Goal: Information Seeking & Learning: Learn about a topic

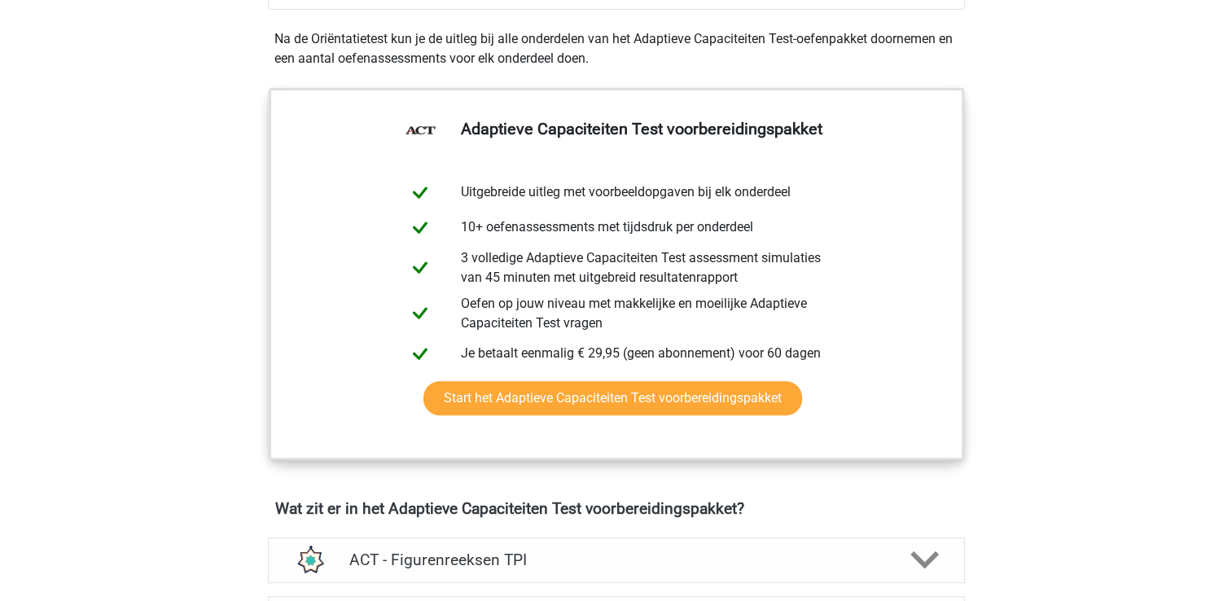
scroll to position [569, 0]
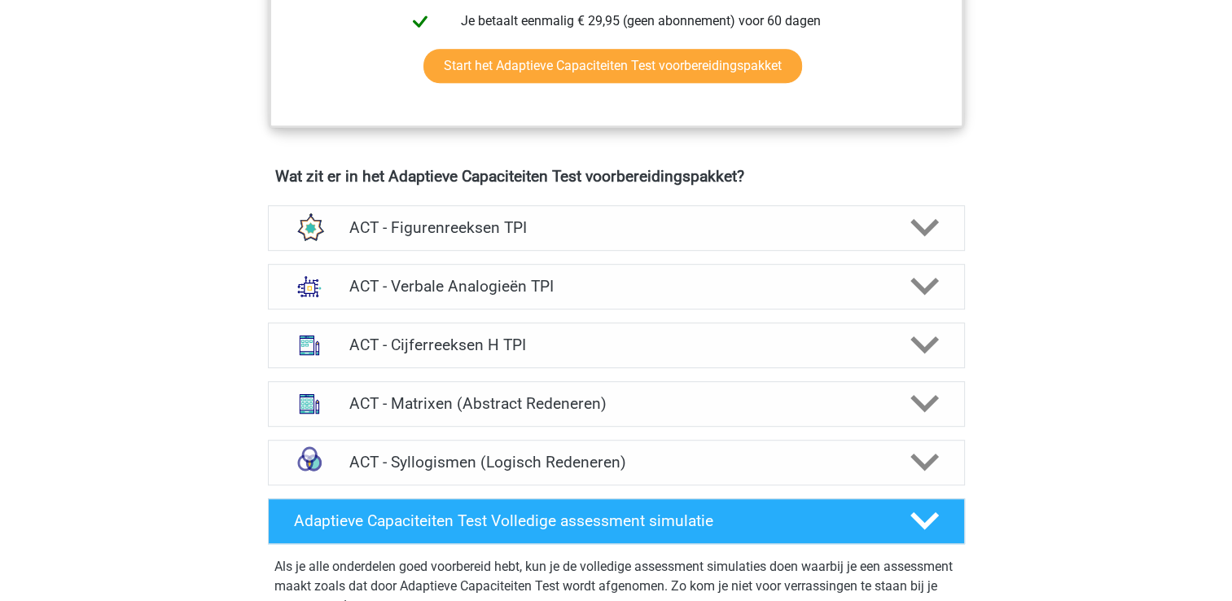
scroll to position [899, 0]
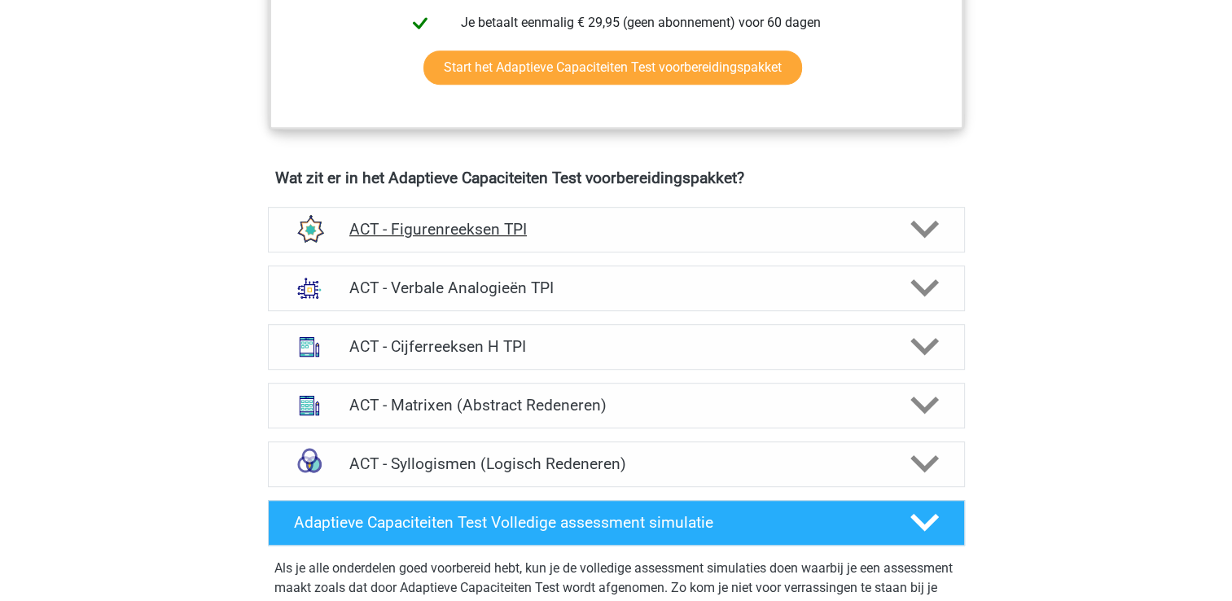
click at [935, 221] on polygon at bounding box center [924, 230] width 28 height 18
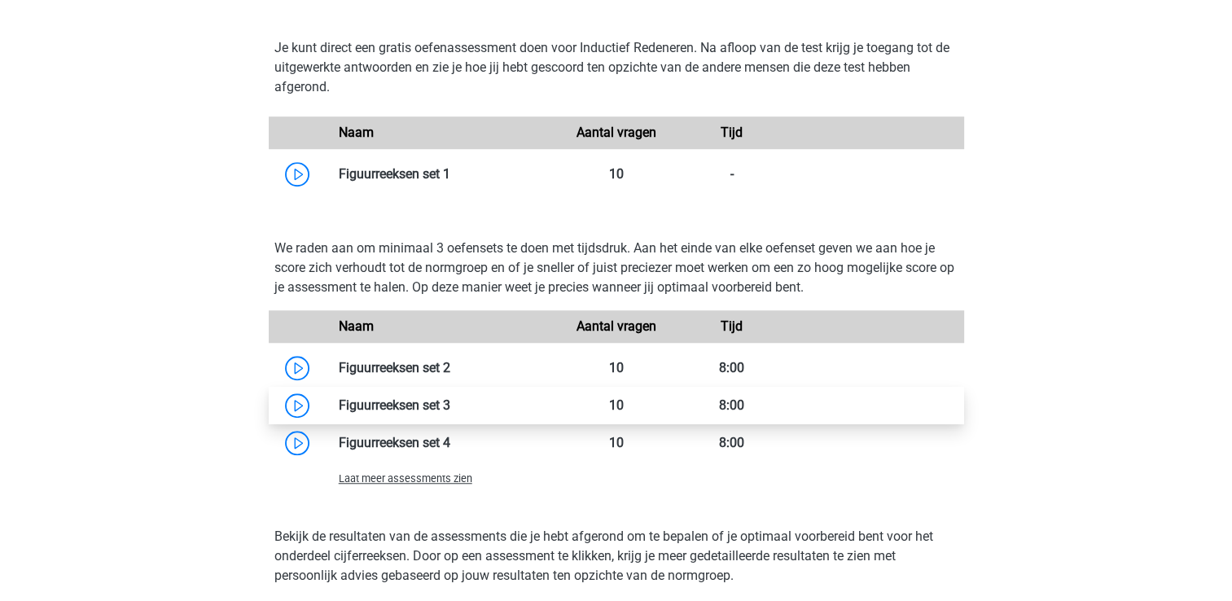
scroll to position [1214, 0]
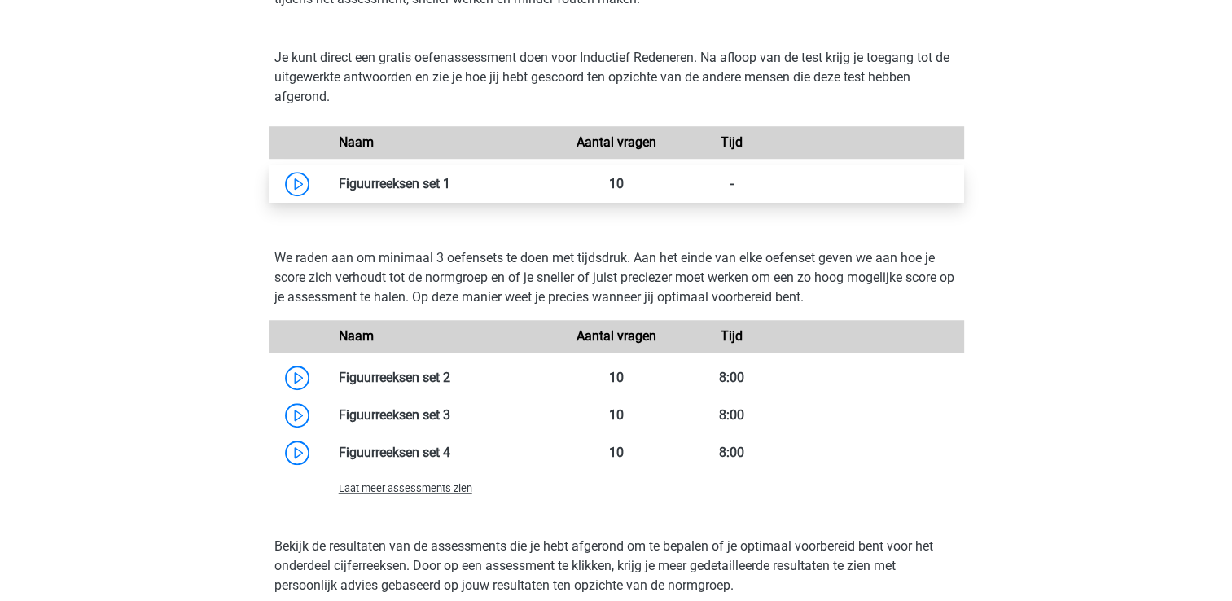
click at [450, 181] on link at bounding box center [450, 183] width 0 height 15
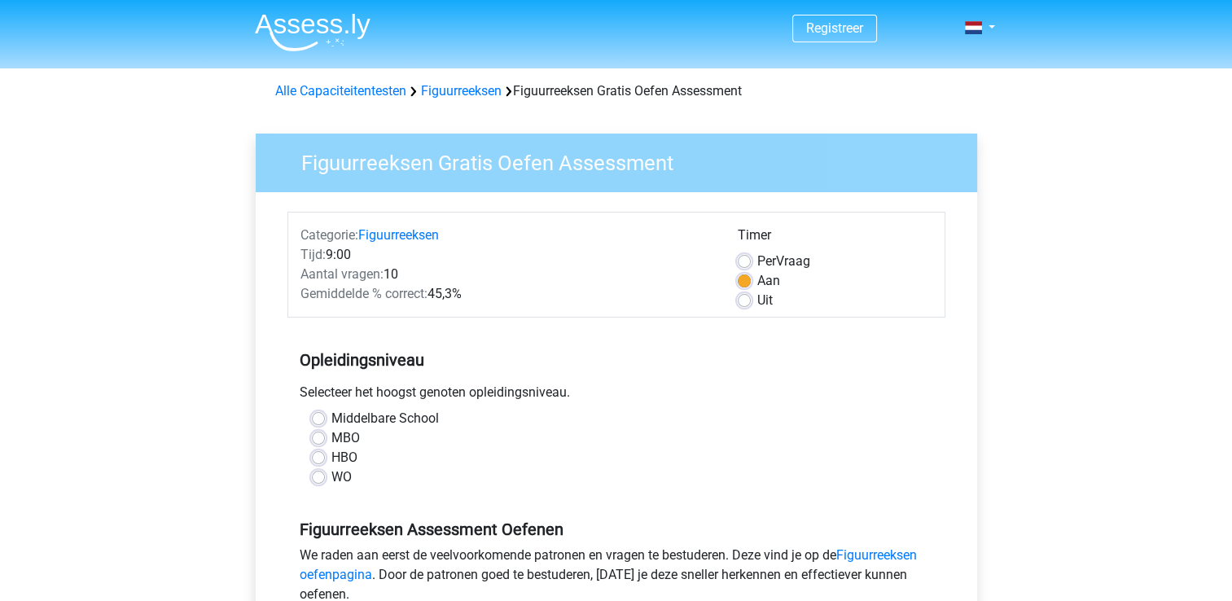
click at [331, 461] on label "HBO" at bounding box center [344, 458] width 26 height 20
click at [316, 461] on input "HBO" at bounding box center [318, 456] width 13 height 16
radio input "true"
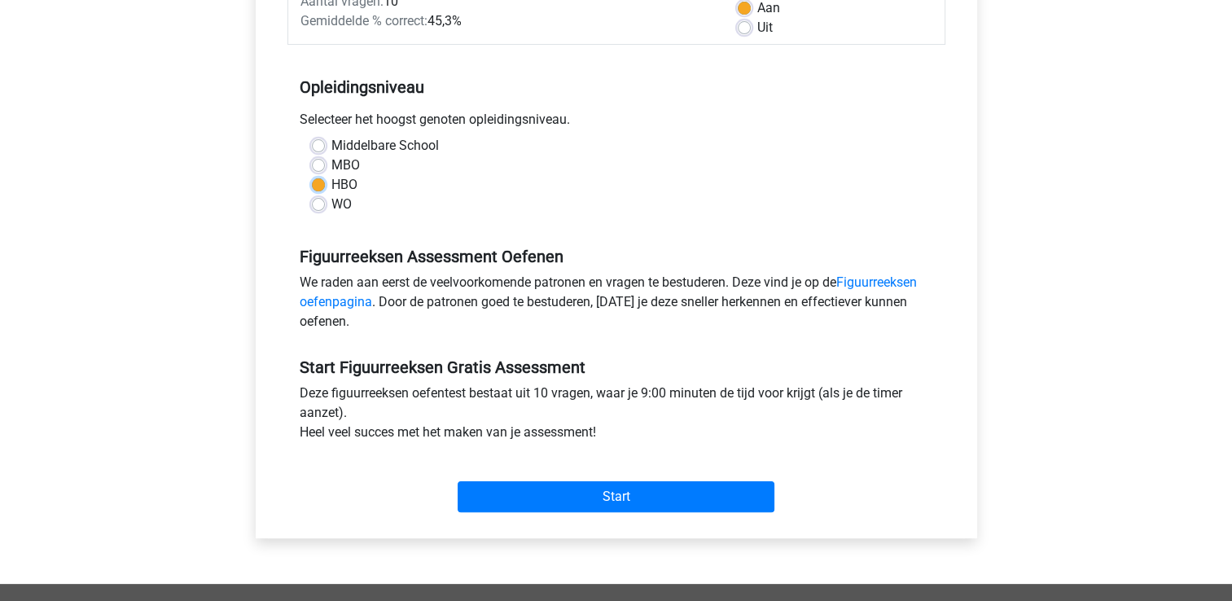
scroll to position [274, 0]
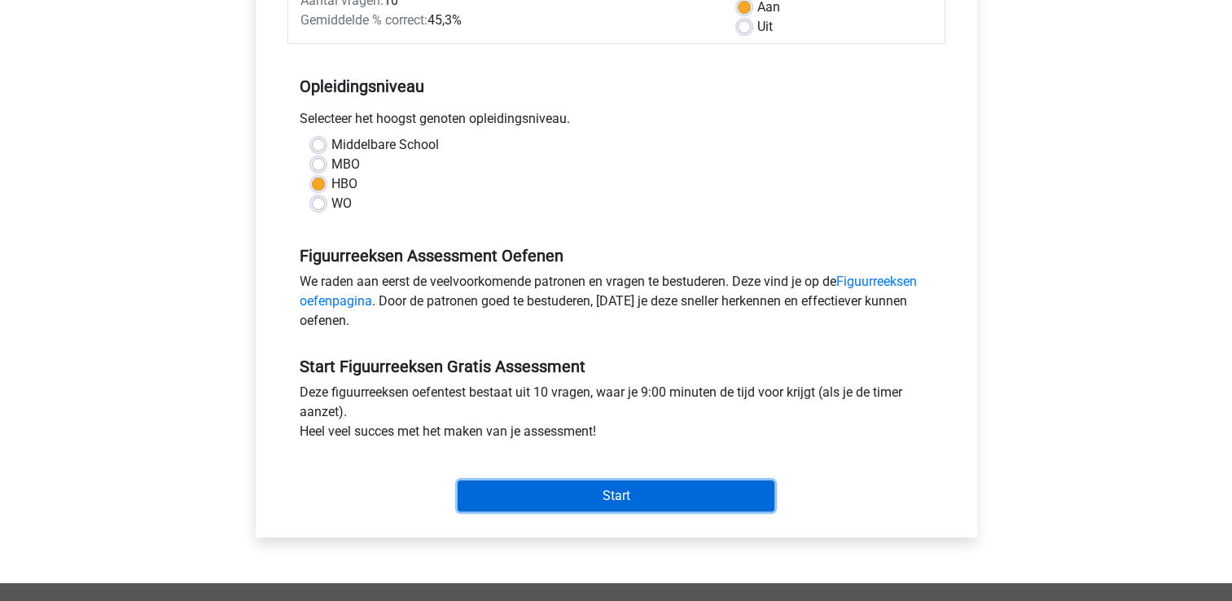
click at [638, 498] on input "Start" at bounding box center [616, 495] width 317 height 31
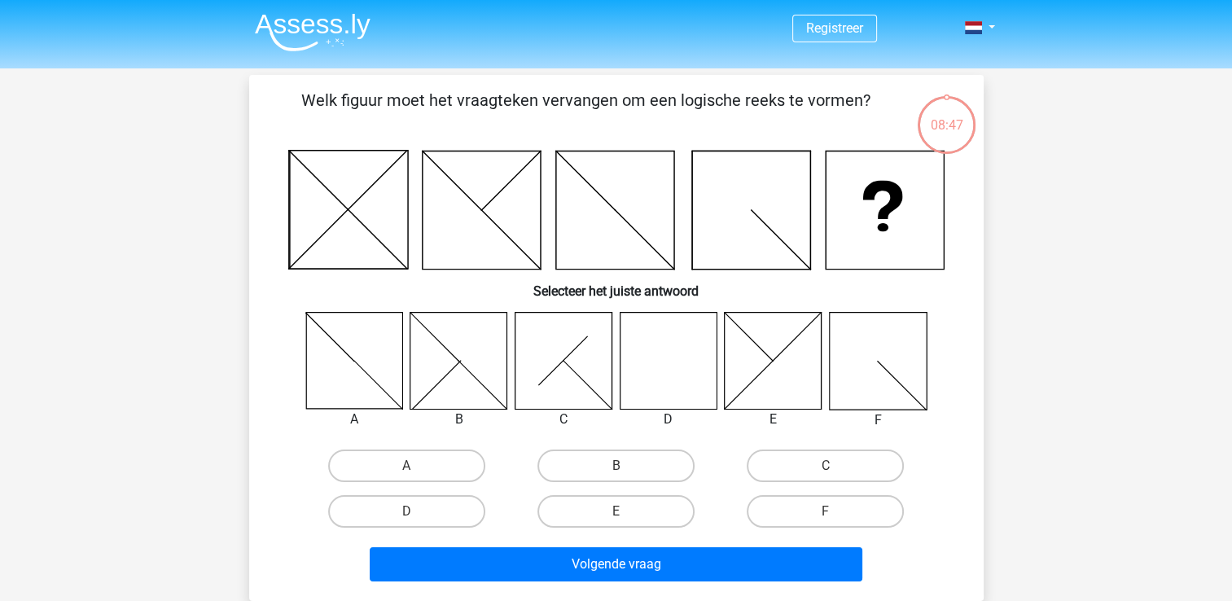
click at [657, 375] on icon at bounding box center [668, 360] width 97 height 97
click at [413, 511] on input "D" at bounding box center [411, 516] width 11 height 11
radio input "true"
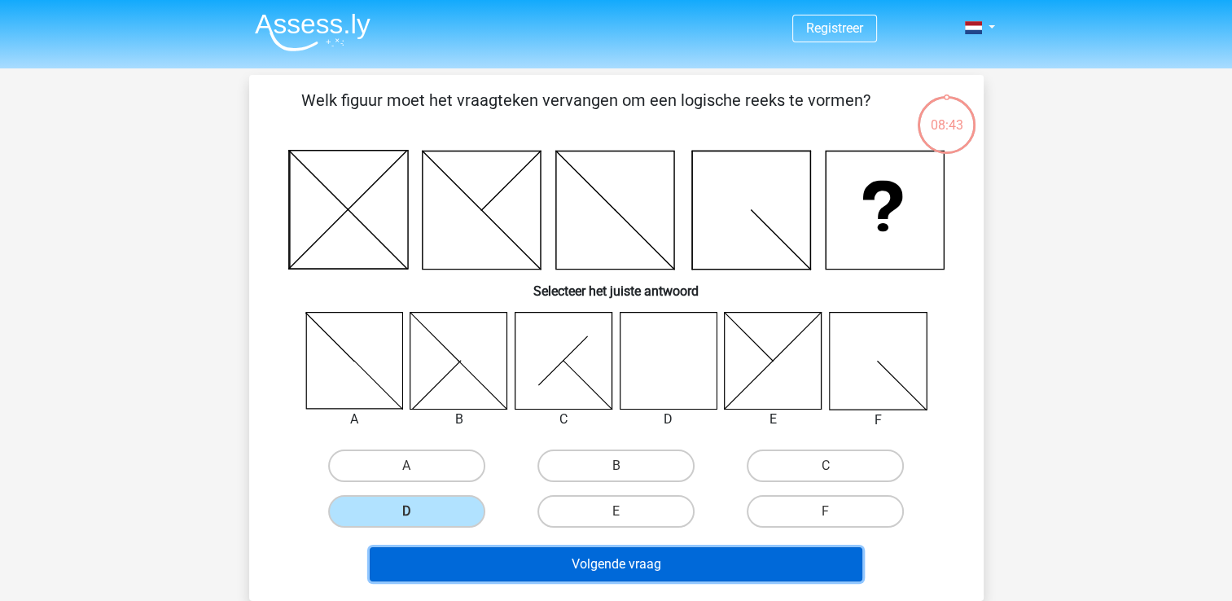
click at [609, 563] on button "Volgende vraag" at bounding box center [616, 564] width 493 height 34
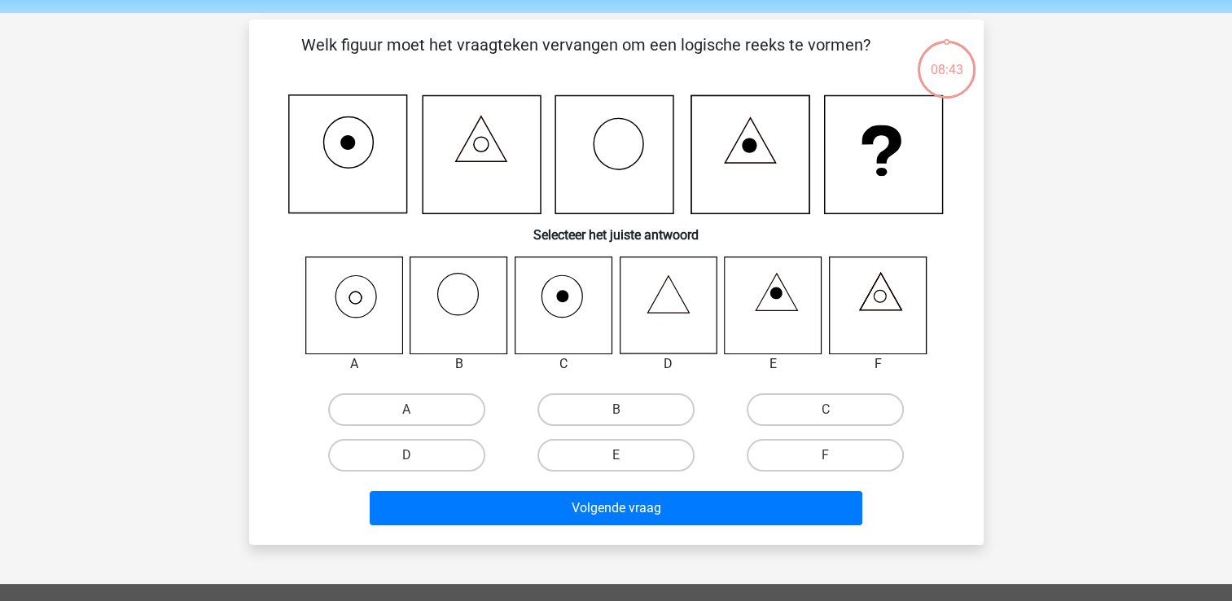
scroll to position [75, 0]
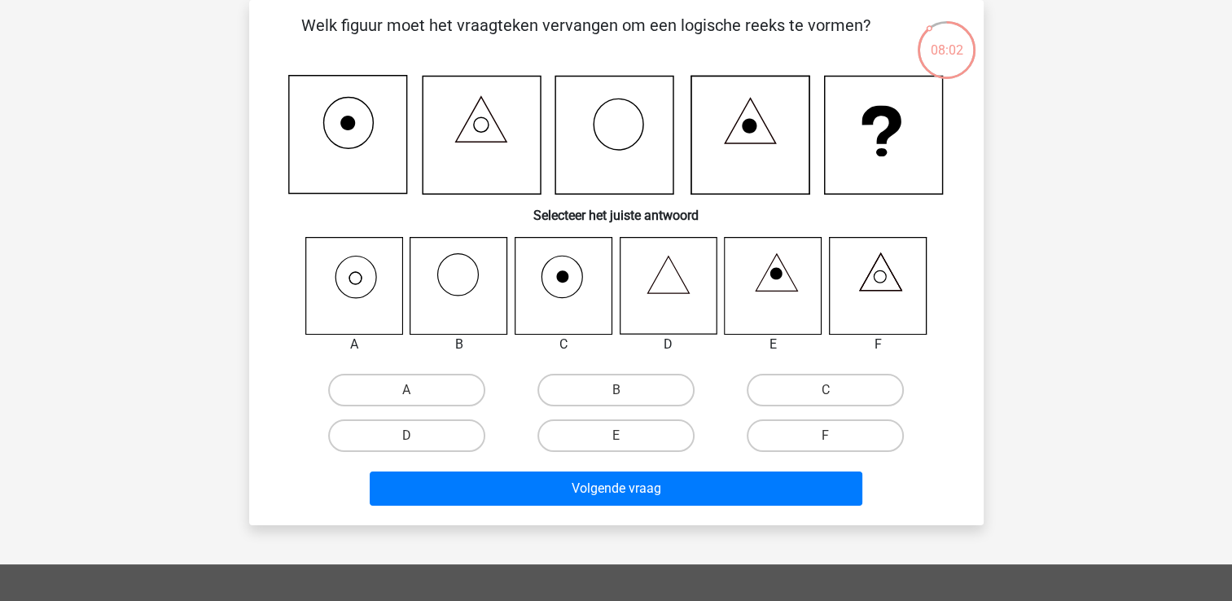
click at [358, 272] on icon at bounding box center [353, 285] width 97 height 97
click at [404, 379] on label "A" at bounding box center [406, 390] width 157 height 33
click at [406, 390] on input "A" at bounding box center [411, 395] width 11 height 11
radio input "true"
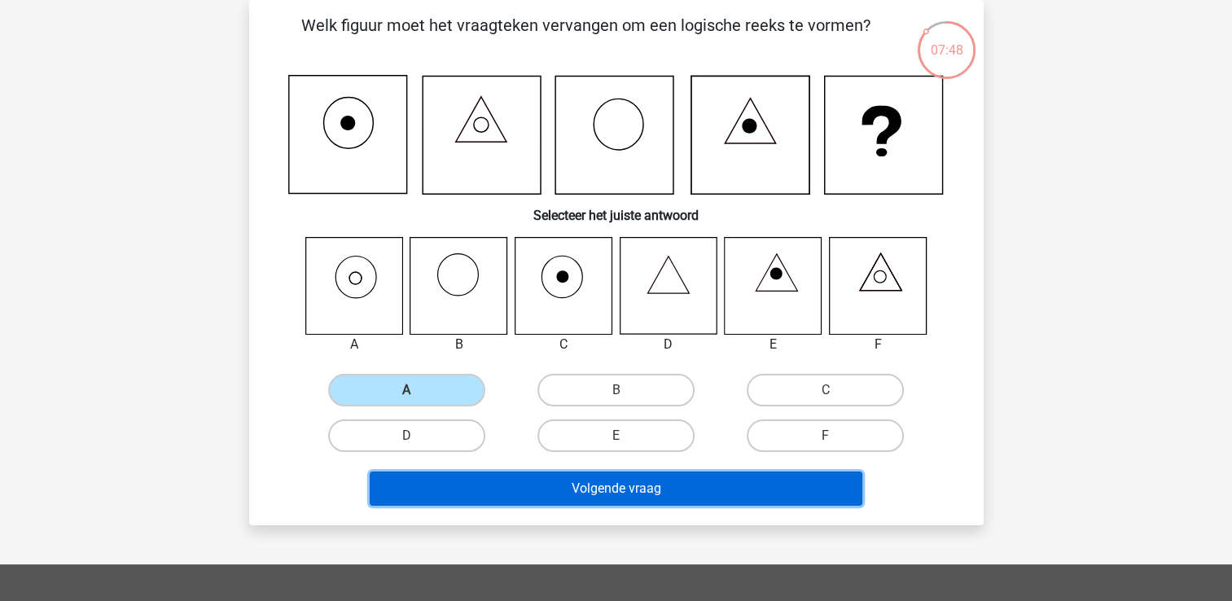
click at [629, 484] on button "Volgende vraag" at bounding box center [616, 488] width 493 height 34
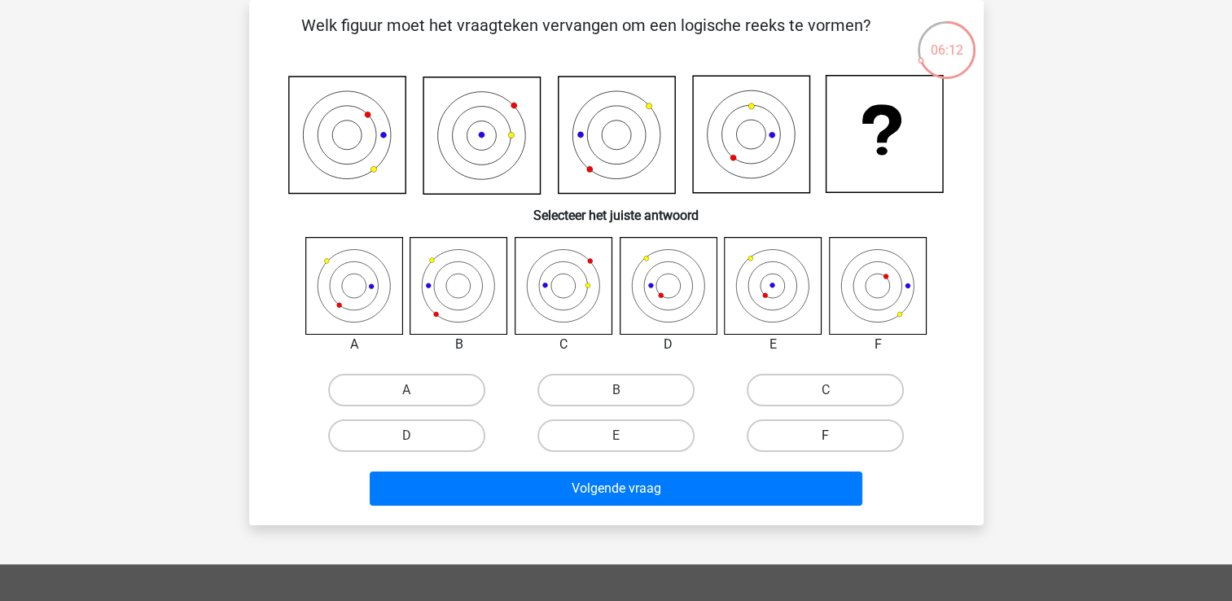
click at [816, 431] on label "F" at bounding box center [825, 435] width 157 height 33
click at [826, 436] on input "F" at bounding box center [831, 441] width 11 height 11
radio input "true"
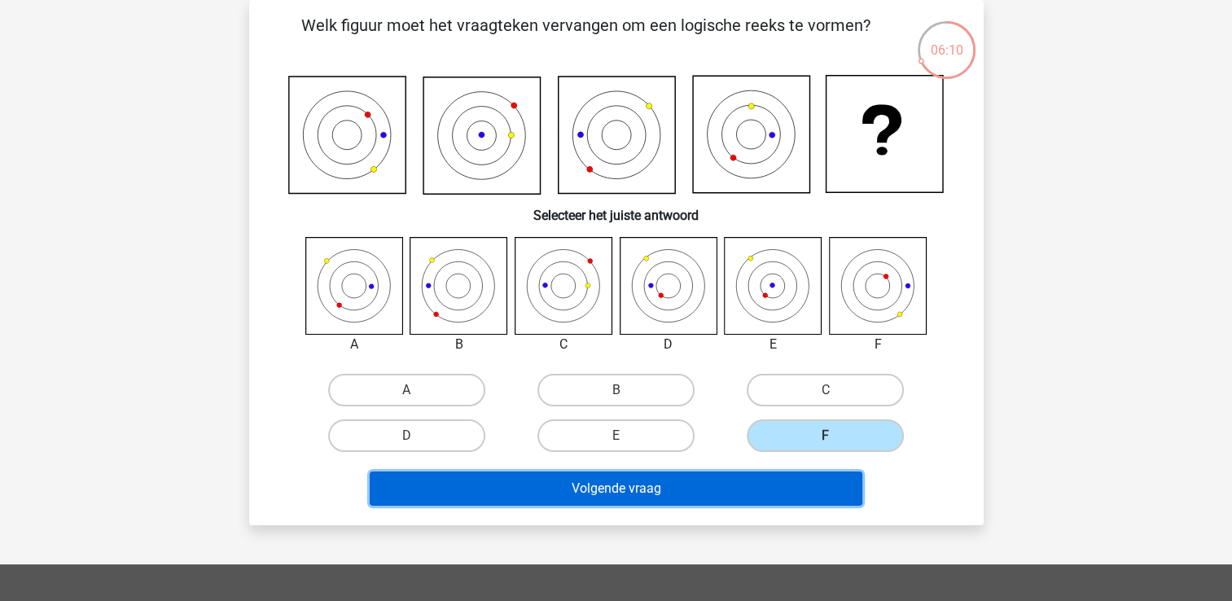
click at [623, 497] on button "Volgende vraag" at bounding box center [616, 488] width 493 height 34
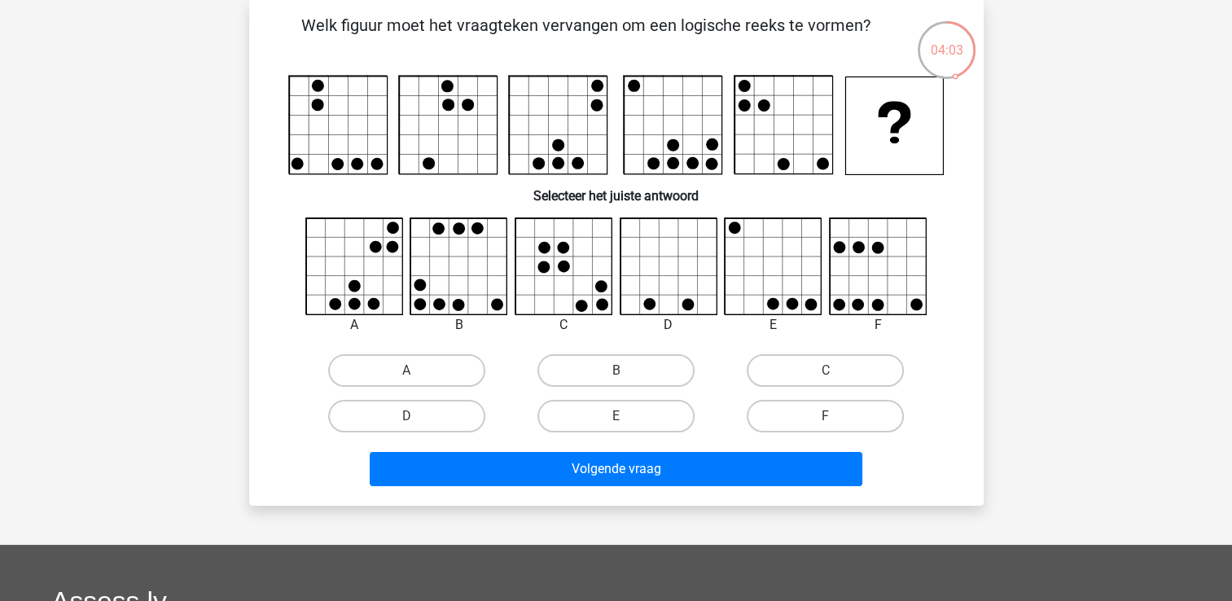
click at [863, 264] on icon at bounding box center [878, 266] width 97 height 97
click at [815, 419] on label "F" at bounding box center [825, 416] width 157 height 33
click at [826, 419] on input "F" at bounding box center [831, 421] width 11 height 11
radio input "true"
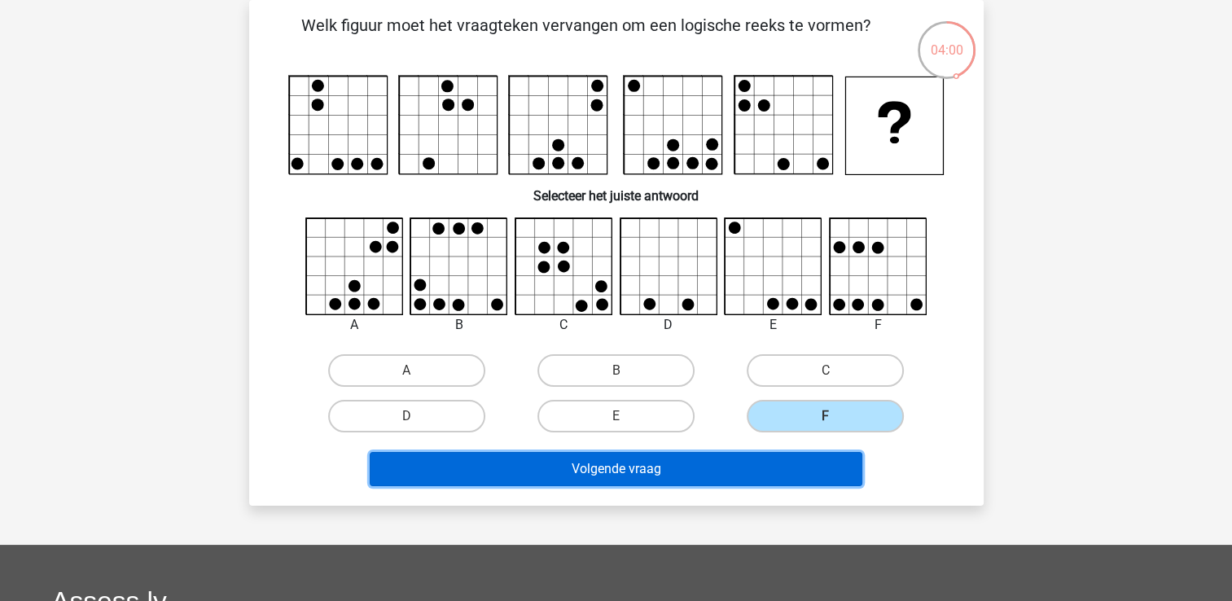
click at [668, 462] on button "Volgende vraag" at bounding box center [616, 469] width 493 height 34
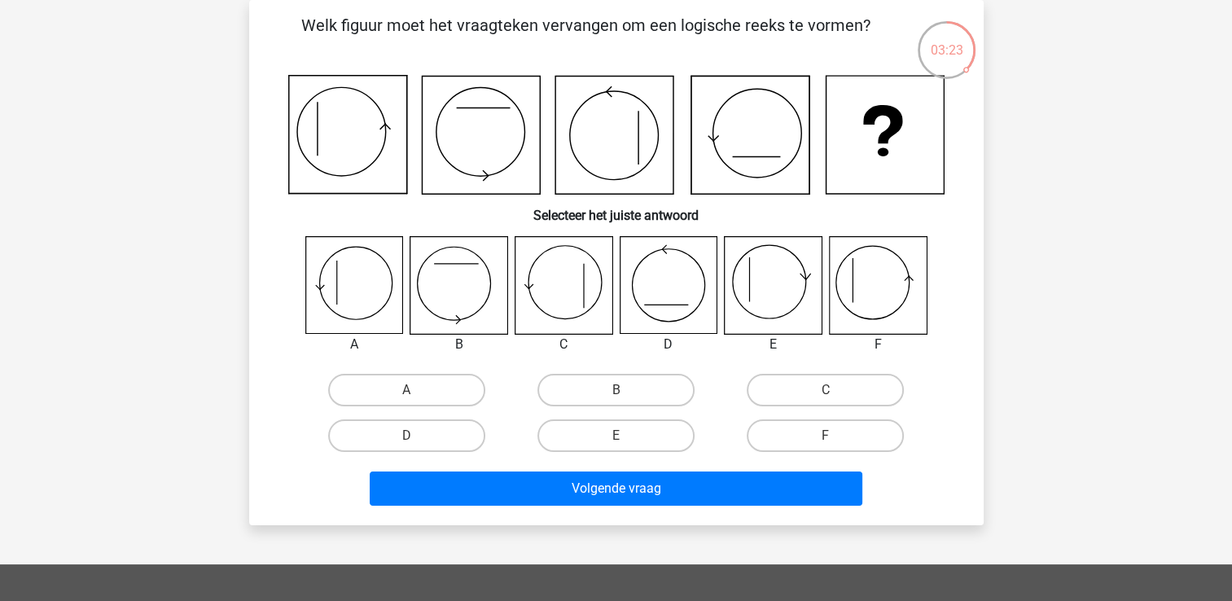
click at [834, 436] on input "F" at bounding box center [831, 441] width 11 height 11
radio input "true"
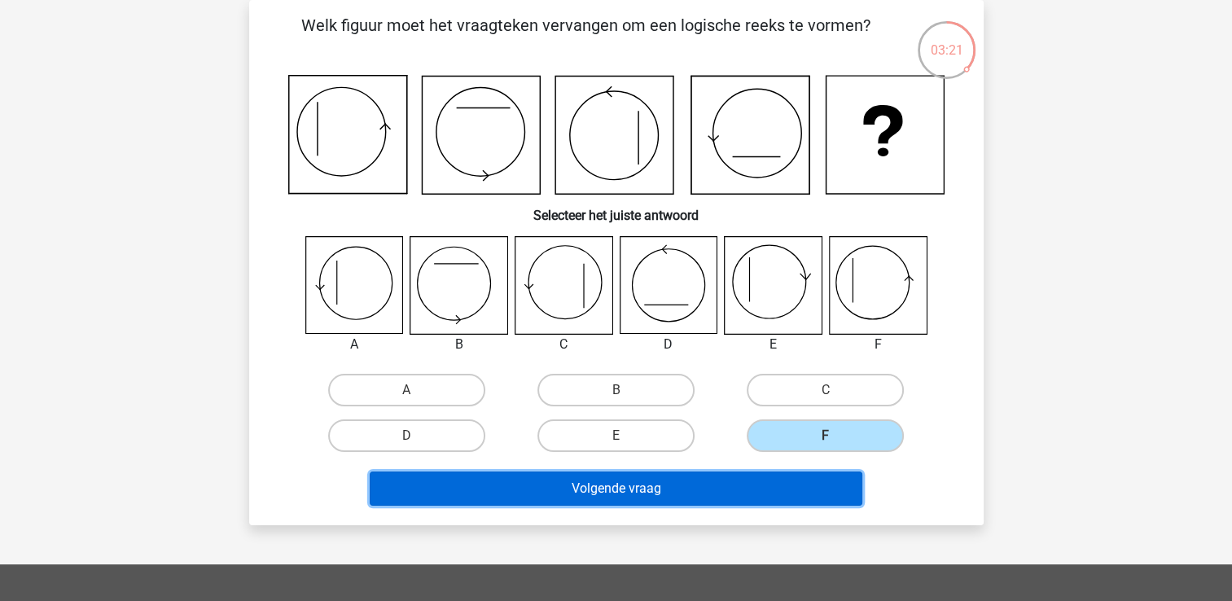
click at [699, 480] on button "Volgende vraag" at bounding box center [616, 488] width 493 height 34
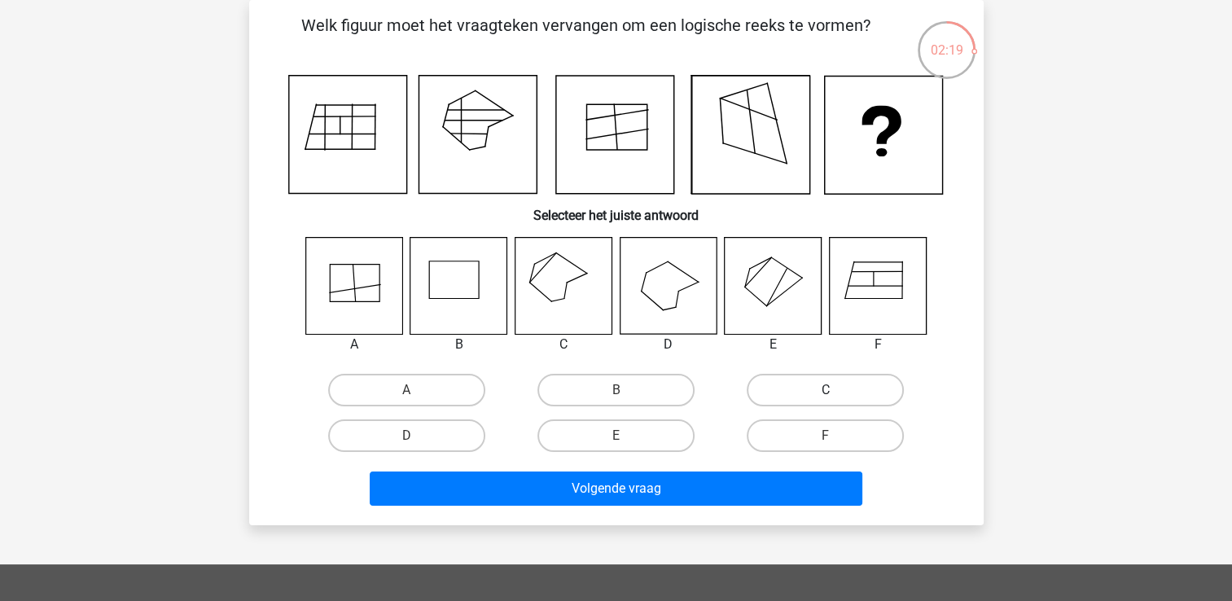
click at [817, 384] on label "C" at bounding box center [825, 390] width 157 height 33
click at [826, 390] on input "C" at bounding box center [831, 395] width 11 height 11
radio input "true"
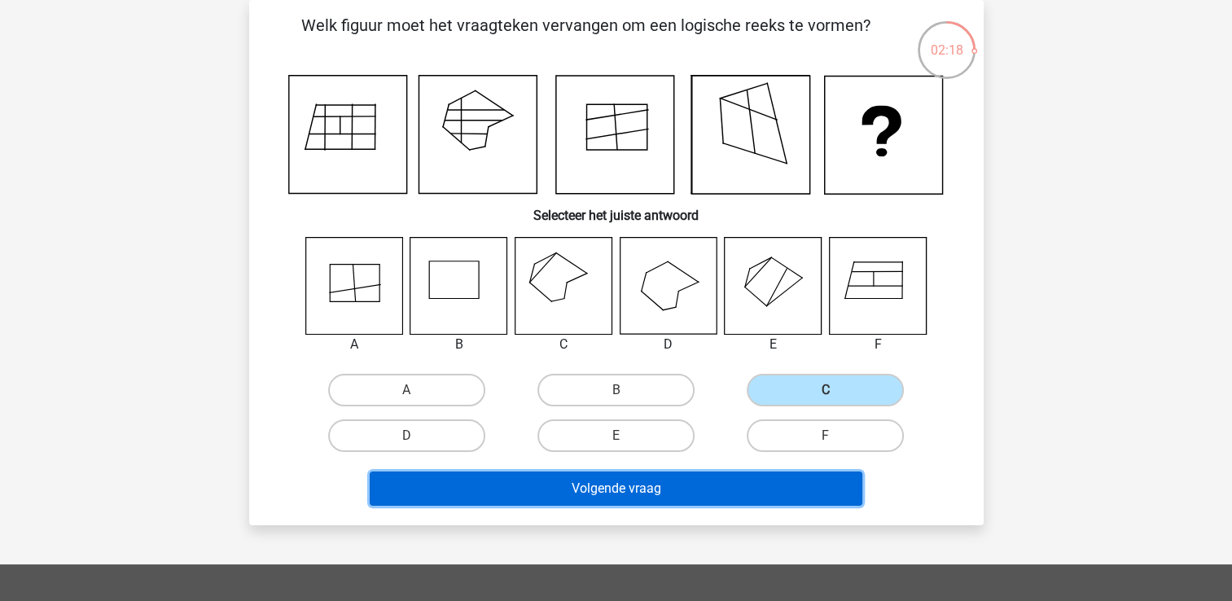
click at [629, 481] on button "Volgende vraag" at bounding box center [616, 488] width 493 height 34
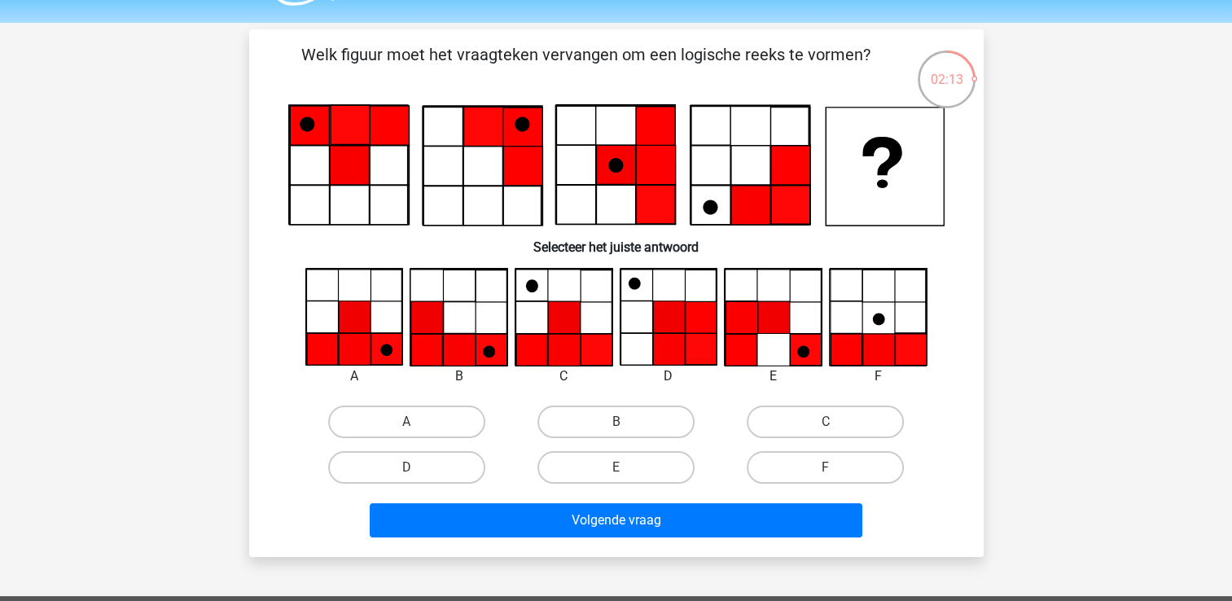
scroll to position [47, 0]
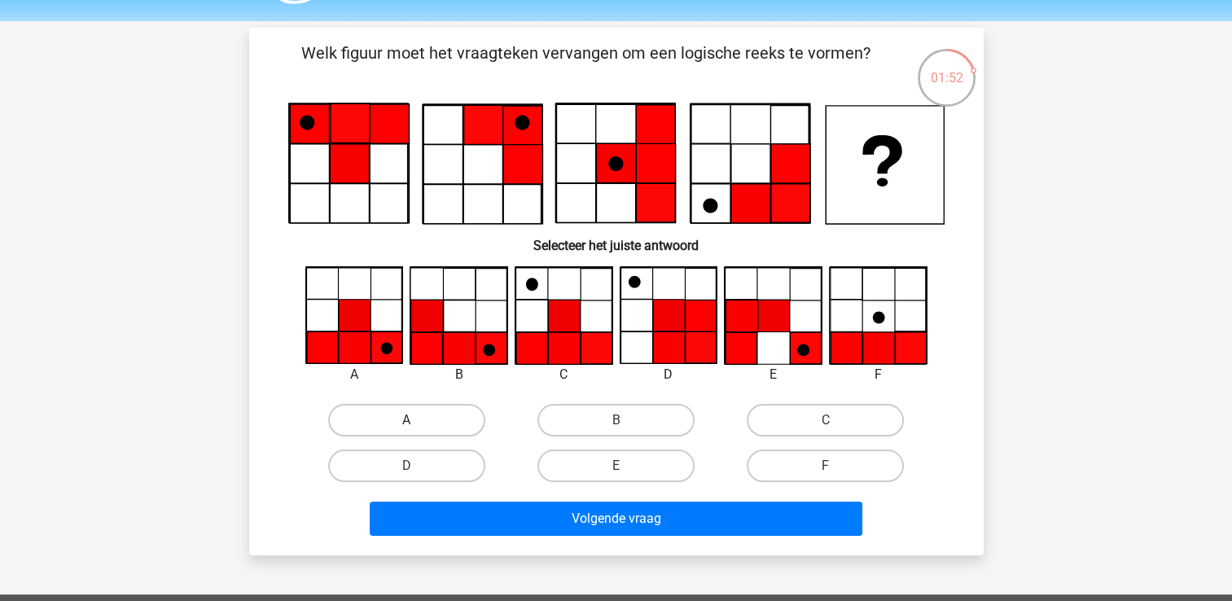
click at [418, 415] on label "A" at bounding box center [406, 420] width 157 height 33
click at [417, 420] on input "A" at bounding box center [411, 425] width 11 height 11
radio input "true"
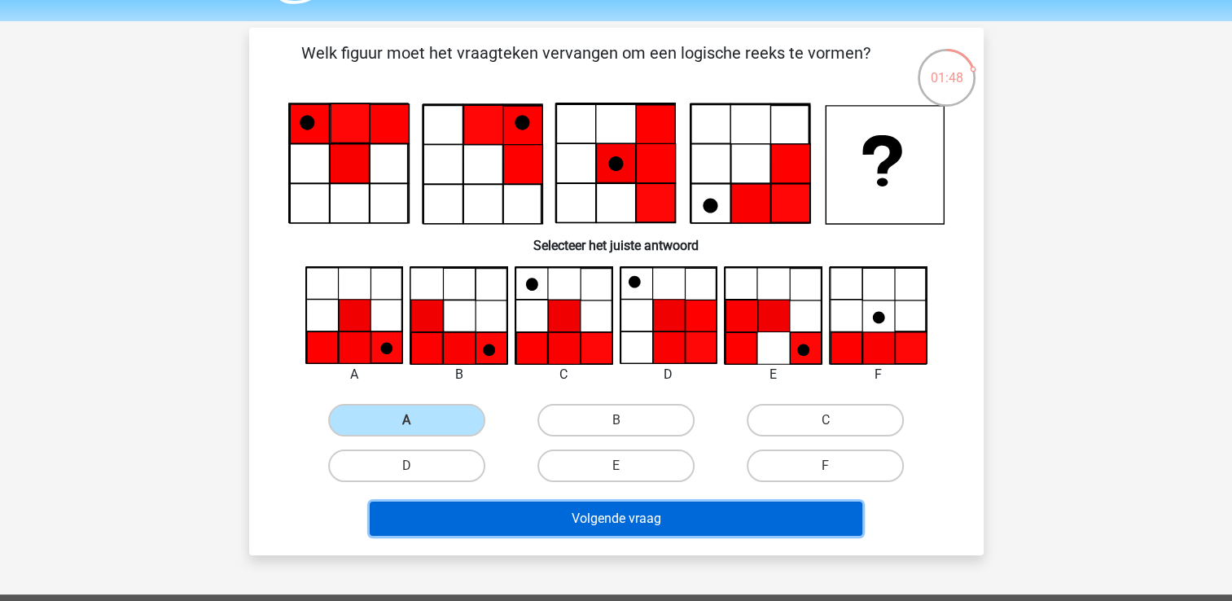
click at [601, 516] on button "Volgende vraag" at bounding box center [616, 519] width 493 height 34
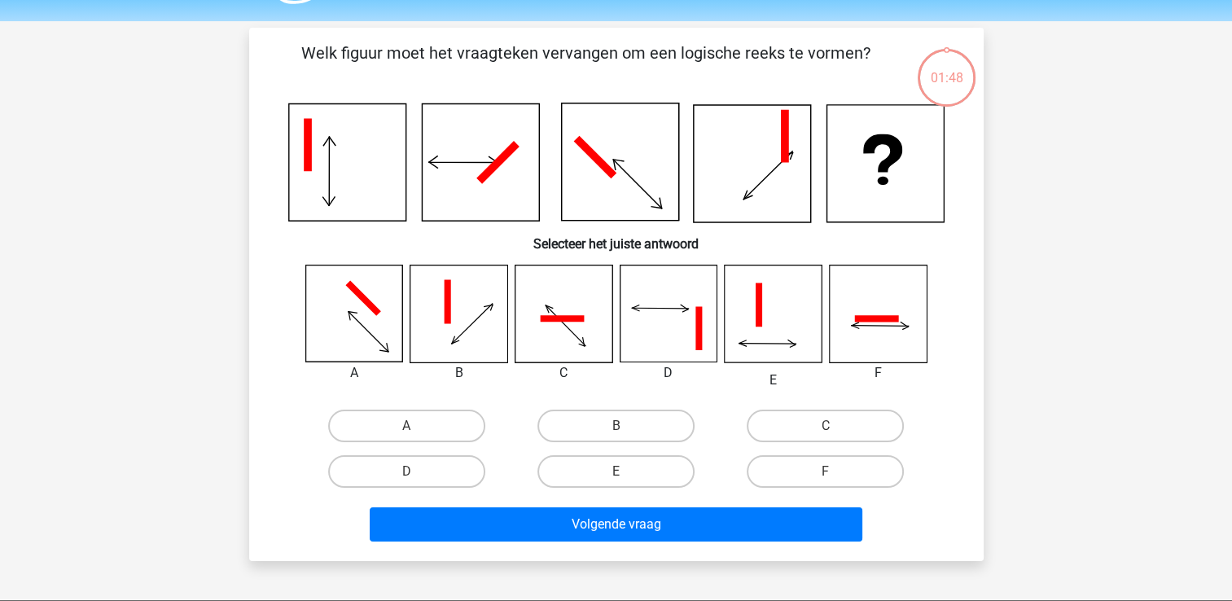
scroll to position [75, 0]
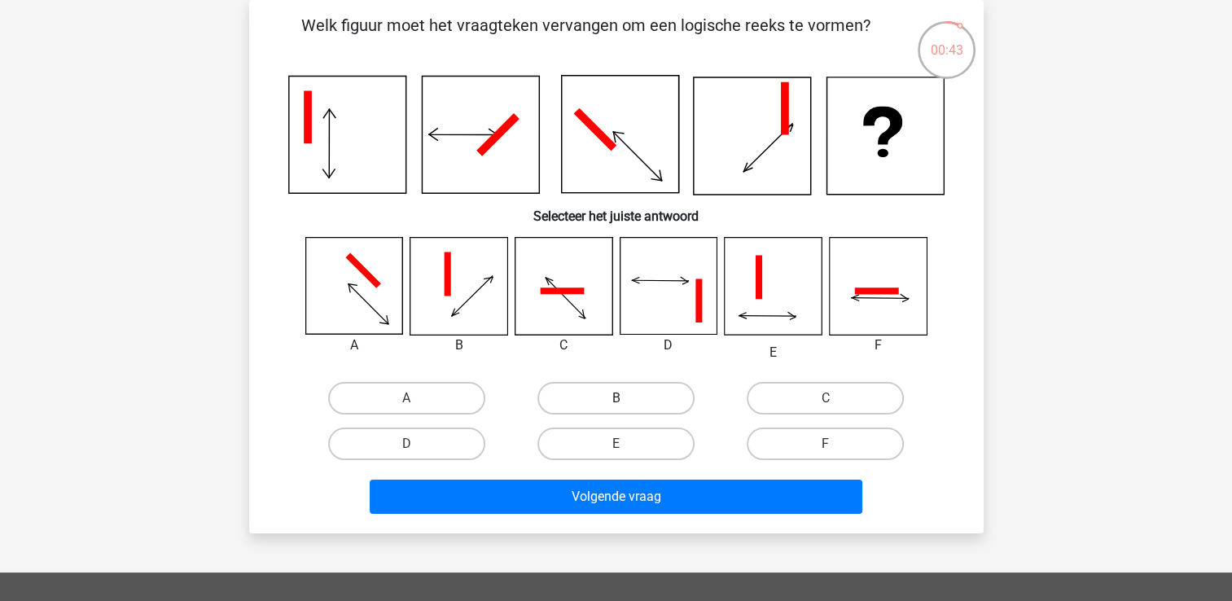
click at [623, 389] on label "B" at bounding box center [615, 398] width 157 height 33
click at [623, 398] on input "B" at bounding box center [621, 403] width 11 height 11
radio input "true"
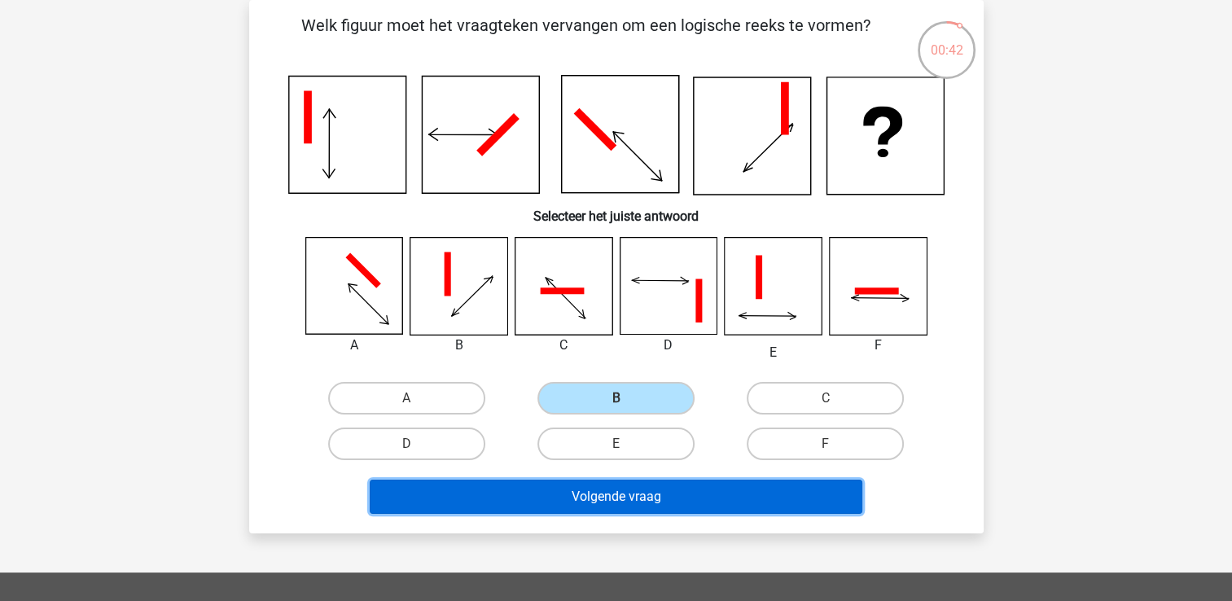
click at [638, 485] on button "Volgende vraag" at bounding box center [616, 497] width 493 height 34
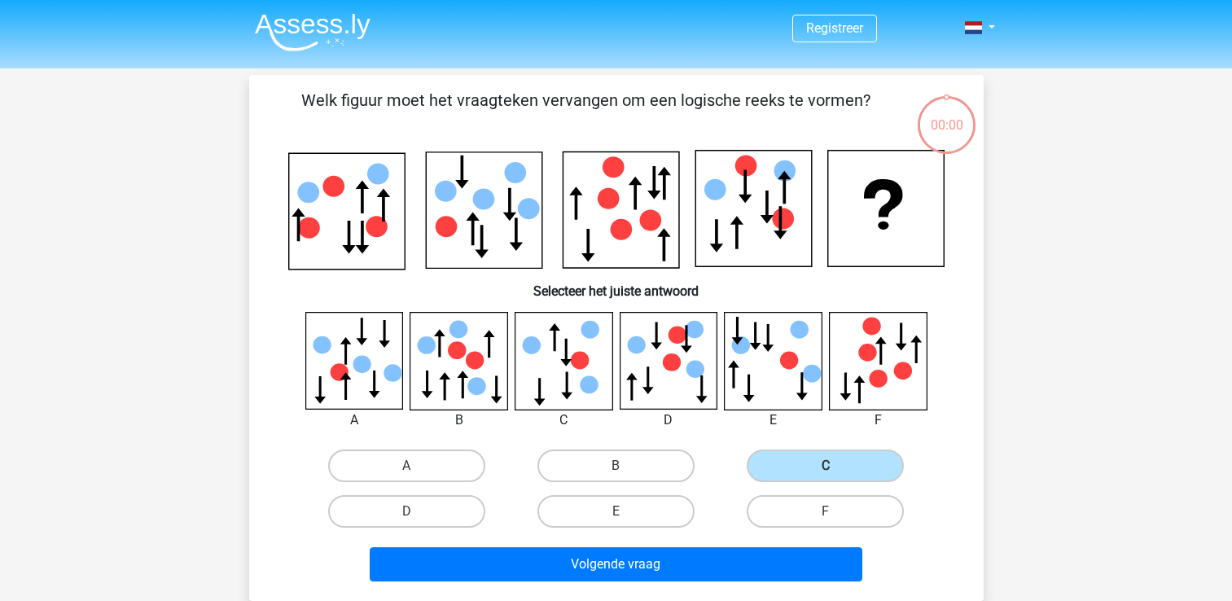
scroll to position [75, 0]
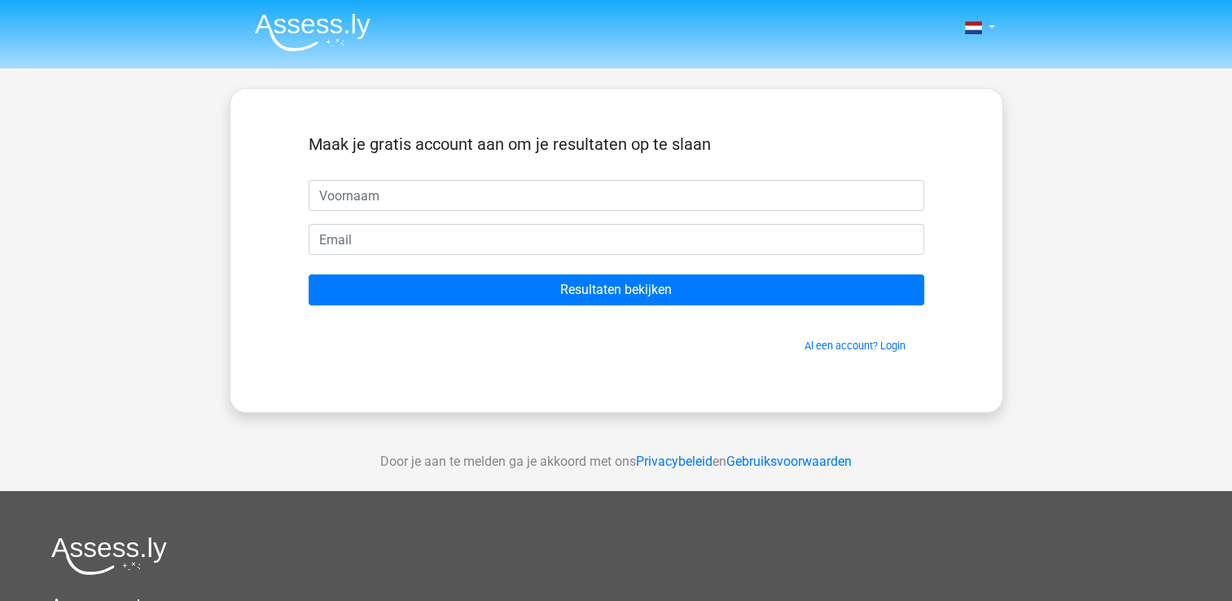
click at [534, 156] on div "Maak je gratis account aan om je resultaten op te slaan" at bounding box center [617, 157] width 616 height 46
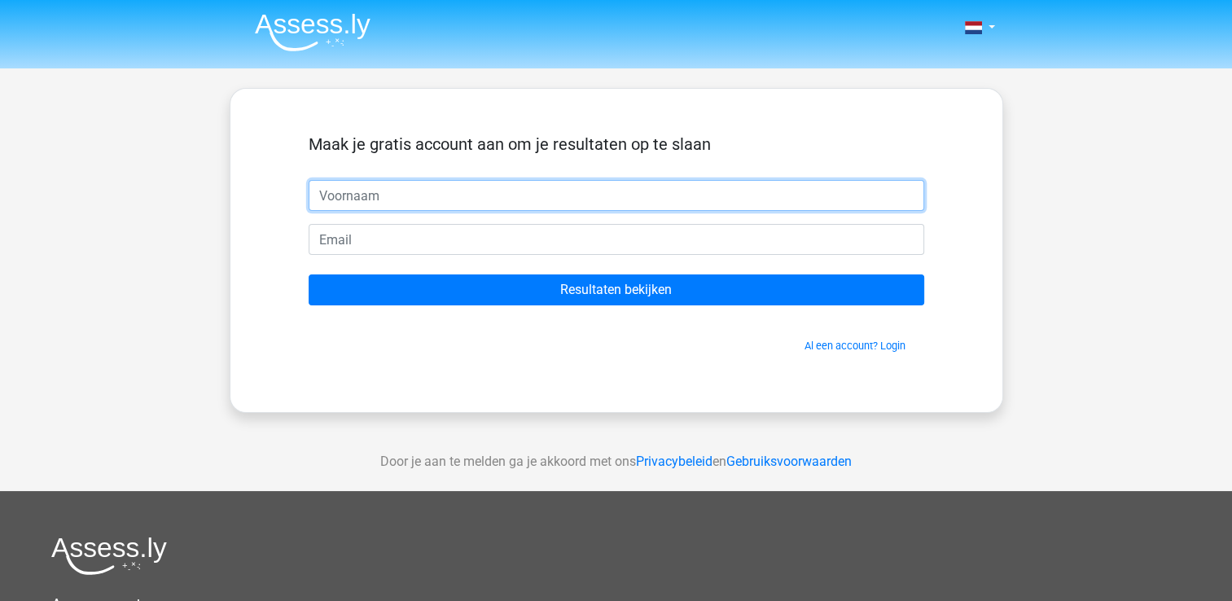
click at [479, 197] on input "text" at bounding box center [617, 195] width 616 height 31
type input "sjoerd"
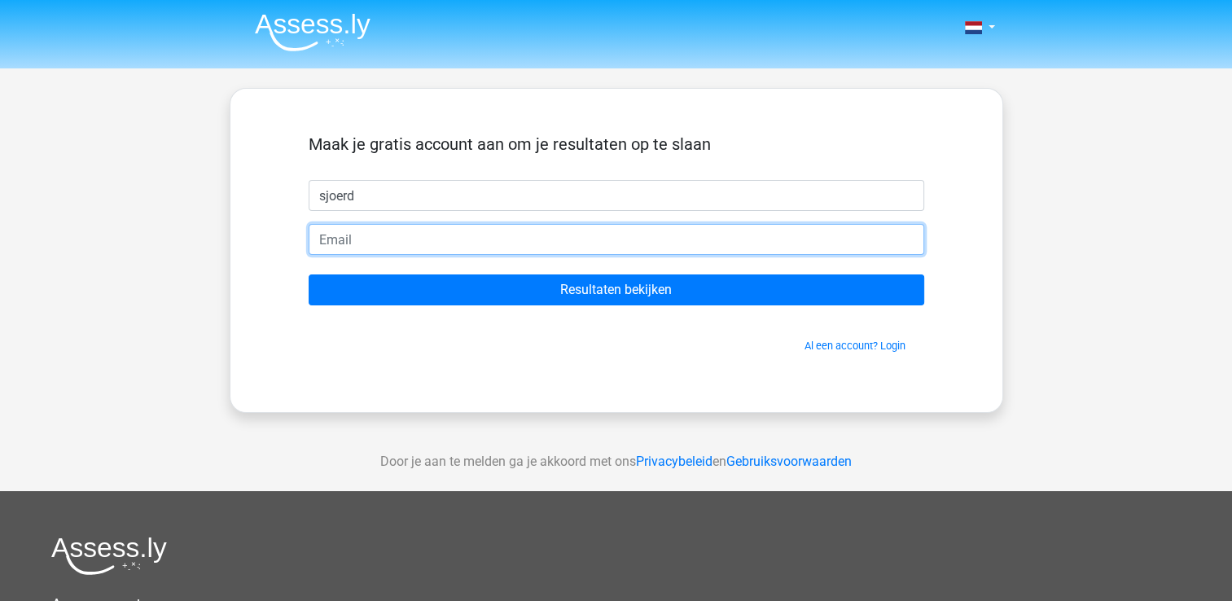
click at [463, 236] on input "email" at bounding box center [617, 239] width 616 height 31
type input "[EMAIL_ADDRESS][DOMAIN_NAME]"
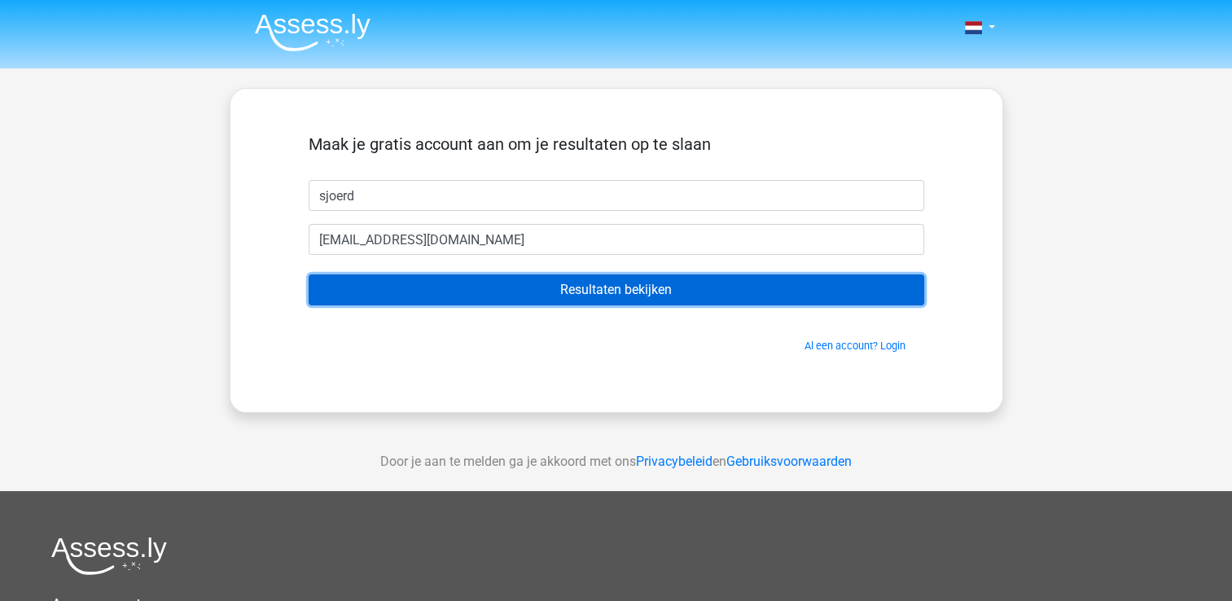
click at [651, 288] on input "Resultaten bekijken" at bounding box center [617, 289] width 616 height 31
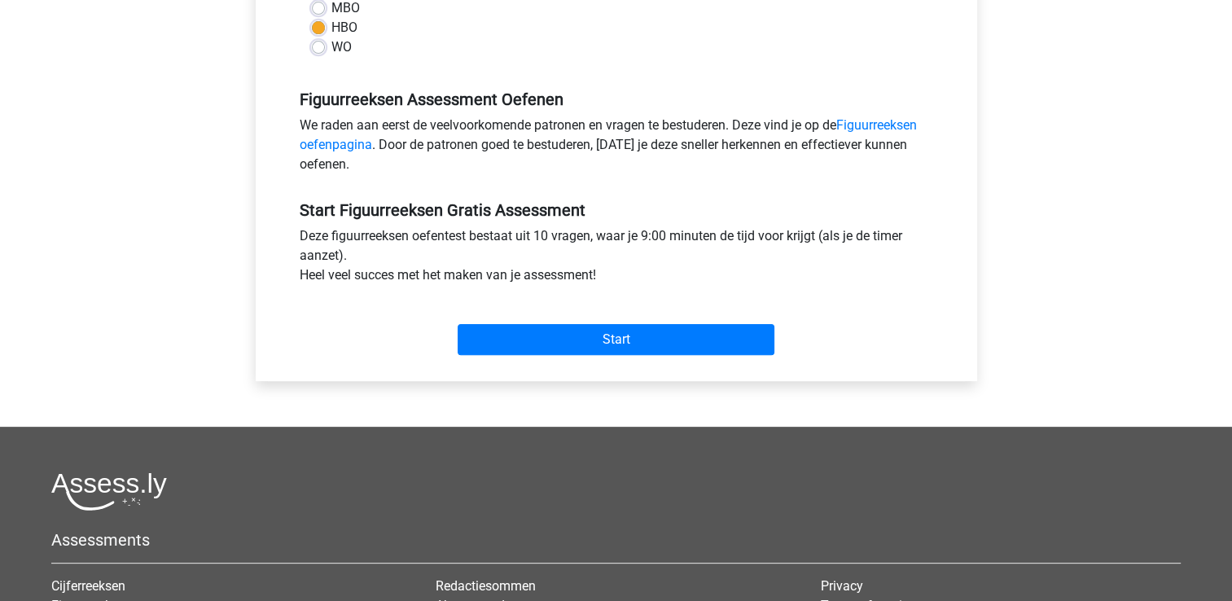
scroll to position [441, 0]
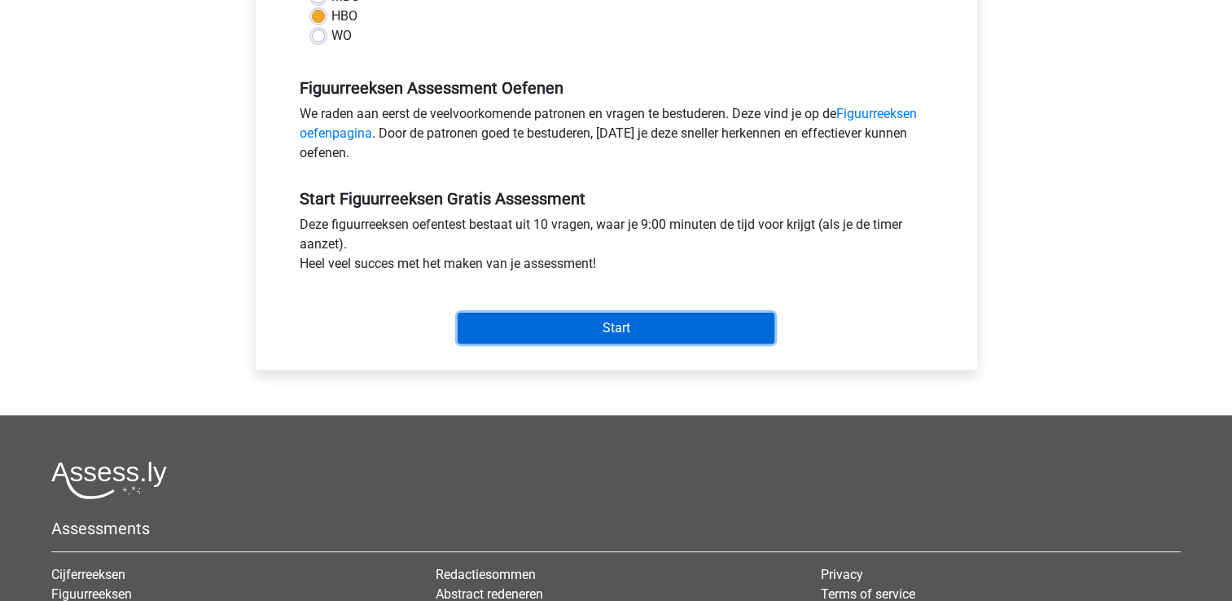
click at [625, 322] on input "Start" at bounding box center [616, 328] width 317 height 31
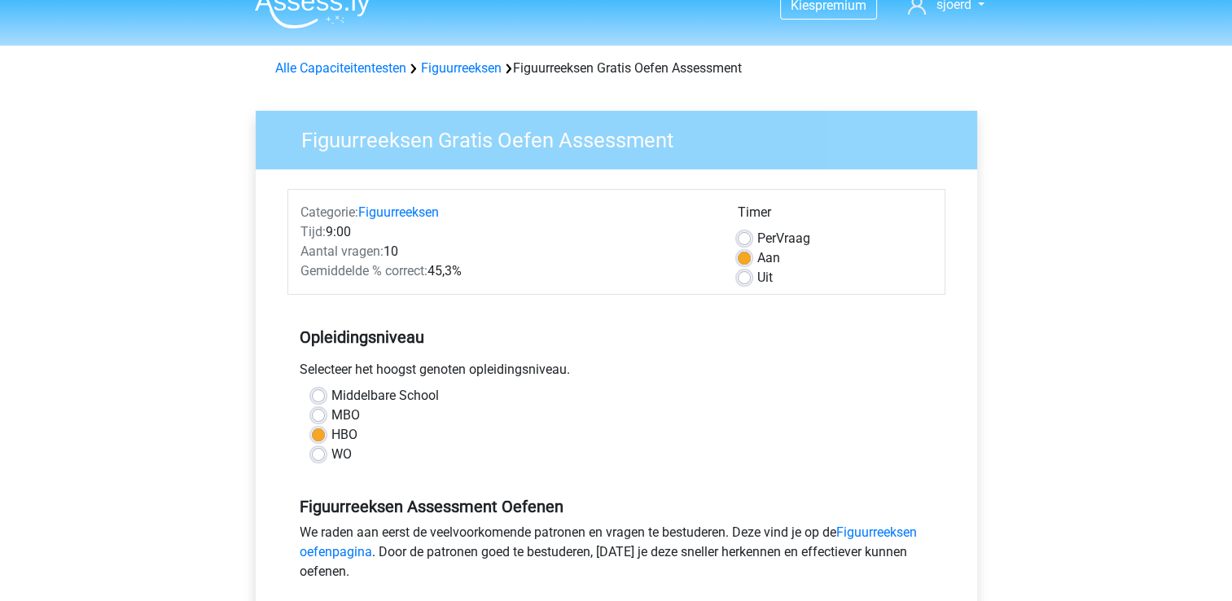
scroll to position [0, 0]
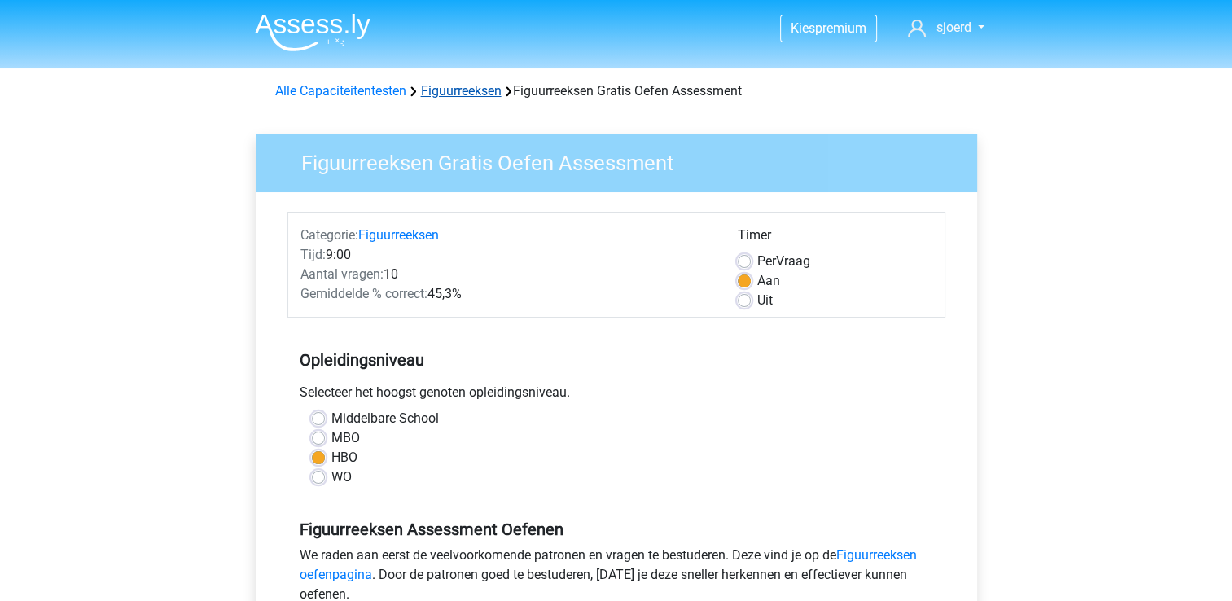
click at [467, 89] on link "Figuurreeksen" at bounding box center [461, 90] width 81 height 15
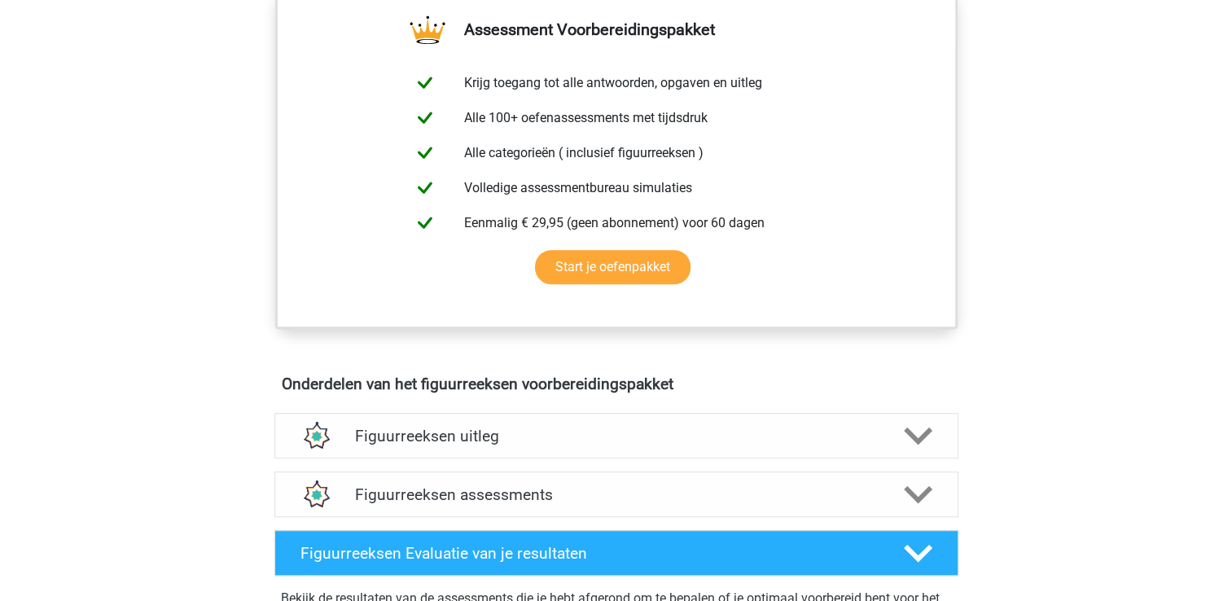
scroll to position [621, 0]
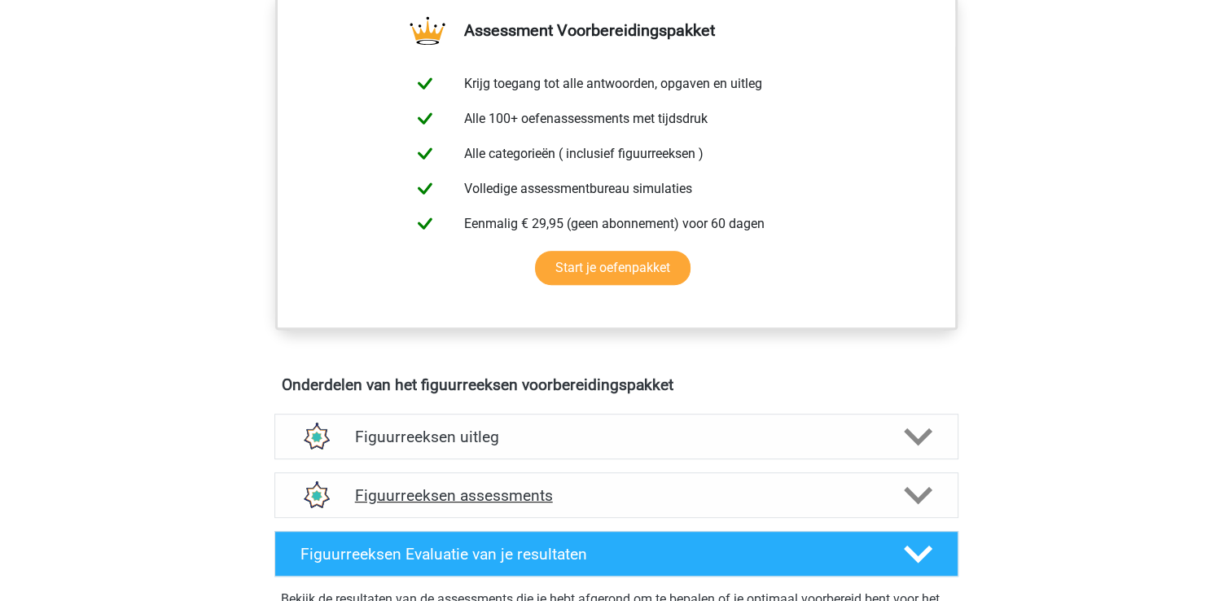
click at [919, 489] on icon at bounding box center [918, 495] width 28 height 28
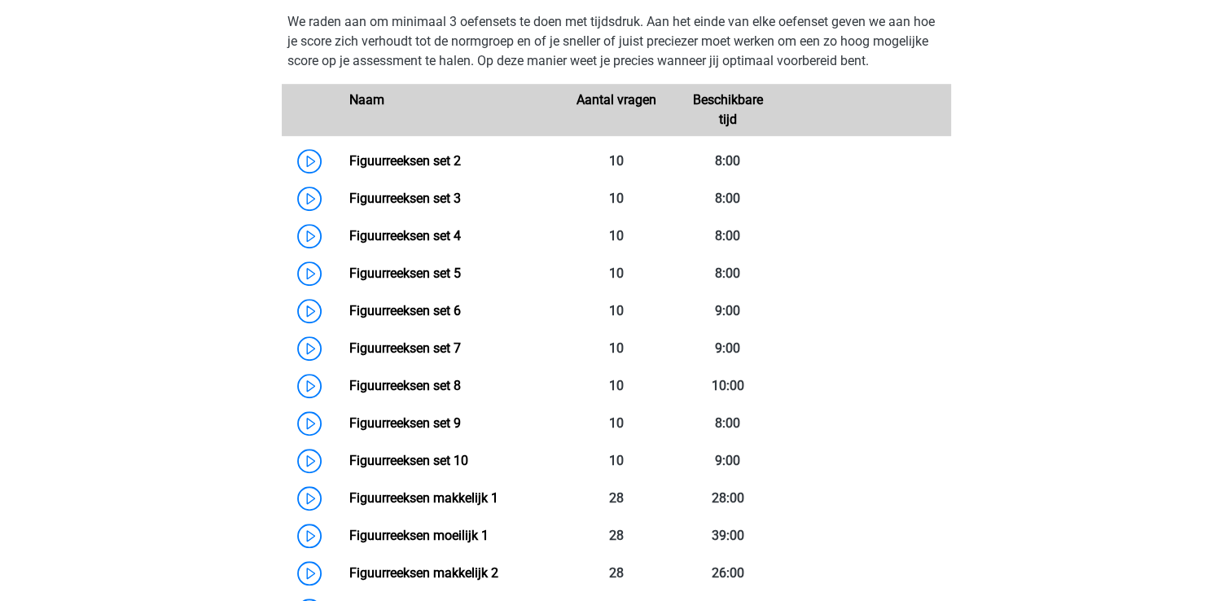
scroll to position [1142, 0]
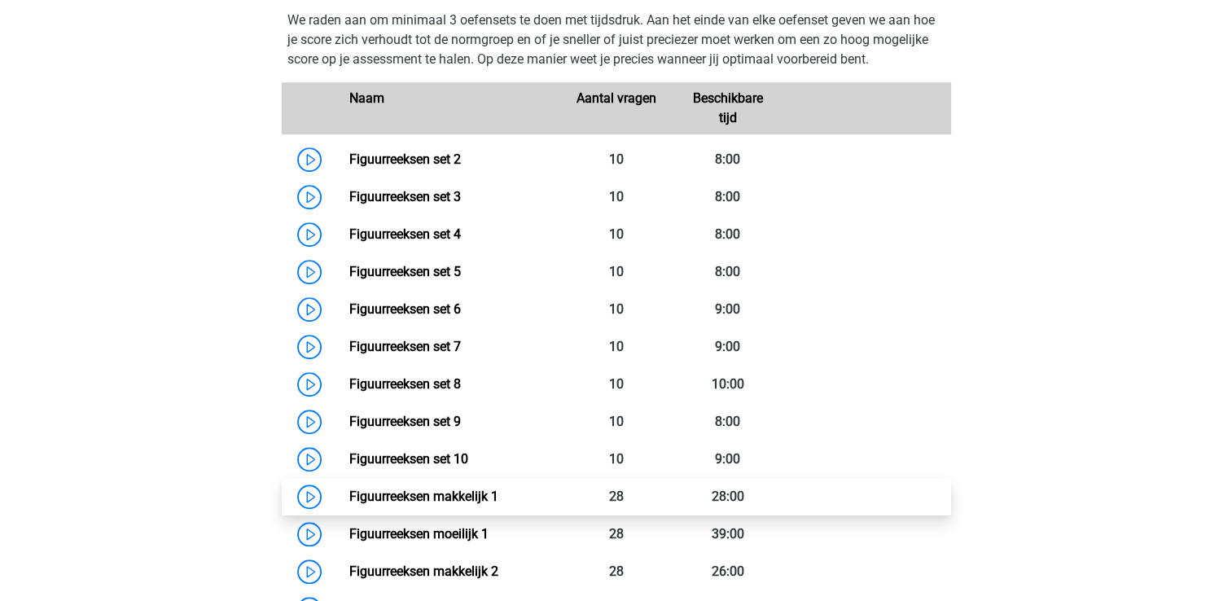
click at [349, 492] on link "Figuurreeksen makkelijk 1" at bounding box center [423, 496] width 149 height 15
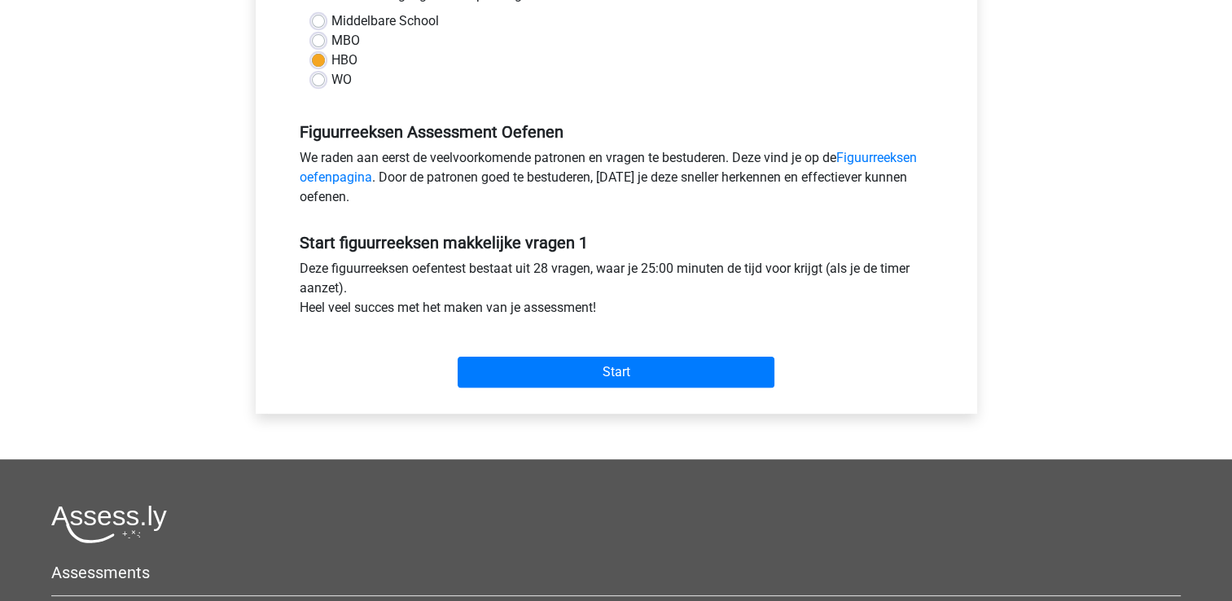
scroll to position [398, 0]
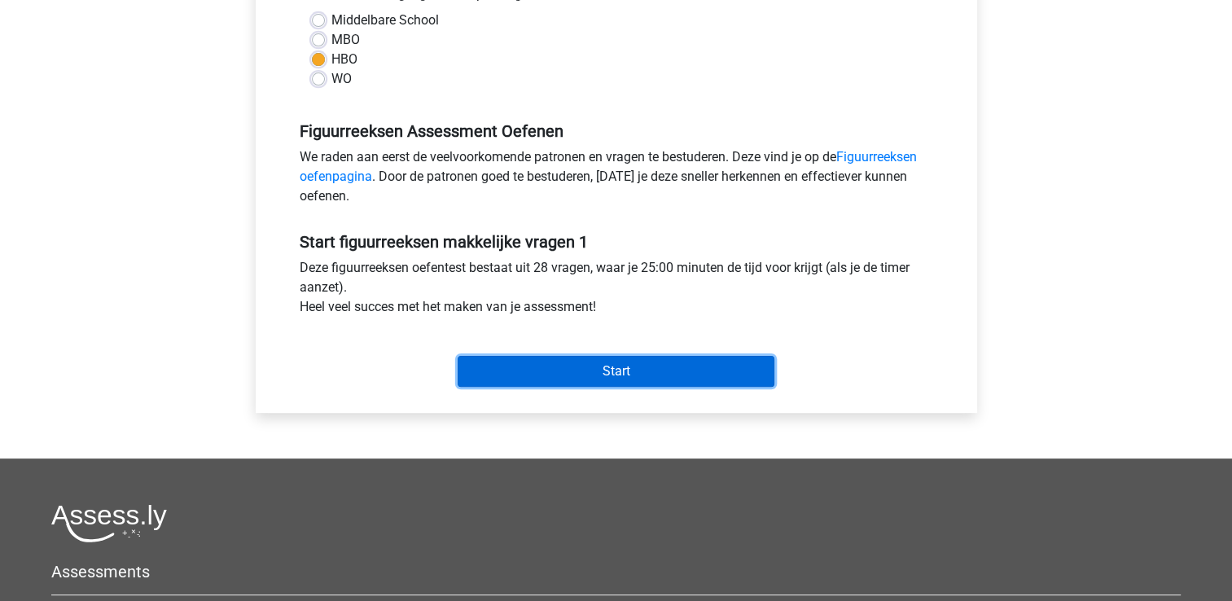
click at [622, 366] on input "Start" at bounding box center [616, 371] width 317 height 31
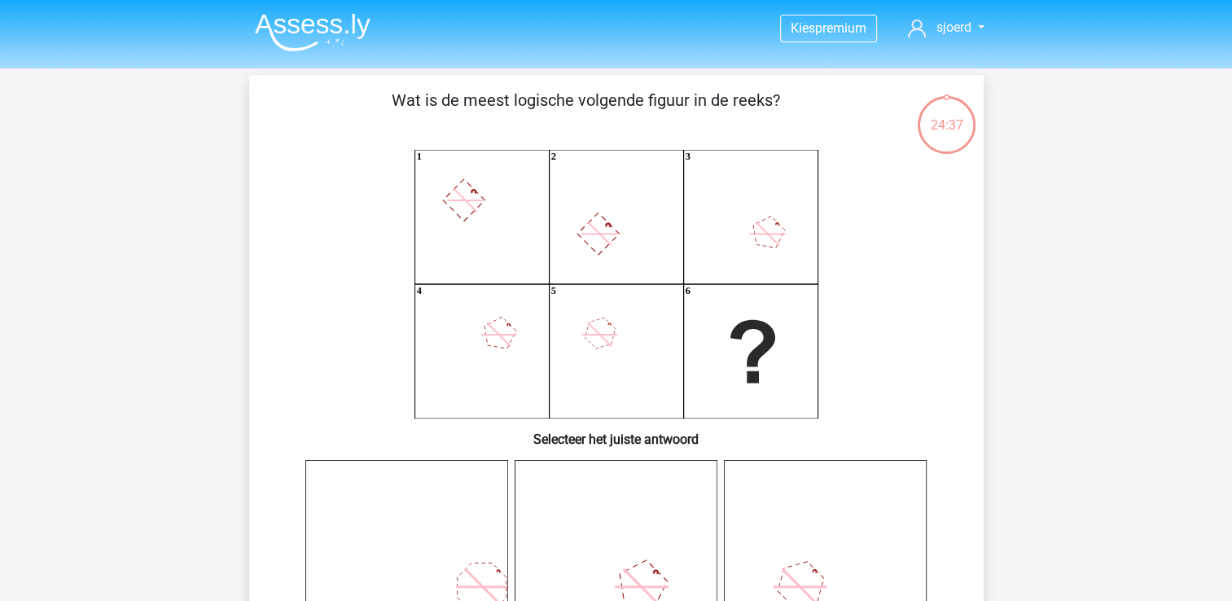
click at [504, 337] on icon "1 2 3 4 5 6" at bounding box center [616, 284] width 656 height 269
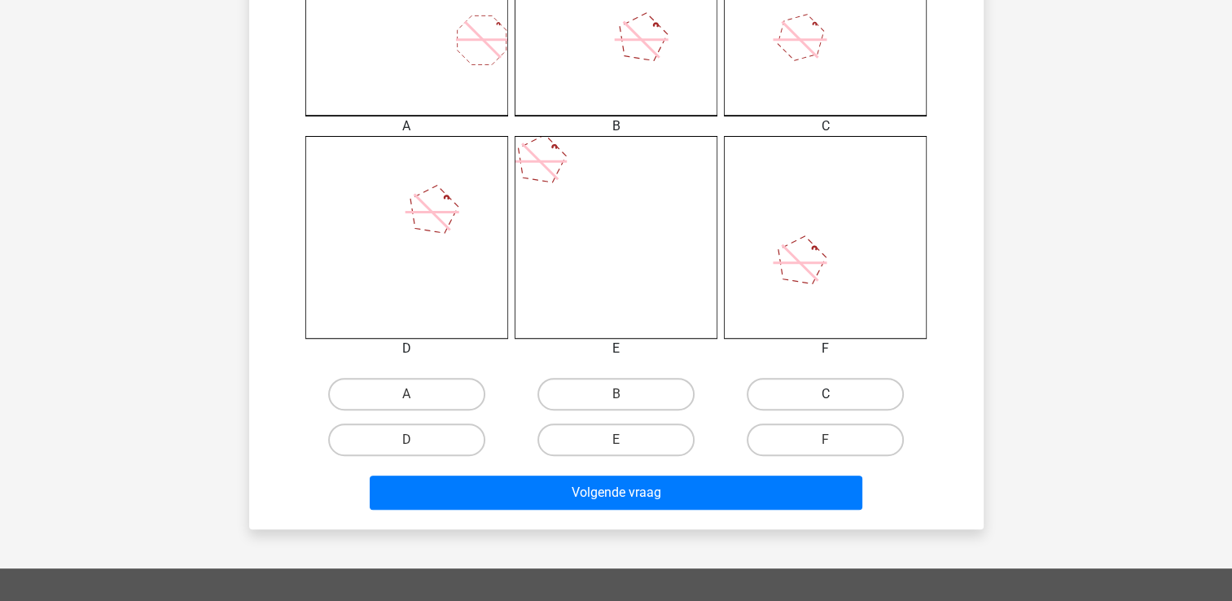
scroll to position [534, 0]
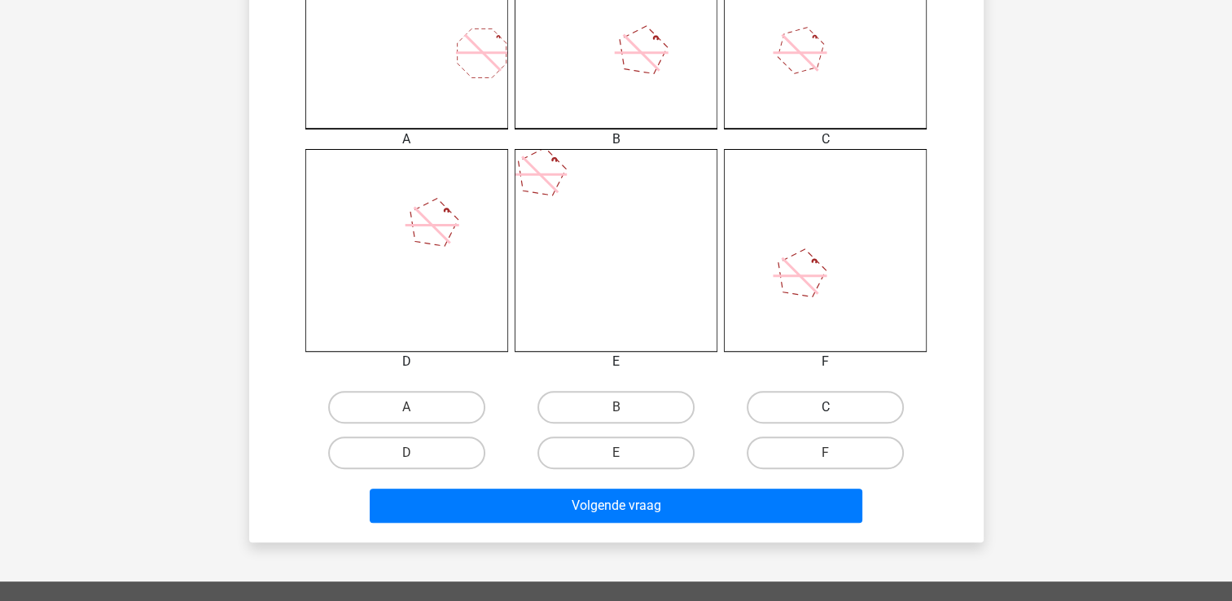
click at [804, 411] on label "C" at bounding box center [825, 407] width 157 height 33
click at [826, 411] on input "C" at bounding box center [831, 412] width 11 height 11
radio input "true"
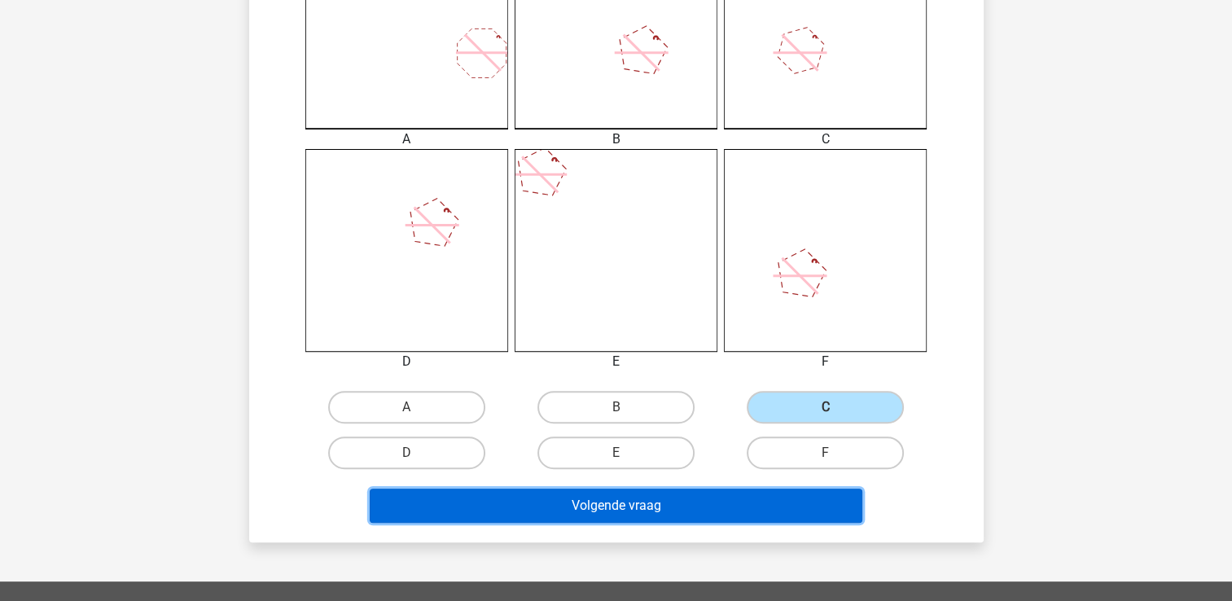
click at [645, 502] on button "Volgende vraag" at bounding box center [616, 506] width 493 height 34
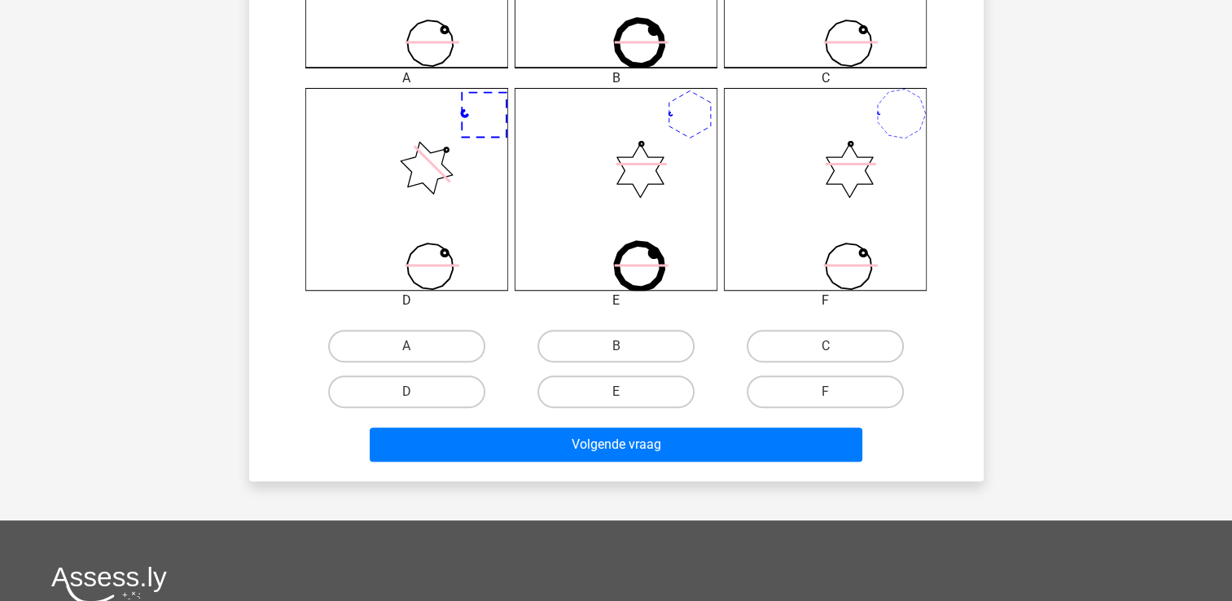
scroll to position [597, 0]
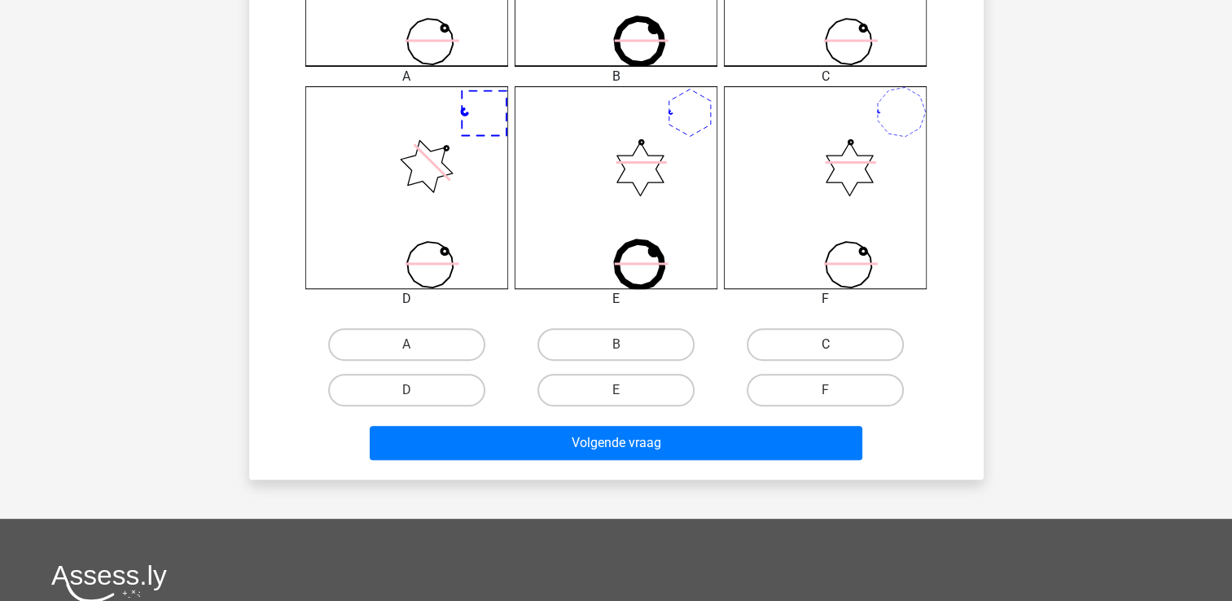
click at [824, 341] on label "C" at bounding box center [825, 344] width 157 height 33
click at [826, 344] on input "C" at bounding box center [831, 349] width 11 height 11
radio input "true"
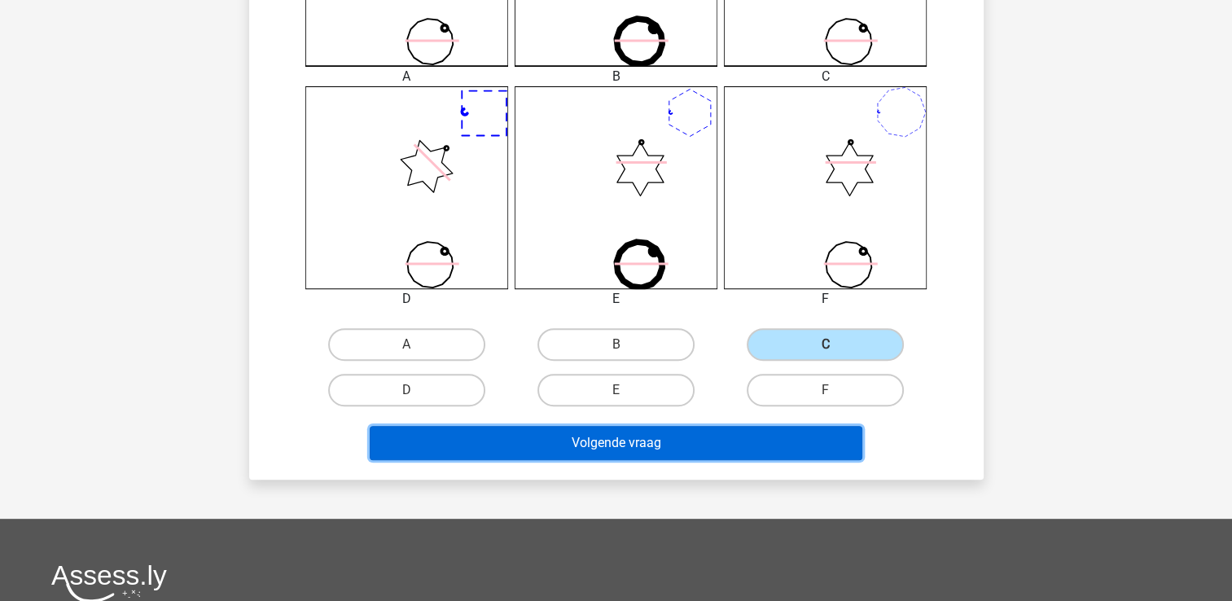
click at [667, 437] on button "Volgende vraag" at bounding box center [616, 443] width 493 height 34
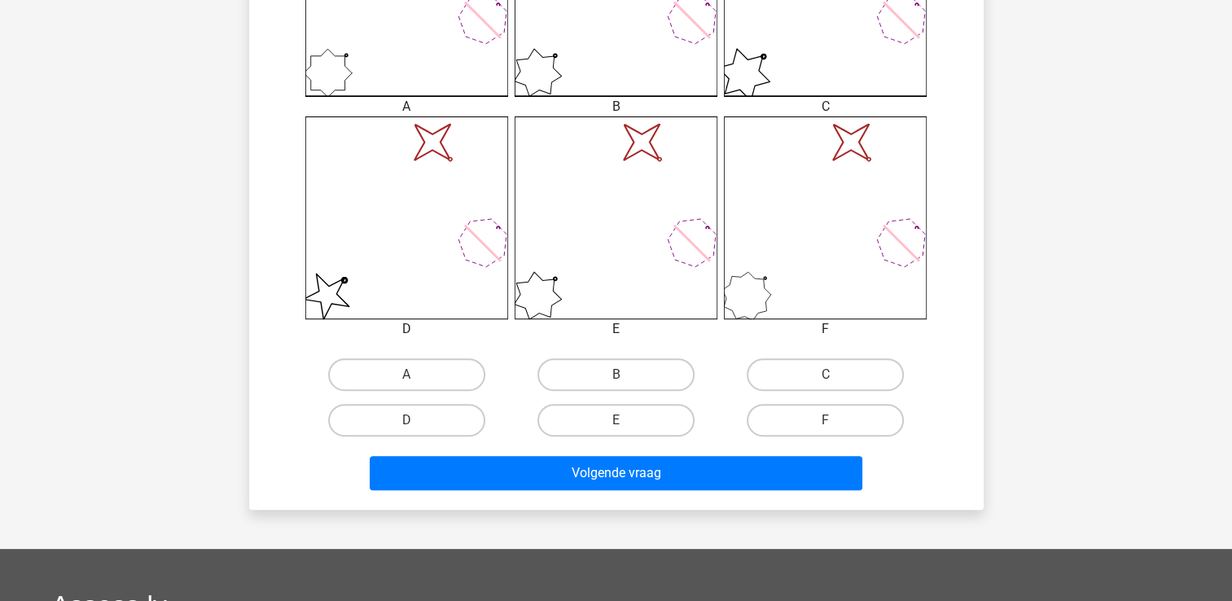
scroll to position [569, 0]
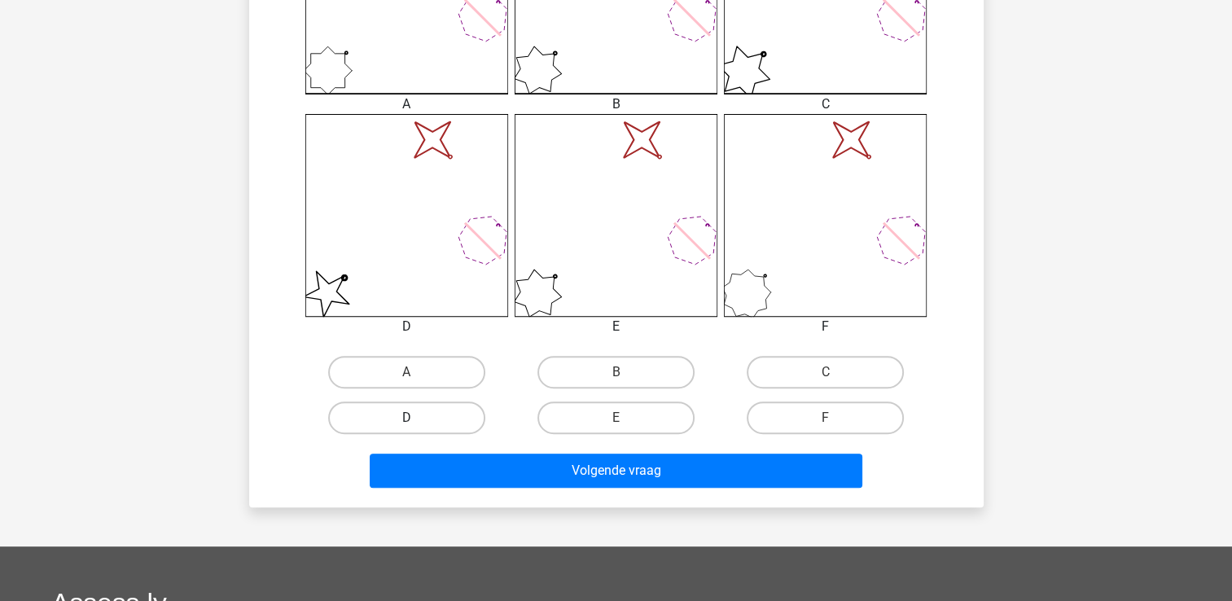
click at [418, 414] on label "D" at bounding box center [406, 417] width 157 height 33
click at [417, 418] on input "D" at bounding box center [411, 423] width 11 height 11
radio input "true"
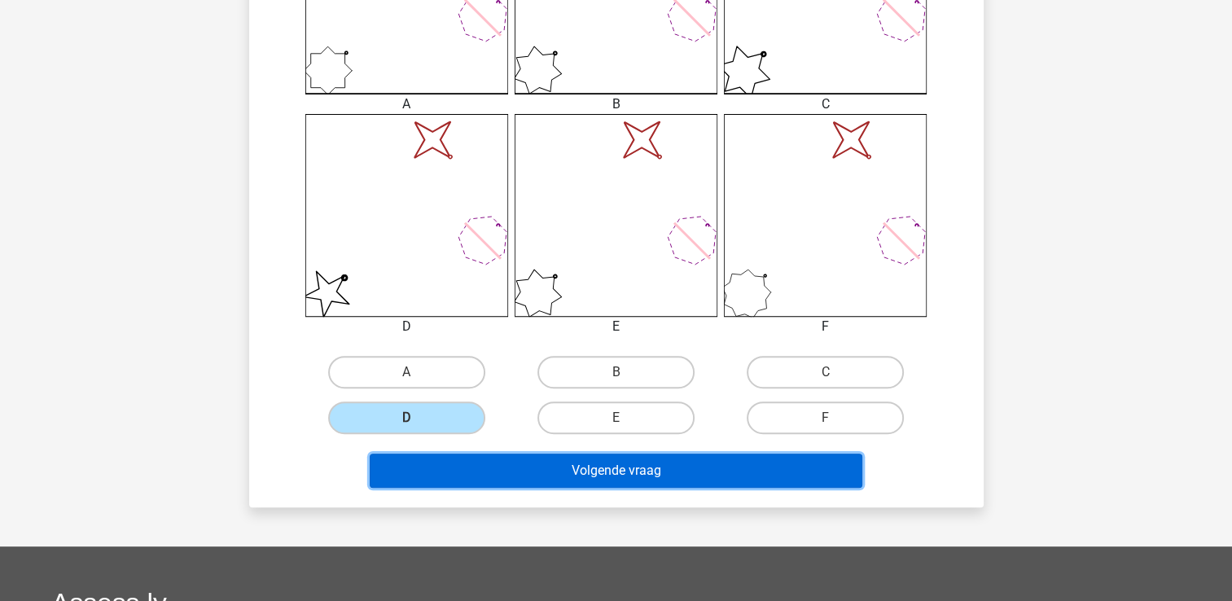
click at [603, 471] on button "Volgende vraag" at bounding box center [616, 471] width 493 height 34
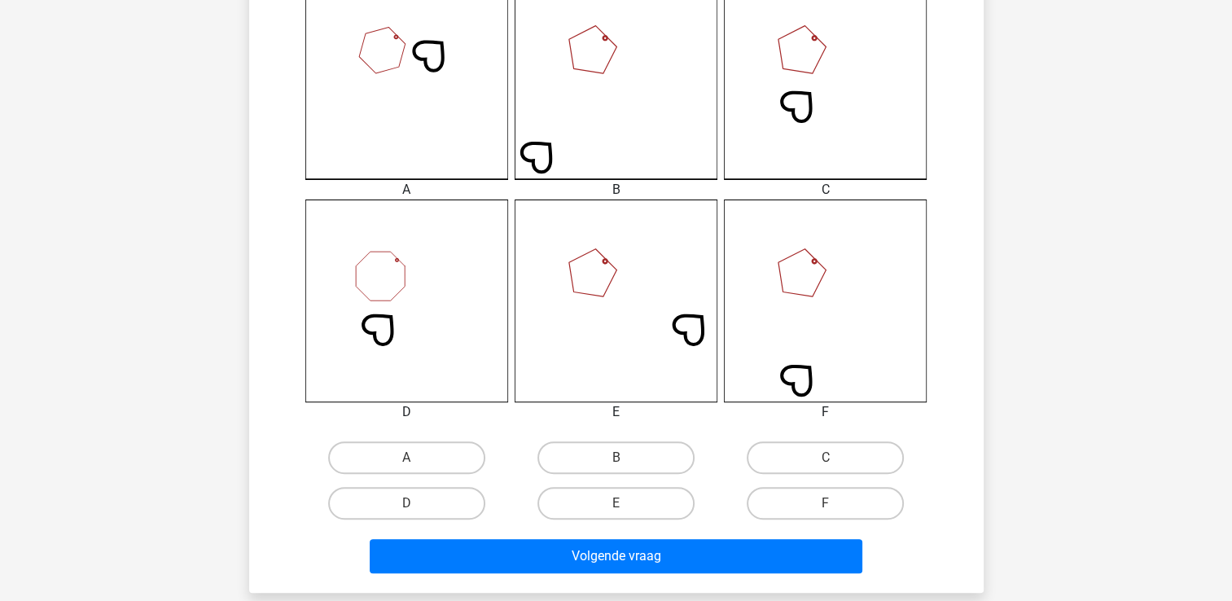
scroll to position [486, 0]
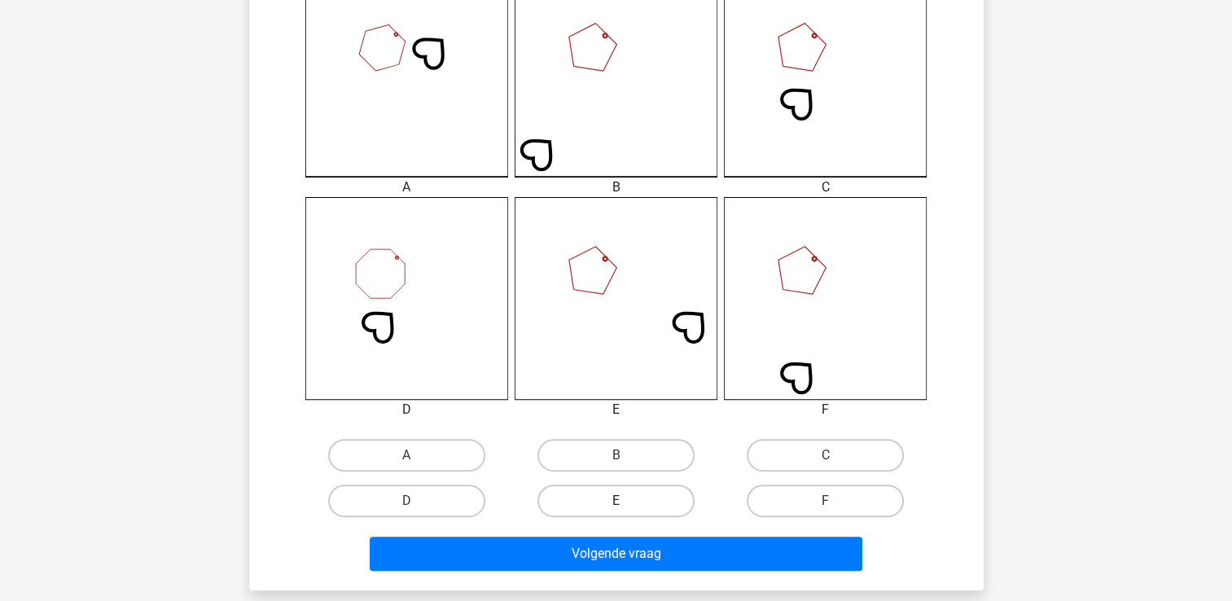
click at [608, 503] on label "E" at bounding box center [615, 500] width 157 height 33
click at [616, 503] on input "E" at bounding box center [621, 506] width 11 height 11
radio input "true"
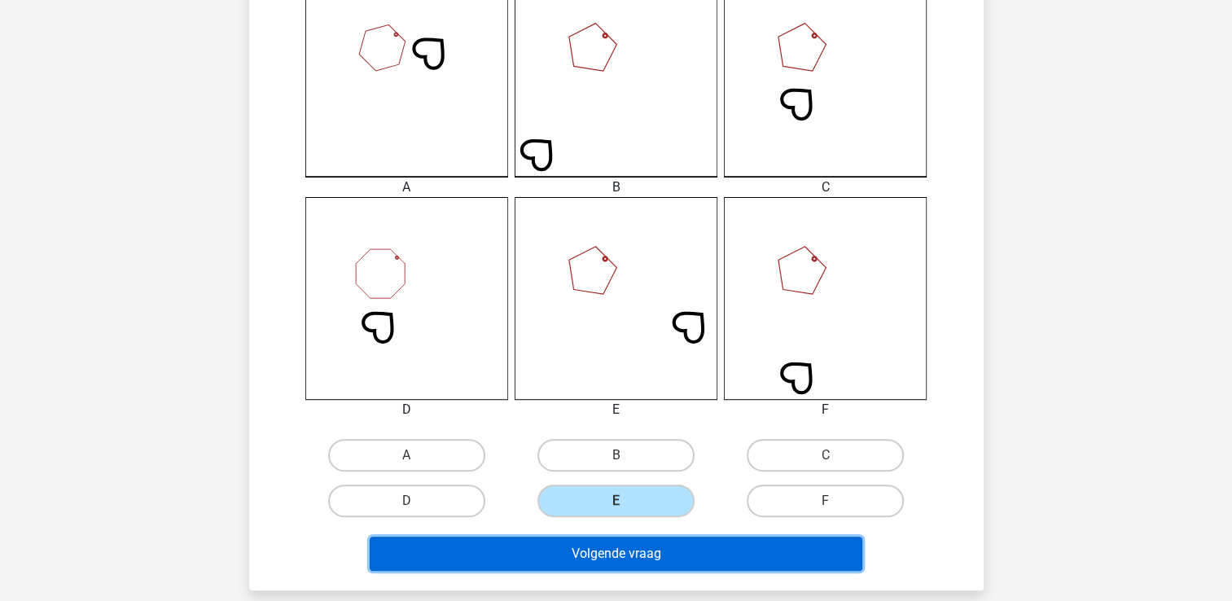
click at [611, 552] on button "Volgende vraag" at bounding box center [616, 554] width 493 height 34
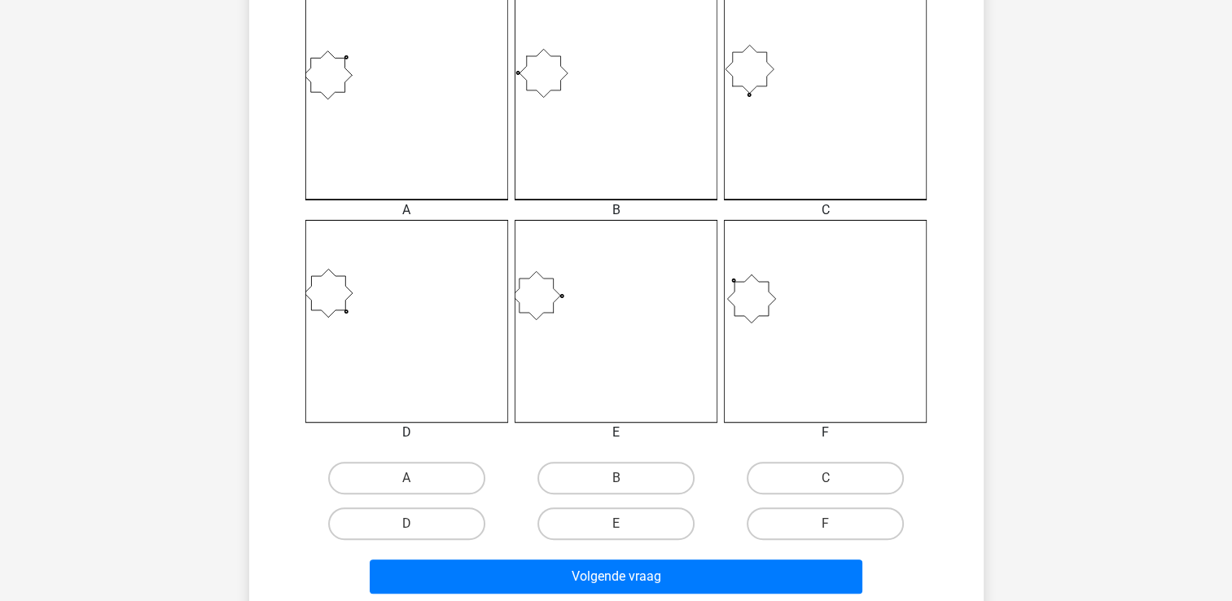
scroll to position [465, 0]
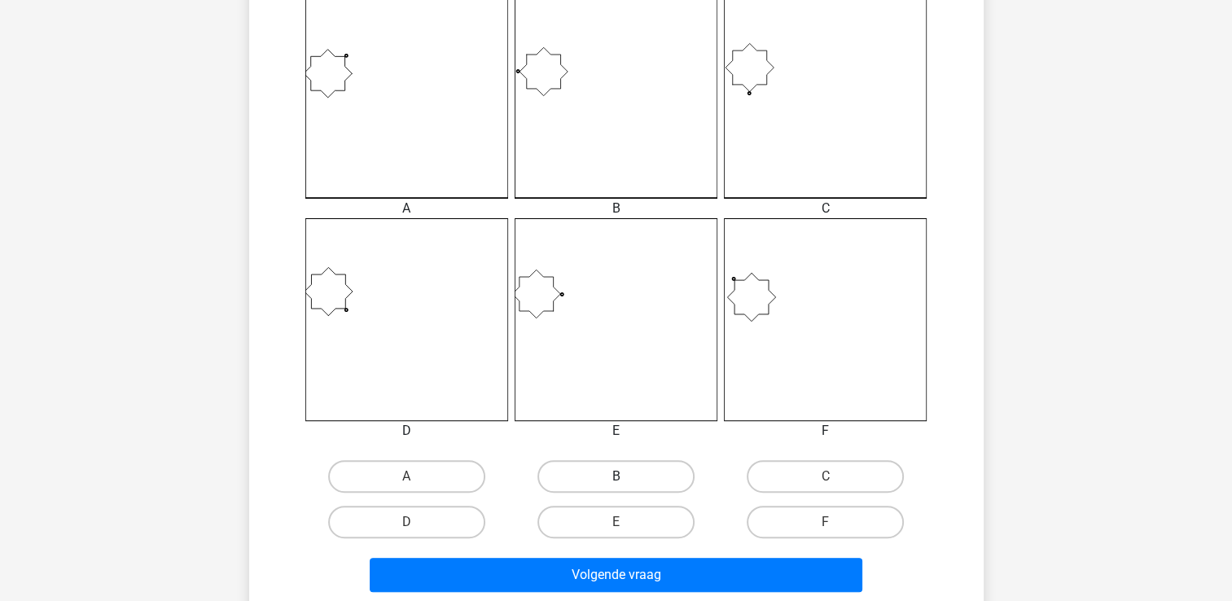
click at [594, 481] on label "B" at bounding box center [615, 476] width 157 height 33
click at [616, 481] on input "B" at bounding box center [621, 481] width 11 height 11
radio input "true"
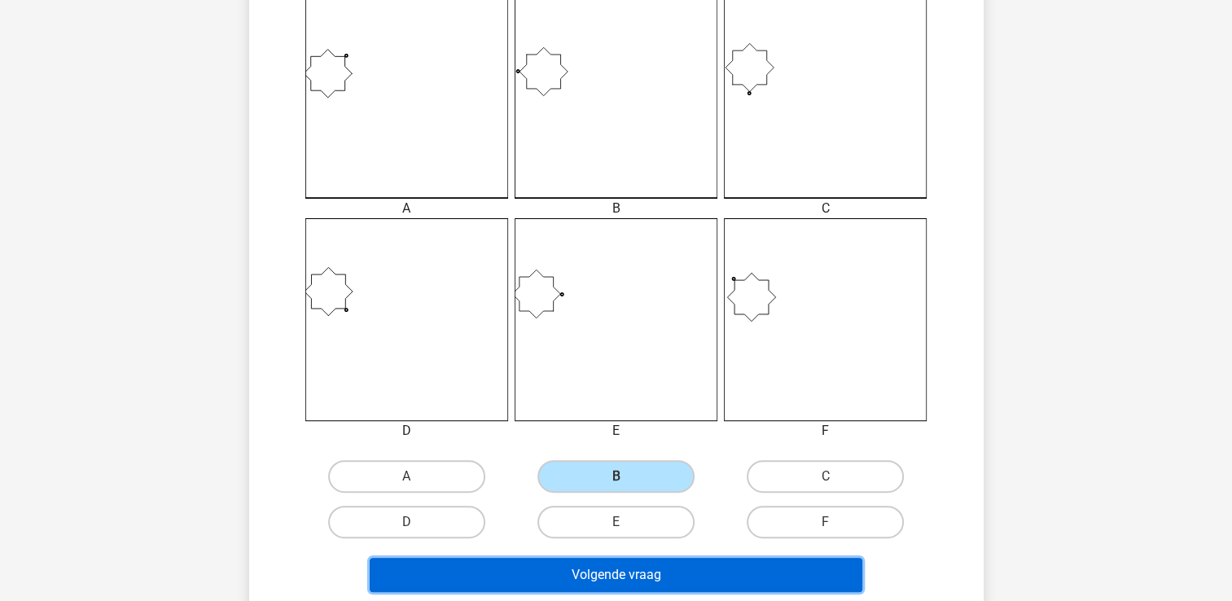
click at [636, 576] on button "Volgende vraag" at bounding box center [616, 575] width 493 height 34
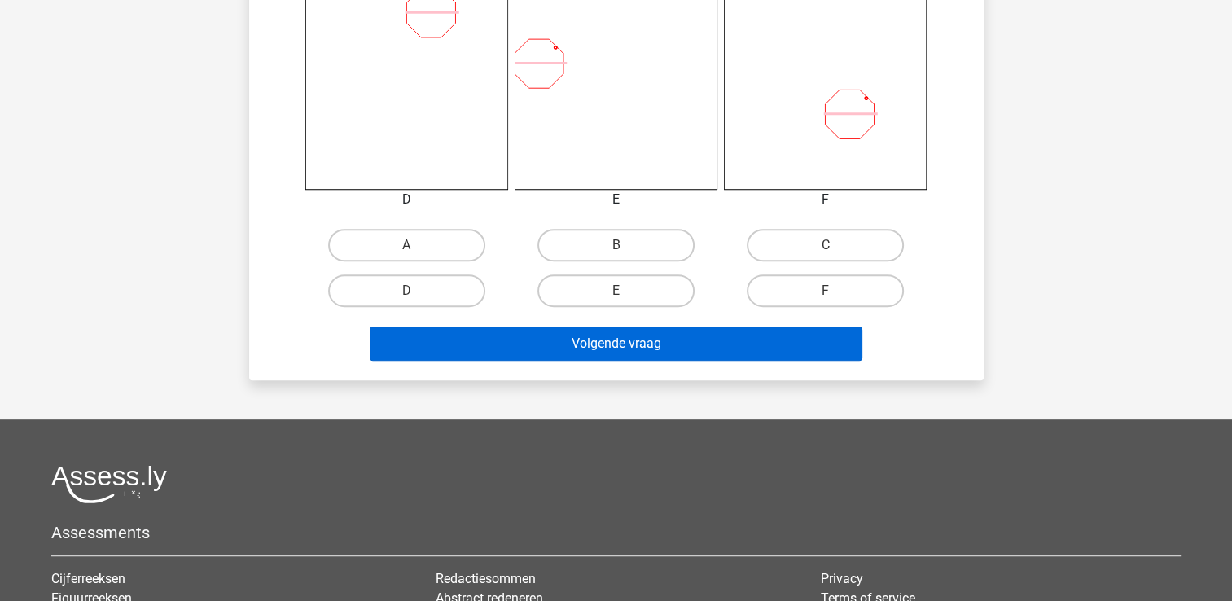
scroll to position [699, 0]
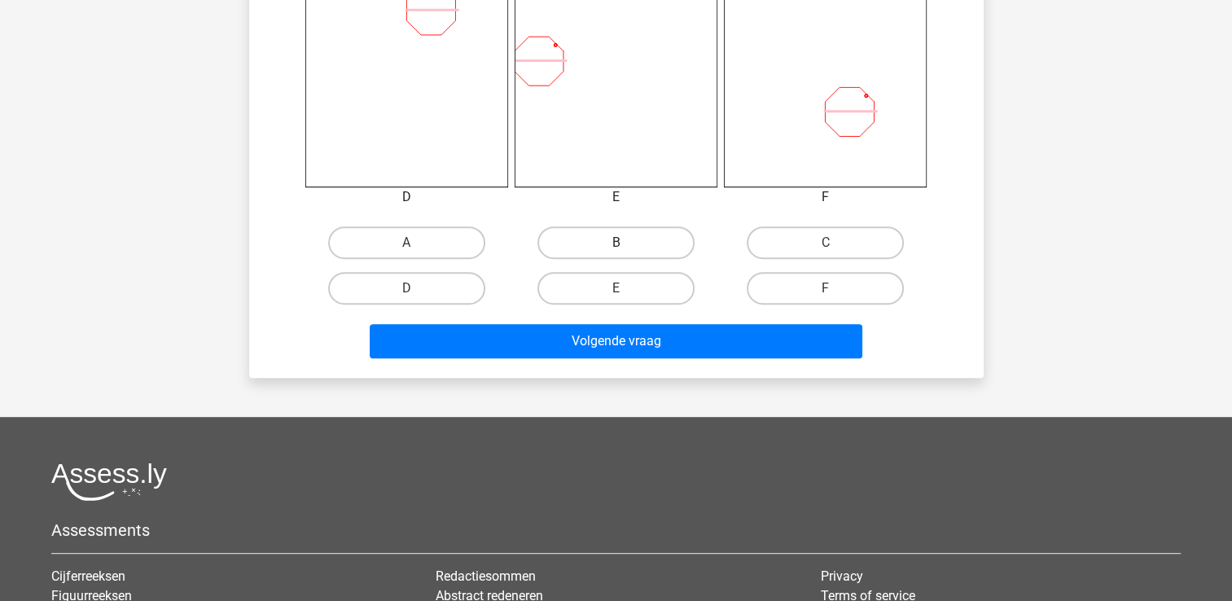
click at [648, 239] on label "B" at bounding box center [615, 242] width 157 height 33
click at [626, 243] on input "B" at bounding box center [621, 248] width 11 height 11
radio input "true"
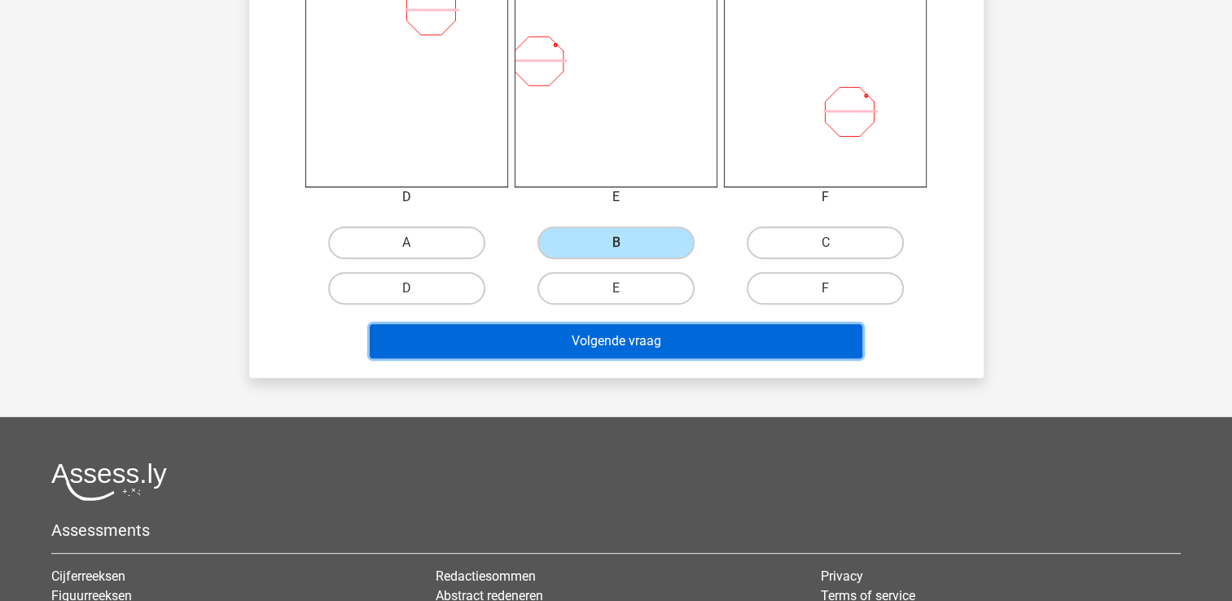
click at [632, 334] on button "Volgende vraag" at bounding box center [616, 341] width 493 height 34
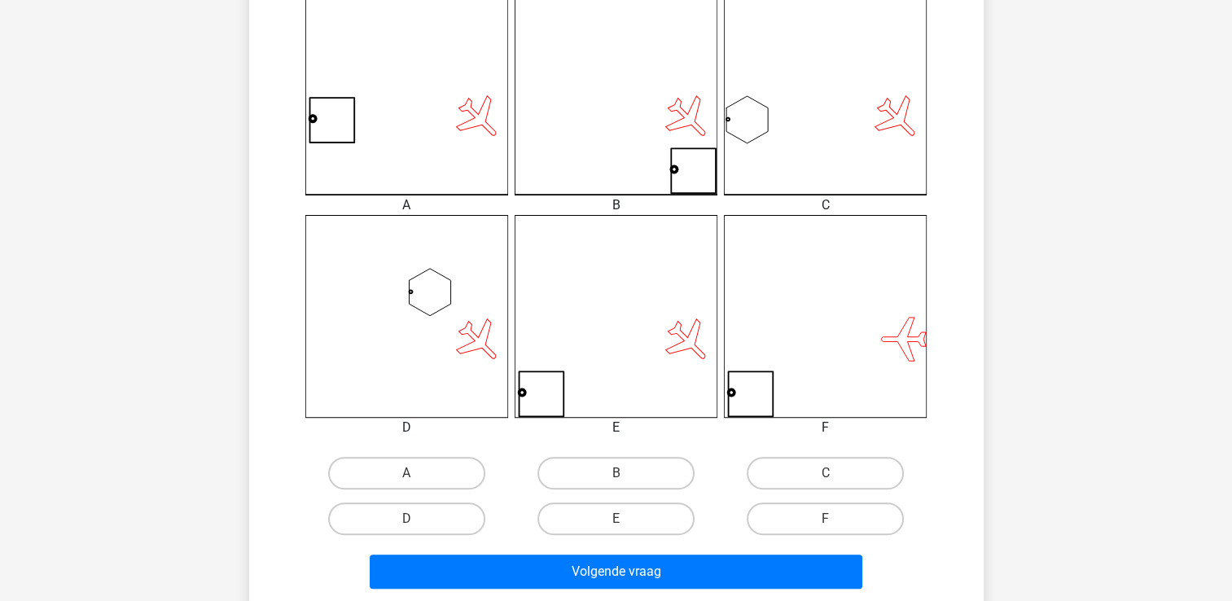
scroll to position [469, 0]
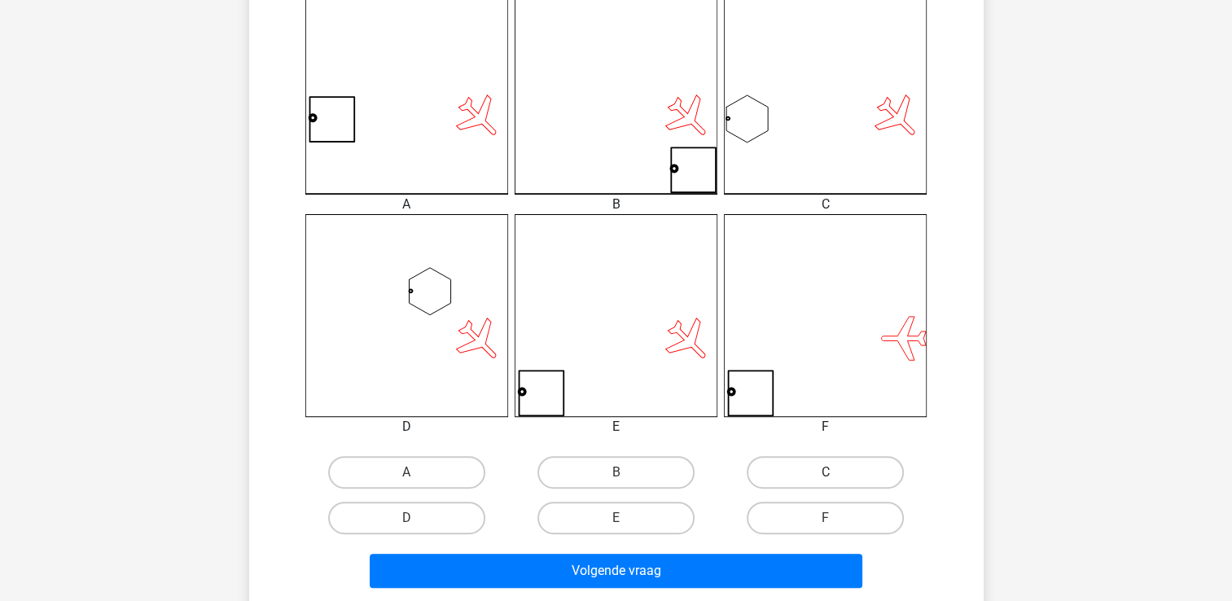
click at [800, 483] on label "C" at bounding box center [825, 472] width 157 height 33
click at [826, 483] on input "C" at bounding box center [831, 477] width 11 height 11
radio input "true"
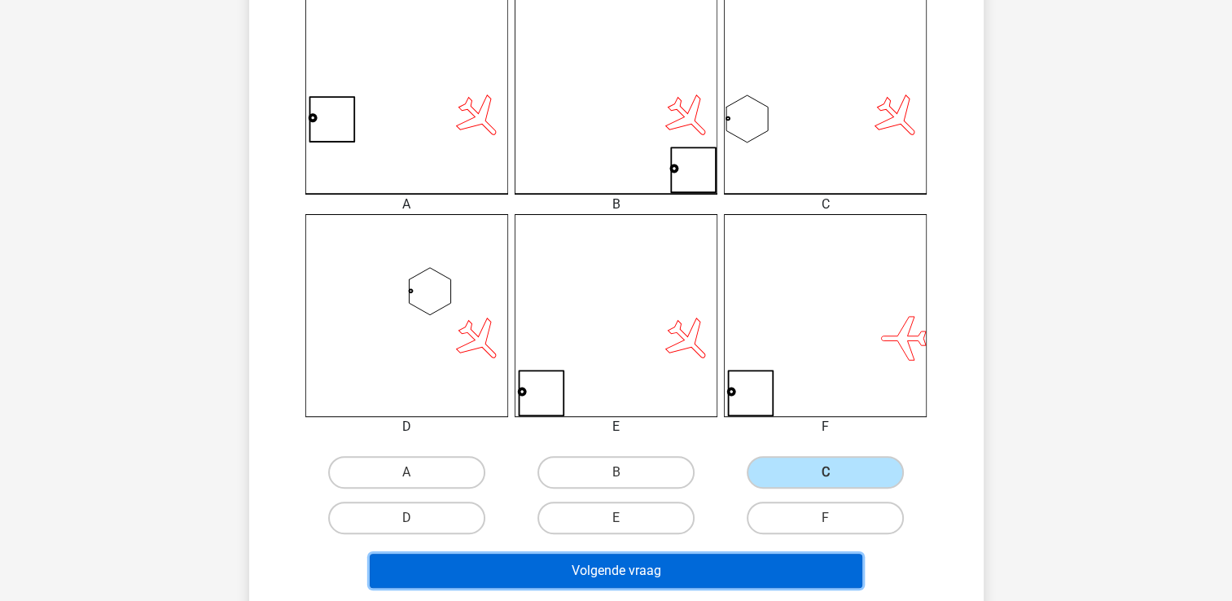
click at [711, 562] on button "Volgende vraag" at bounding box center [616, 571] width 493 height 34
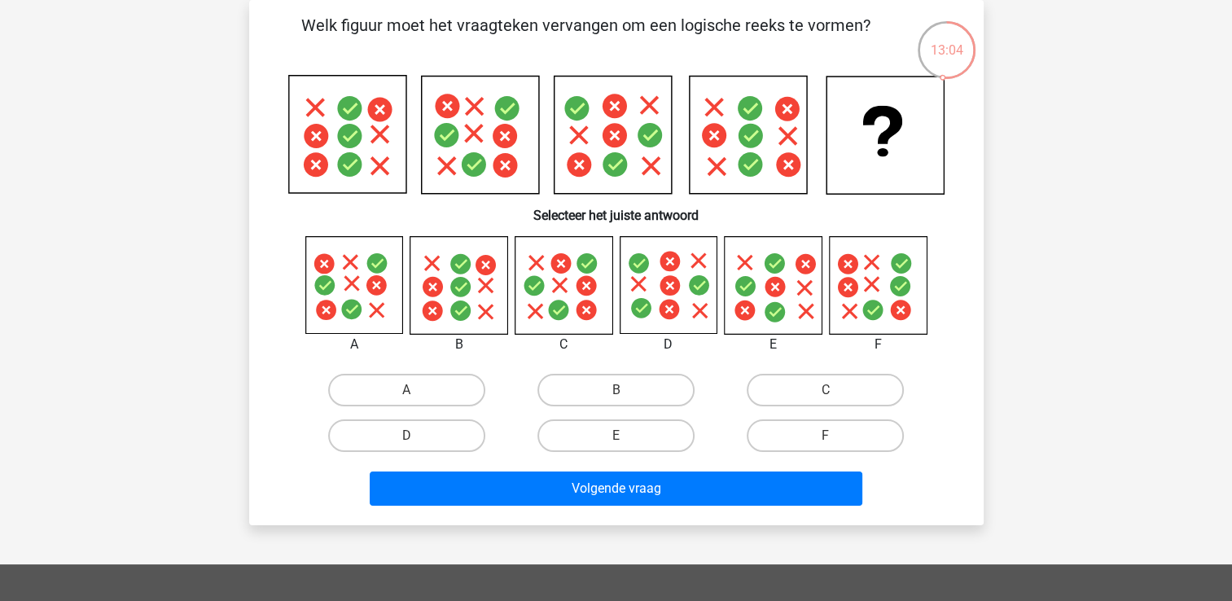
scroll to position [0, 0]
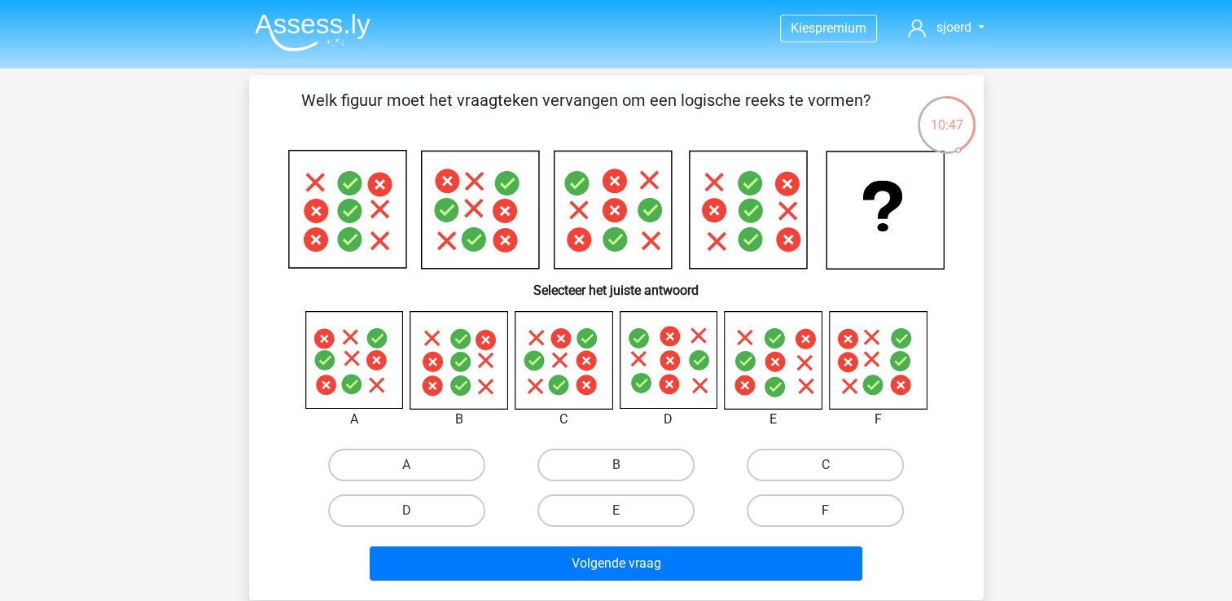
click at [824, 506] on label "F" at bounding box center [825, 510] width 157 height 33
click at [826, 511] on input "F" at bounding box center [831, 516] width 11 height 11
radio input "true"
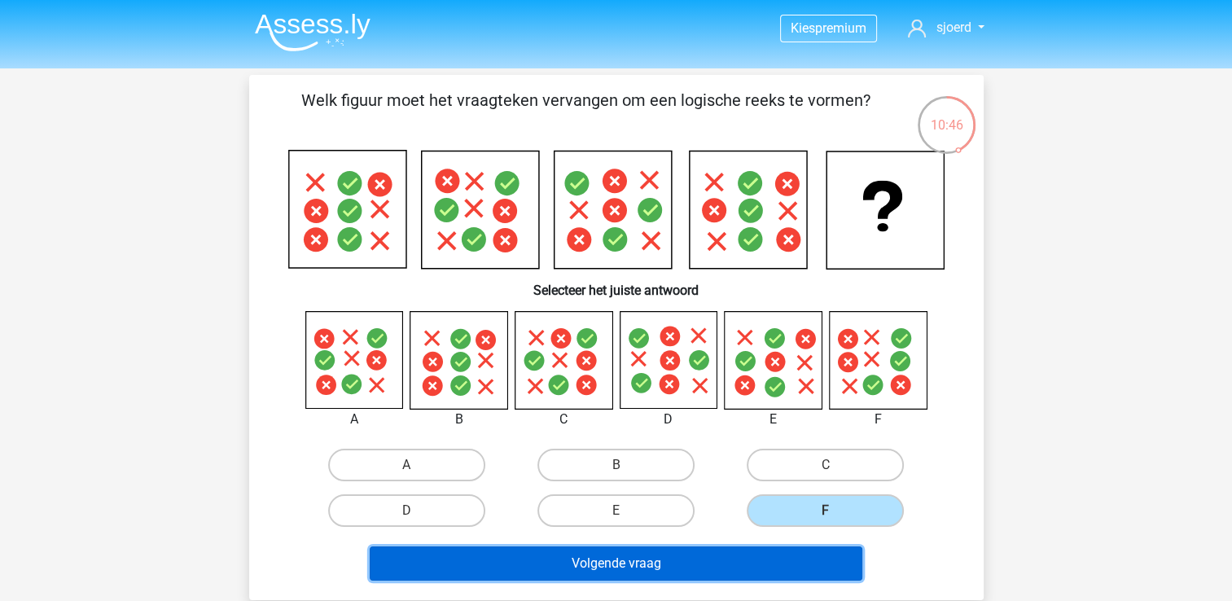
click at [676, 559] on button "Volgende vraag" at bounding box center [616, 563] width 493 height 34
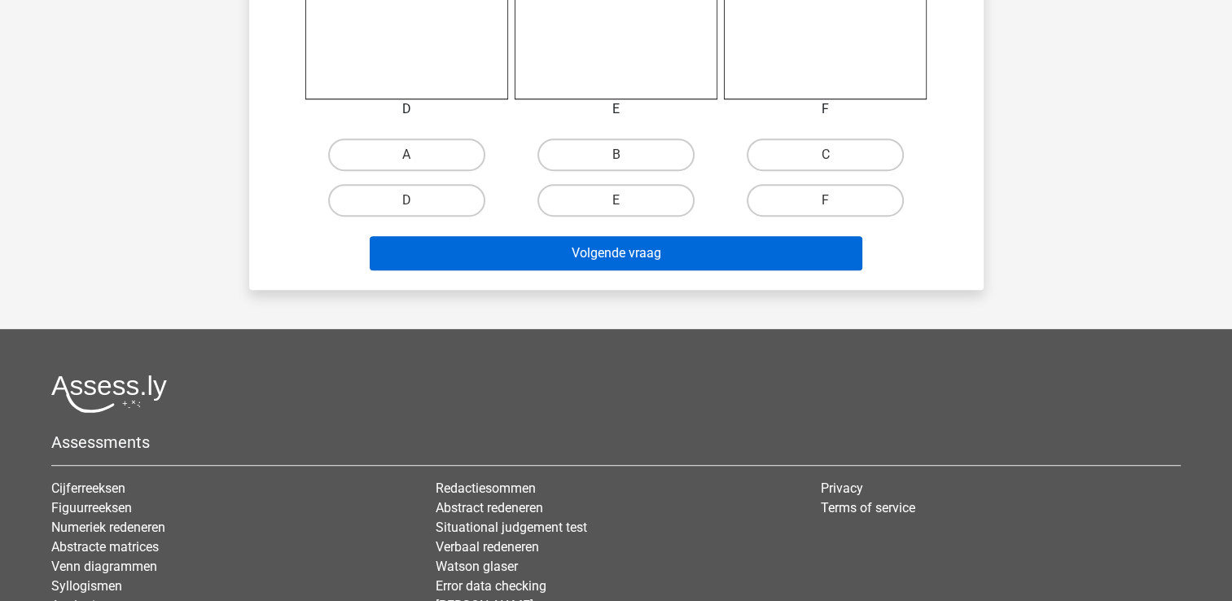
scroll to position [792, 0]
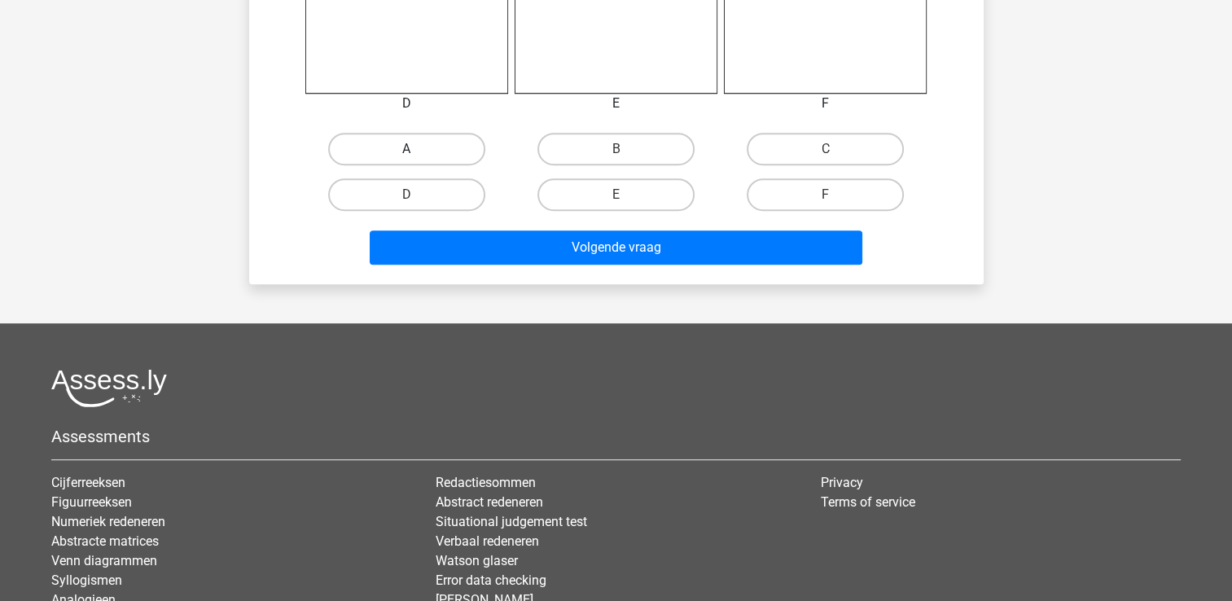
click at [403, 150] on label "A" at bounding box center [406, 149] width 157 height 33
click at [406, 150] on input "A" at bounding box center [411, 154] width 11 height 11
radio input "true"
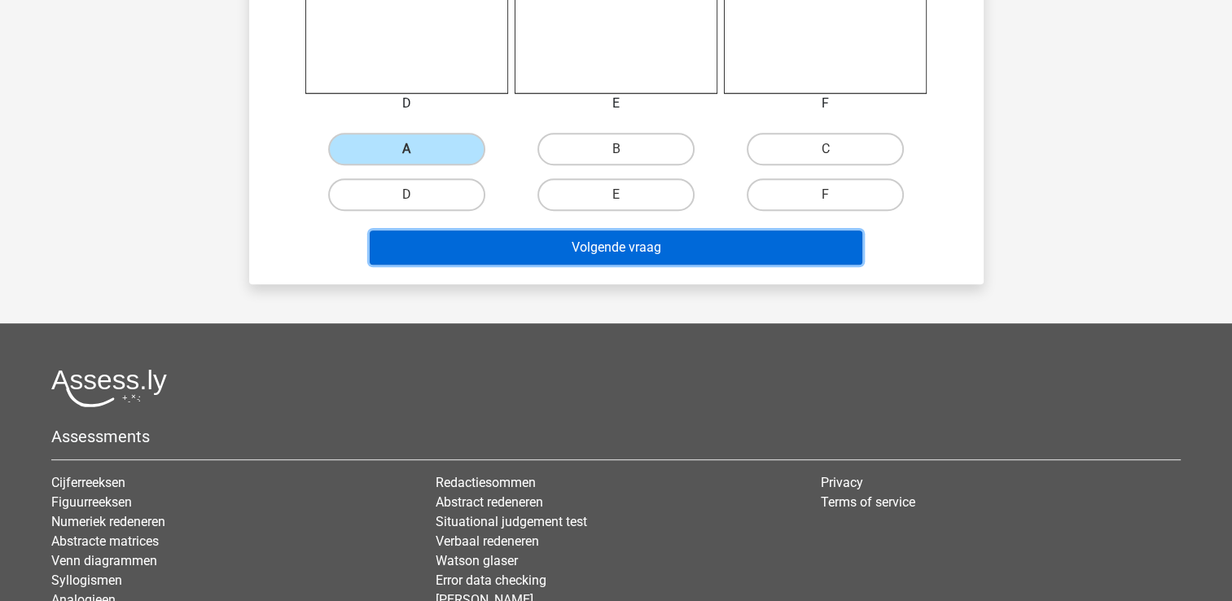
click at [614, 243] on button "Volgende vraag" at bounding box center [616, 247] width 493 height 34
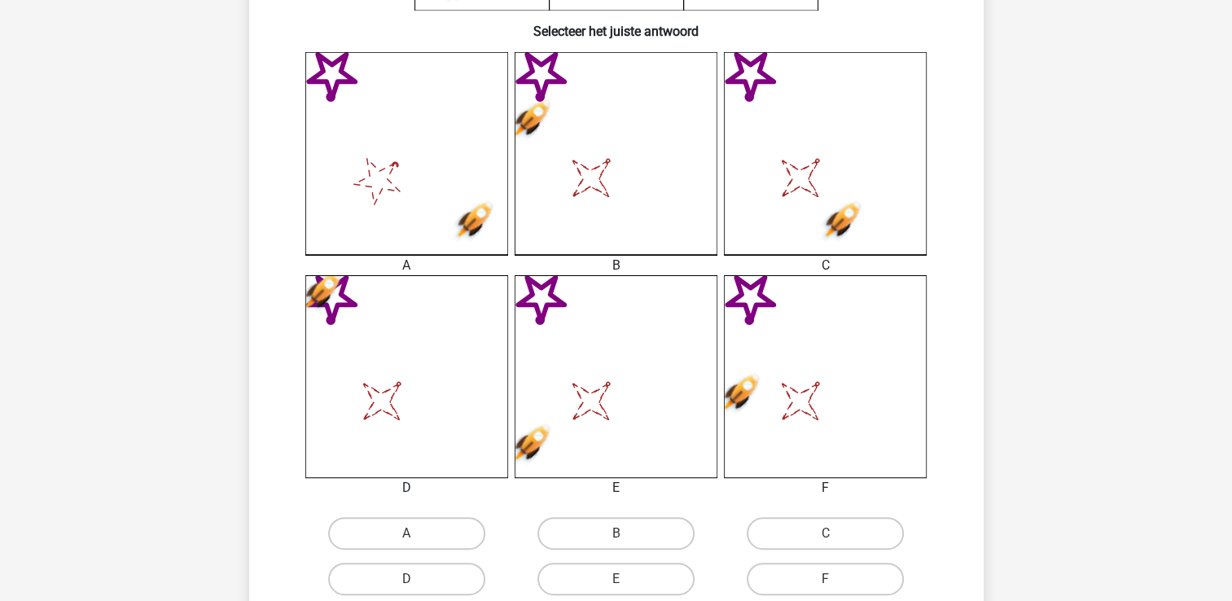
scroll to position [439, 0]
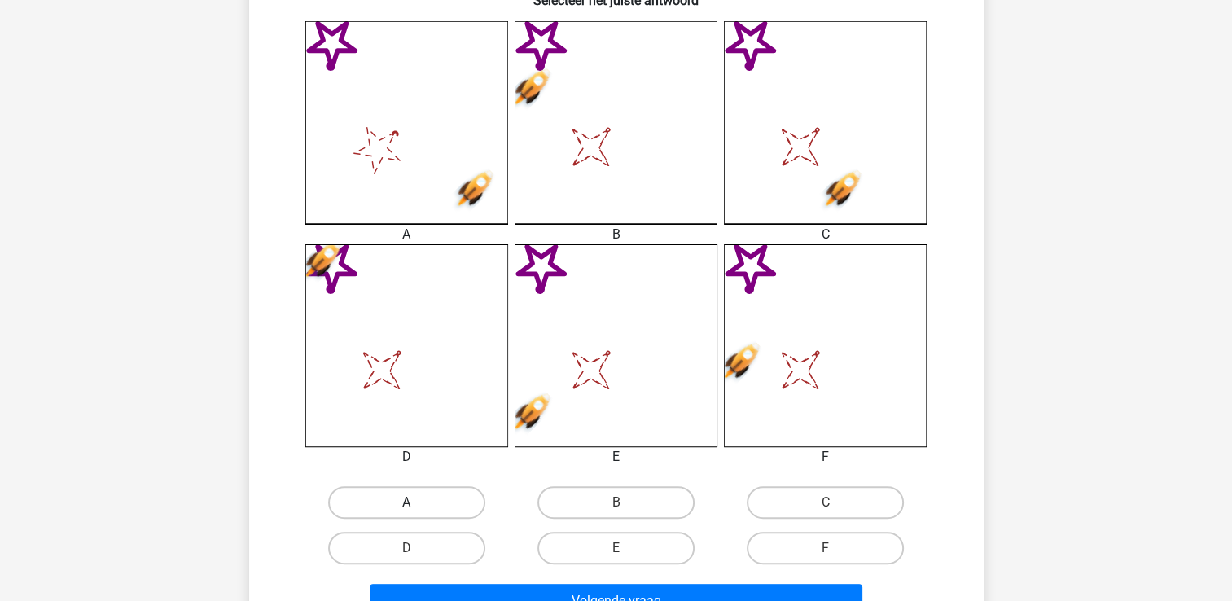
click at [410, 493] on label "A" at bounding box center [406, 502] width 157 height 33
click at [410, 502] on input "A" at bounding box center [411, 507] width 11 height 11
radio input "true"
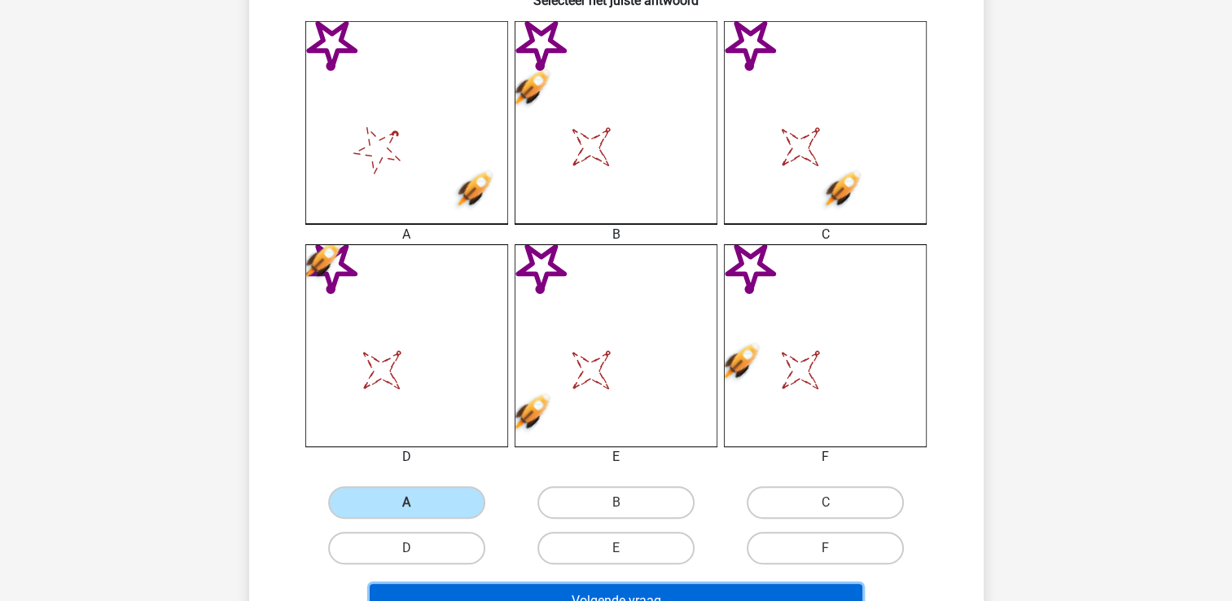
click at [616, 593] on button "Volgende vraag" at bounding box center [616, 601] width 493 height 34
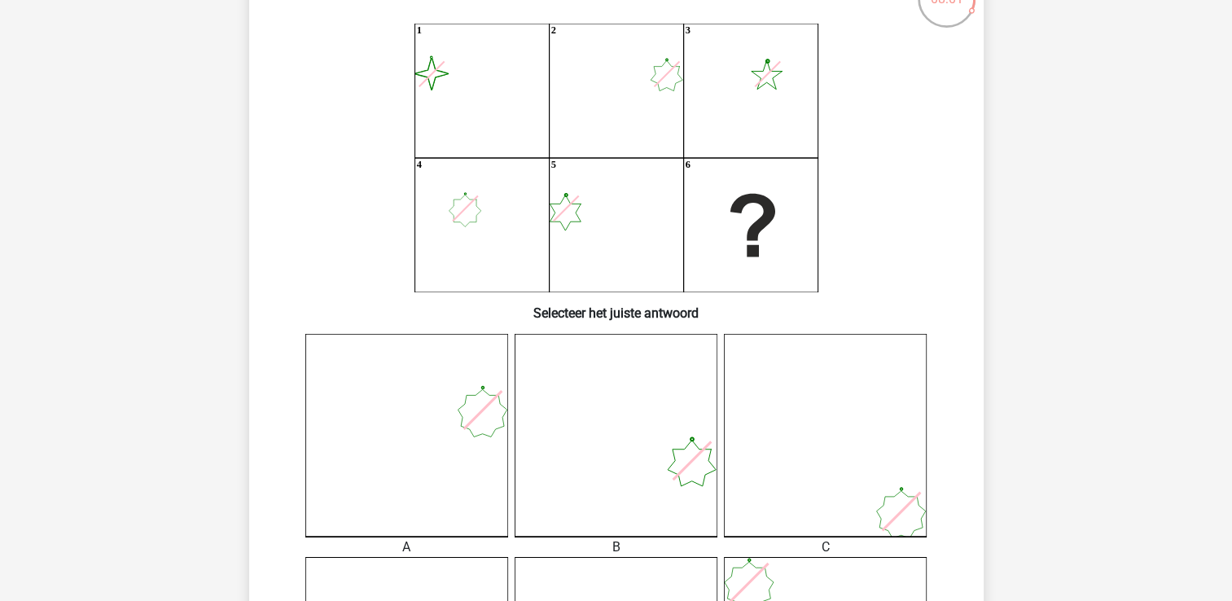
scroll to position [127, 0]
click at [609, 316] on h6 "Selecteer het juiste antwoord" at bounding box center [616, 305] width 682 height 28
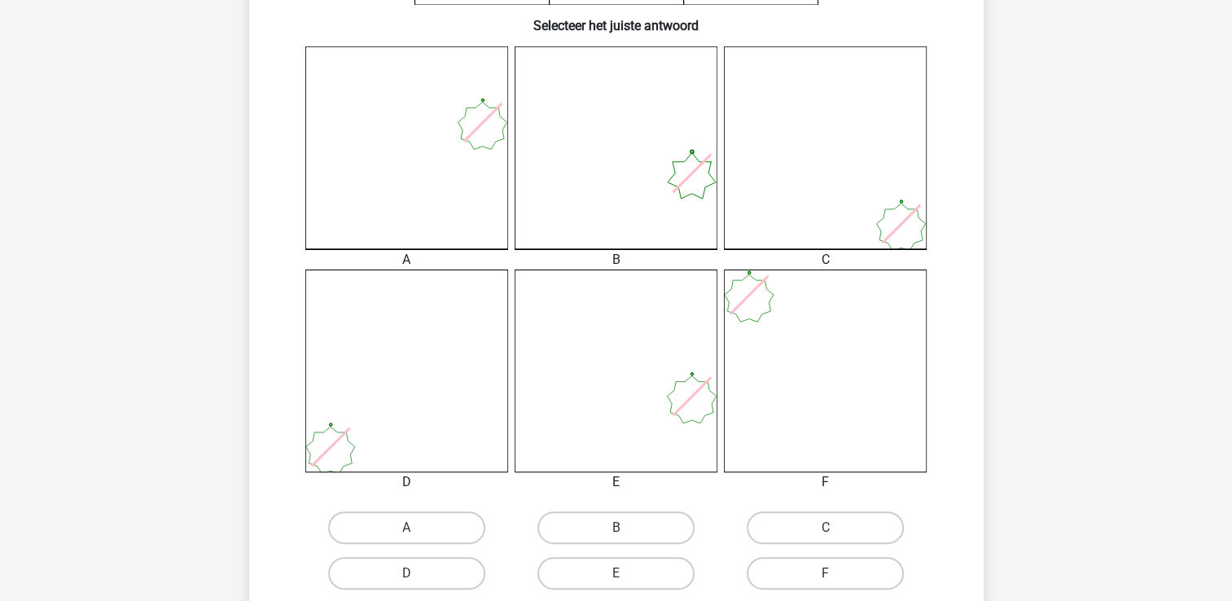
scroll to position [414, 0]
click at [631, 528] on label "B" at bounding box center [615, 527] width 157 height 33
click at [626, 528] on input "B" at bounding box center [621, 533] width 11 height 11
radio input "true"
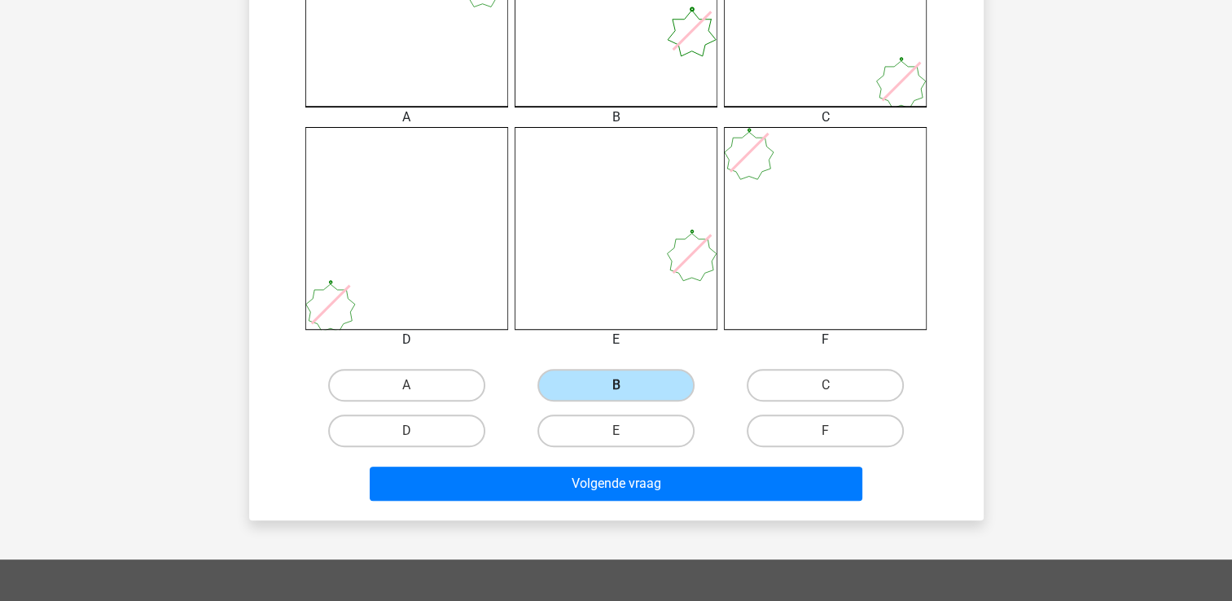
scroll to position [559, 0]
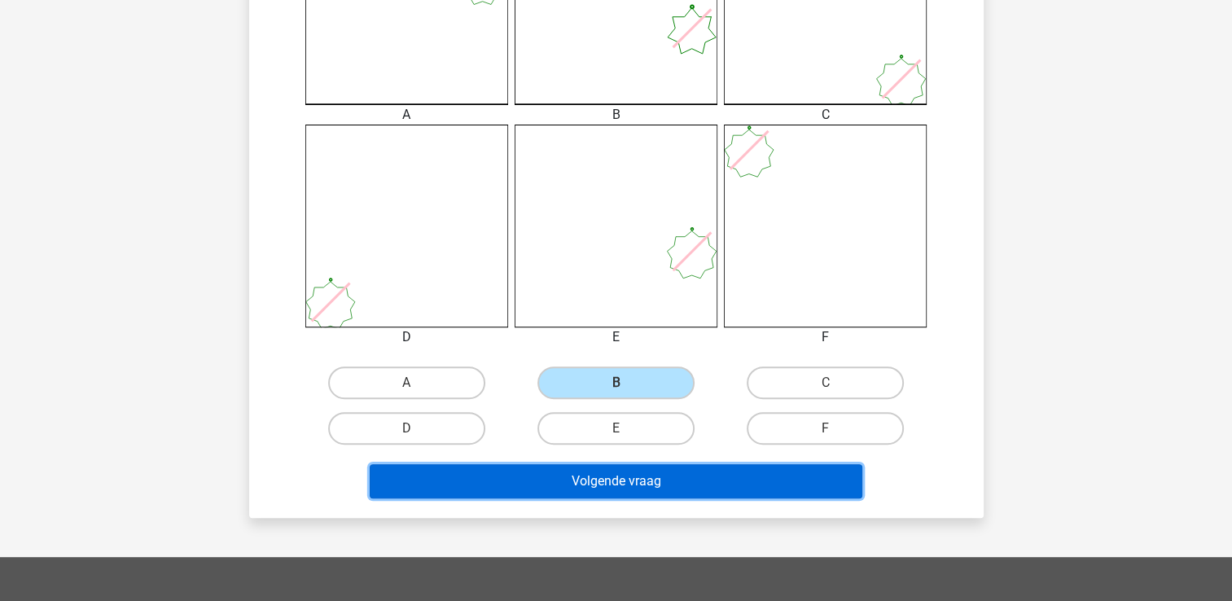
click at [620, 477] on button "Volgende vraag" at bounding box center [616, 481] width 493 height 34
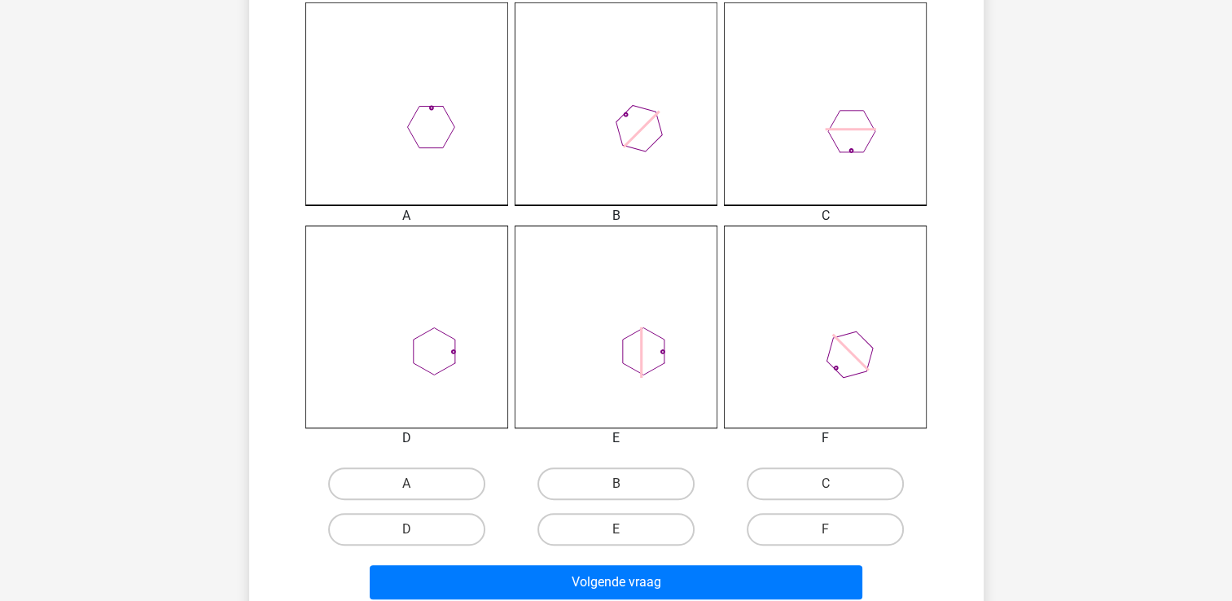
scroll to position [460, 0]
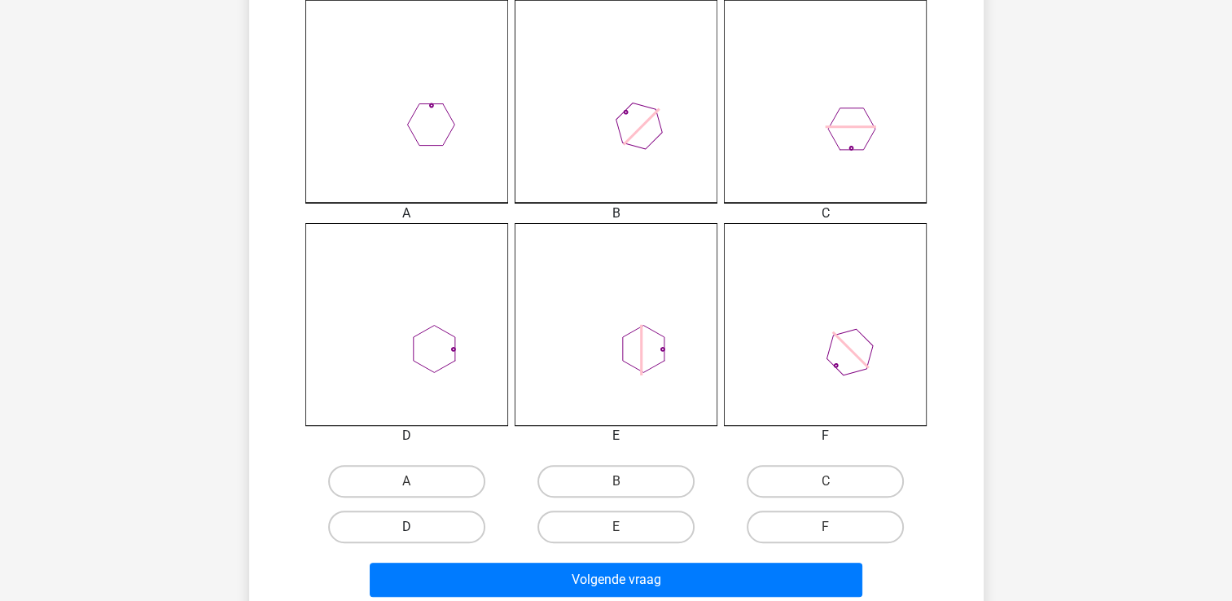
click at [441, 523] on label "D" at bounding box center [406, 527] width 157 height 33
click at [417, 527] on input "D" at bounding box center [411, 532] width 11 height 11
radio input "true"
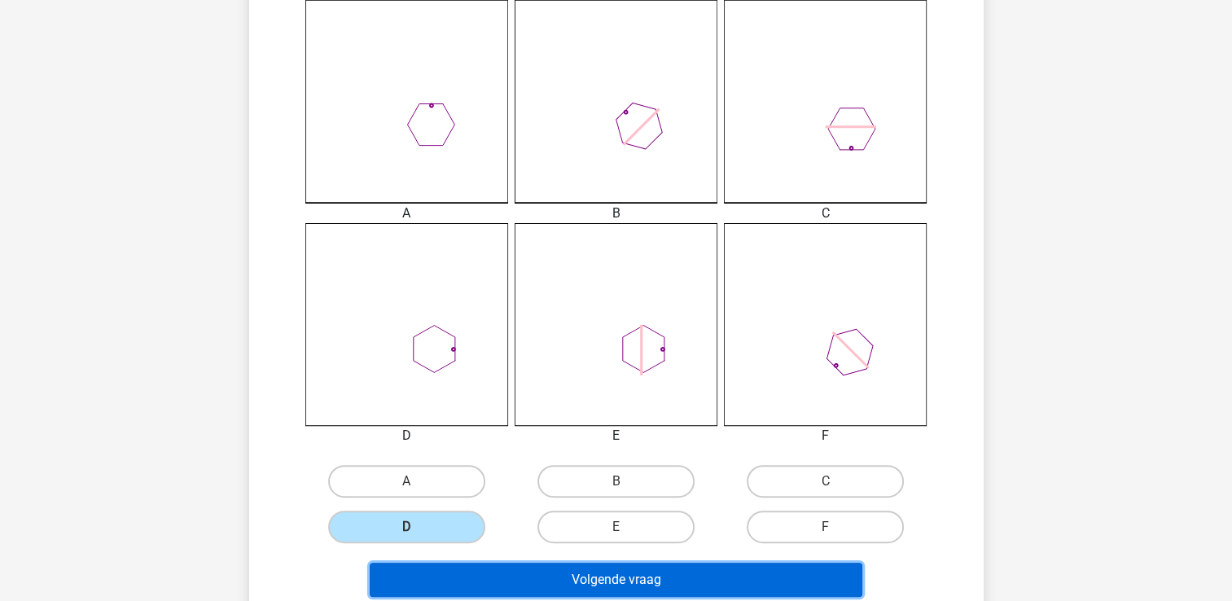
click at [616, 581] on button "Volgende vraag" at bounding box center [616, 580] width 493 height 34
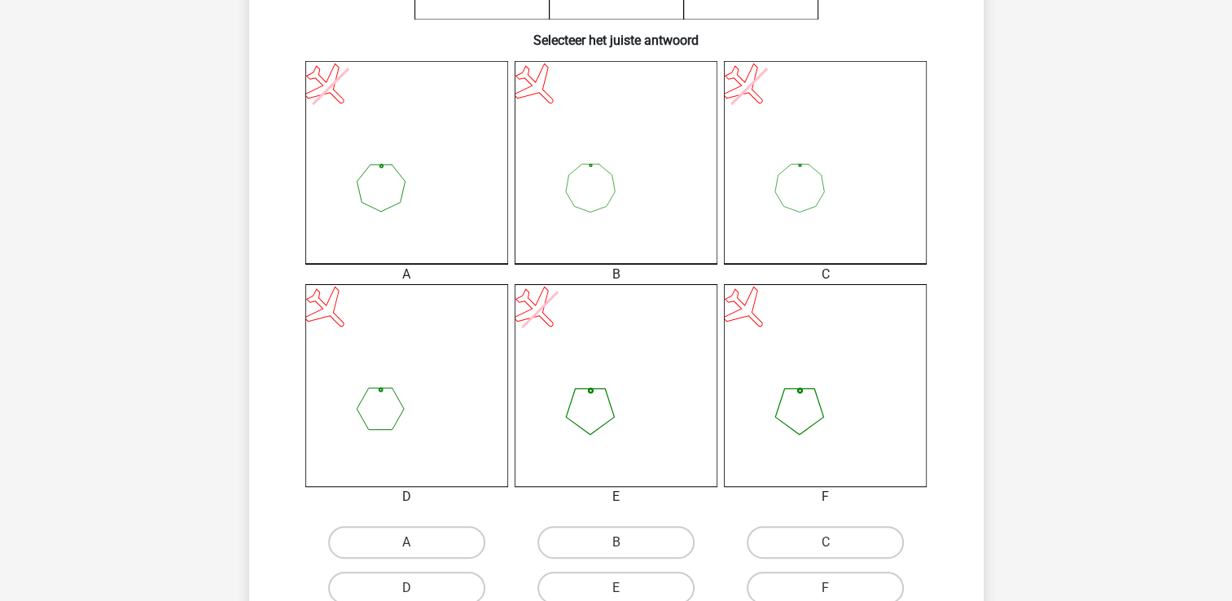
scroll to position [405, 0]
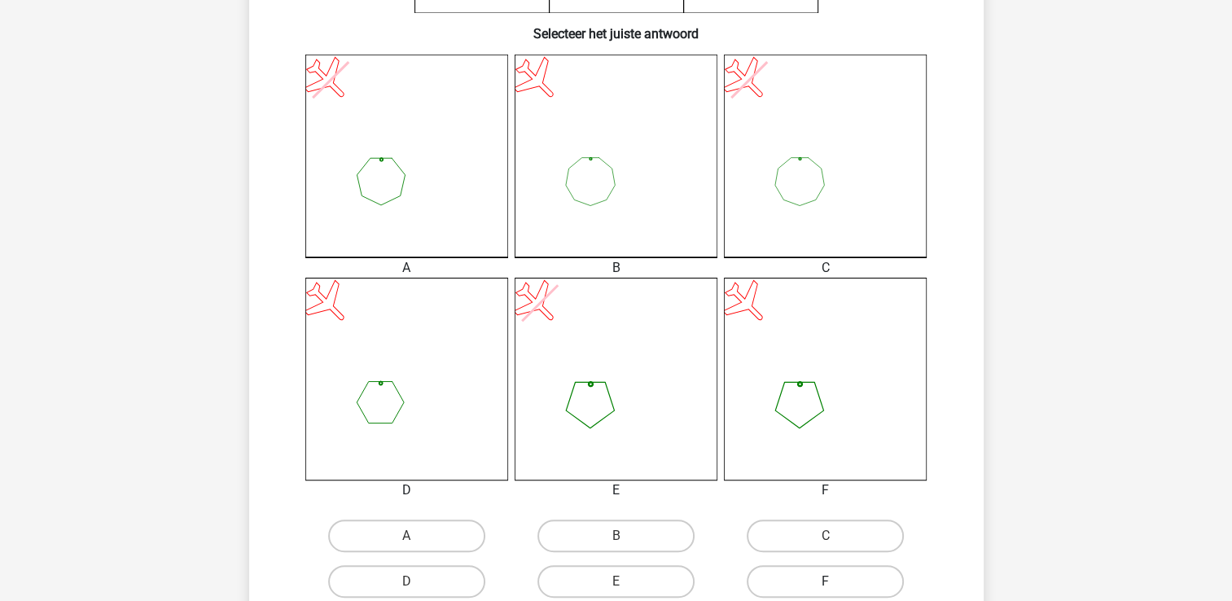
click at [824, 575] on label "F" at bounding box center [825, 581] width 157 height 33
click at [826, 581] on input "F" at bounding box center [831, 586] width 11 height 11
radio input "true"
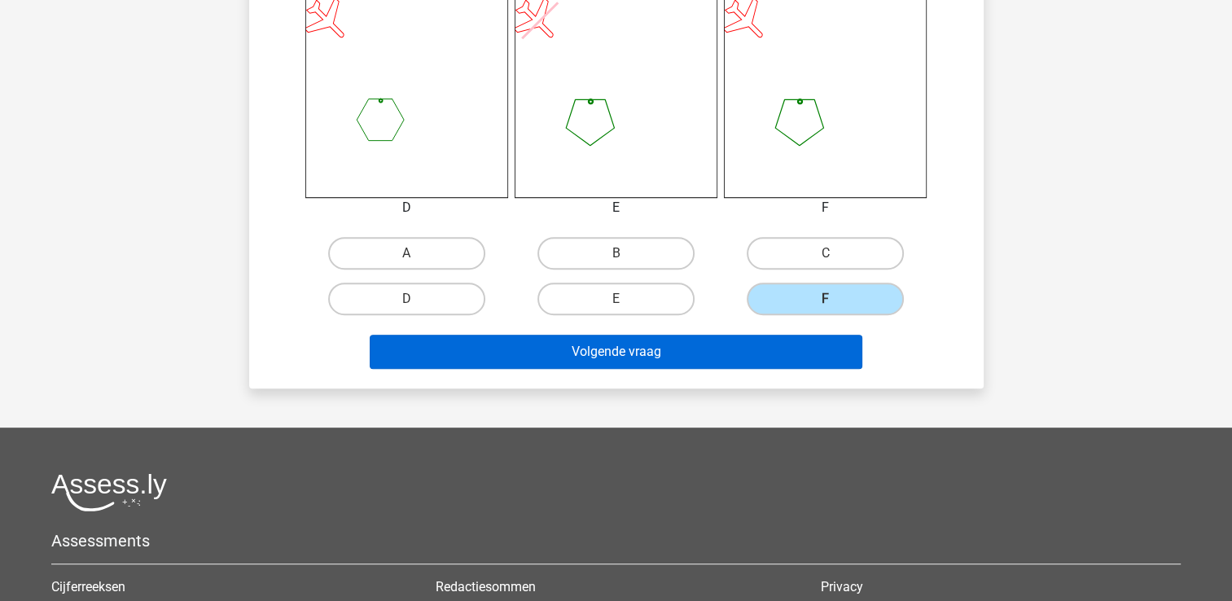
scroll to position [692, 0]
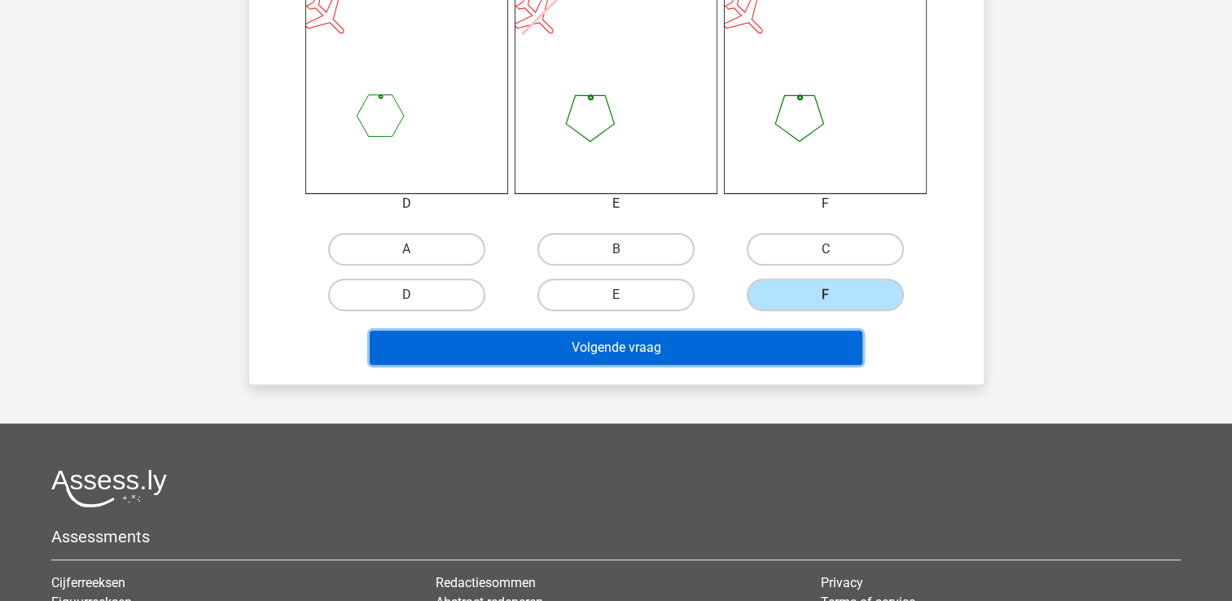
click at [609, 350] on button "Volgende vraag" at bounding box center [616, 348] width 493 height 34
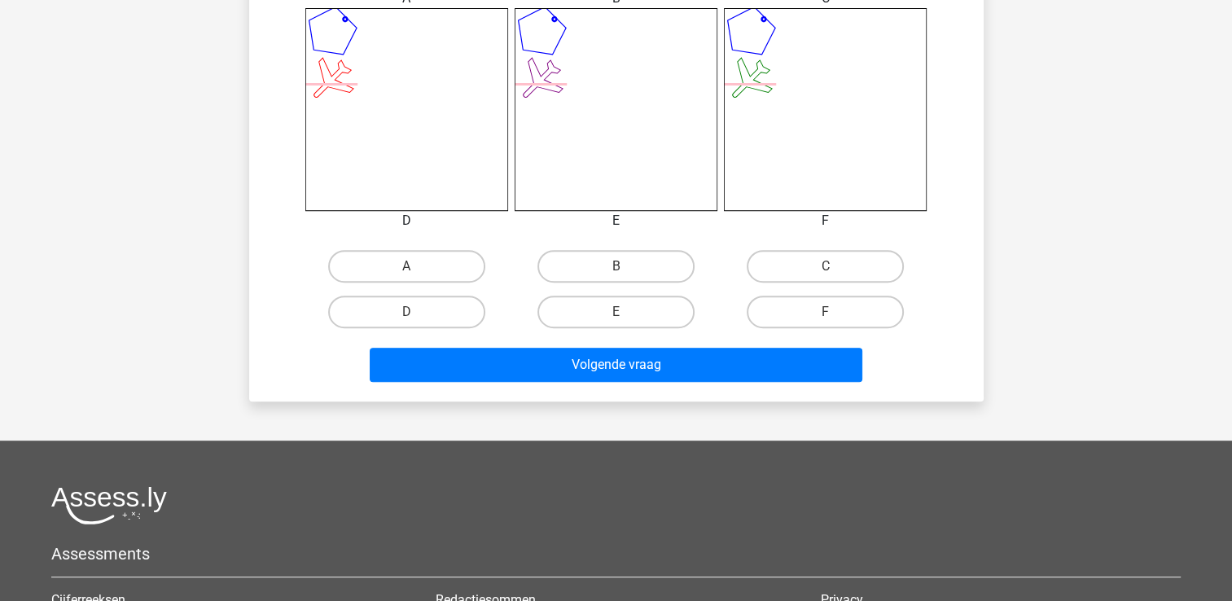
scroll to position [677, 0]
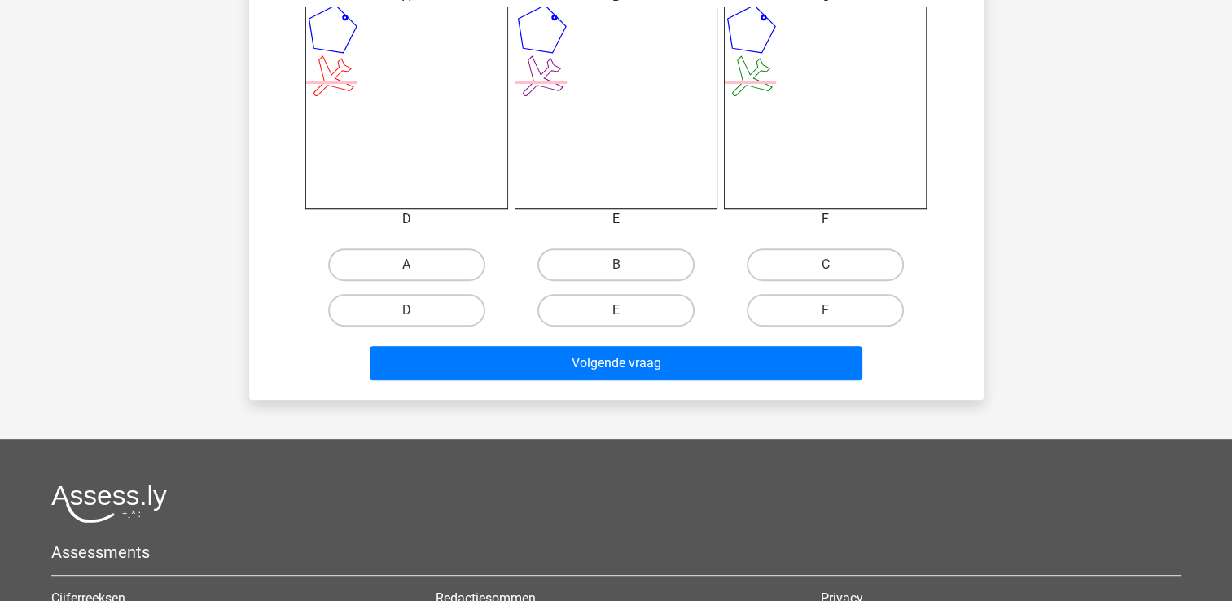
click at [614, 305] on label "E" at bounding box center [615, 310] width 157 height 33
click at [616, 310] on input "E" at bounding box center [621, 315] width 11 height 11
radio input "true"
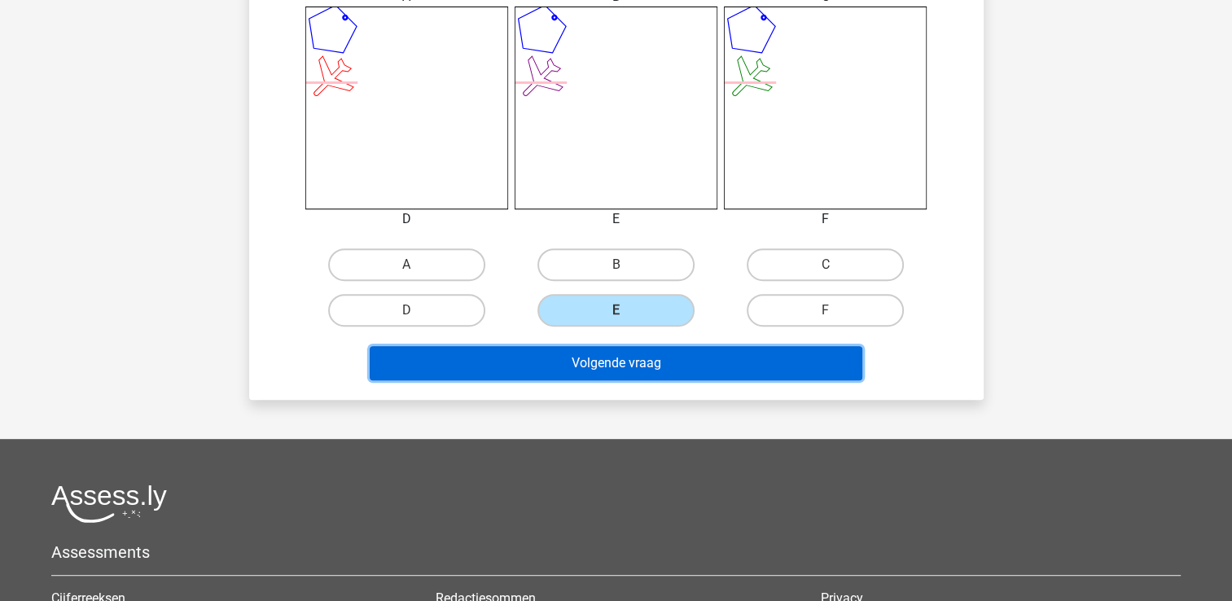
click at [624, 365] on button "Volgende vraag" at bounding box center [616, 363] width 493 height 34
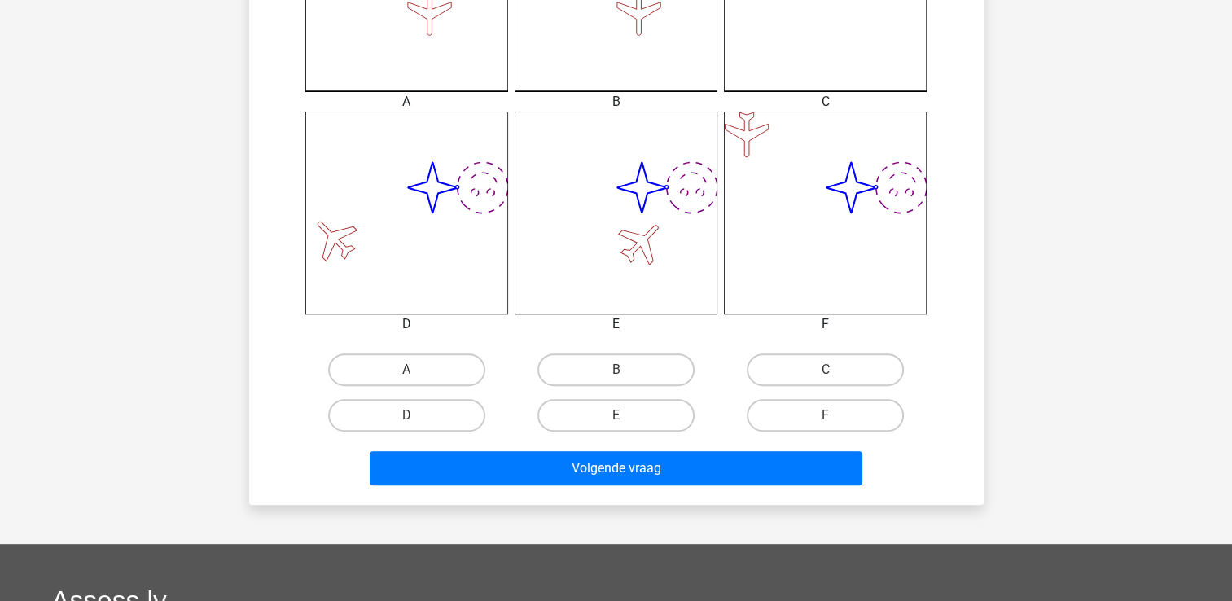
scroll to position [588, 0]
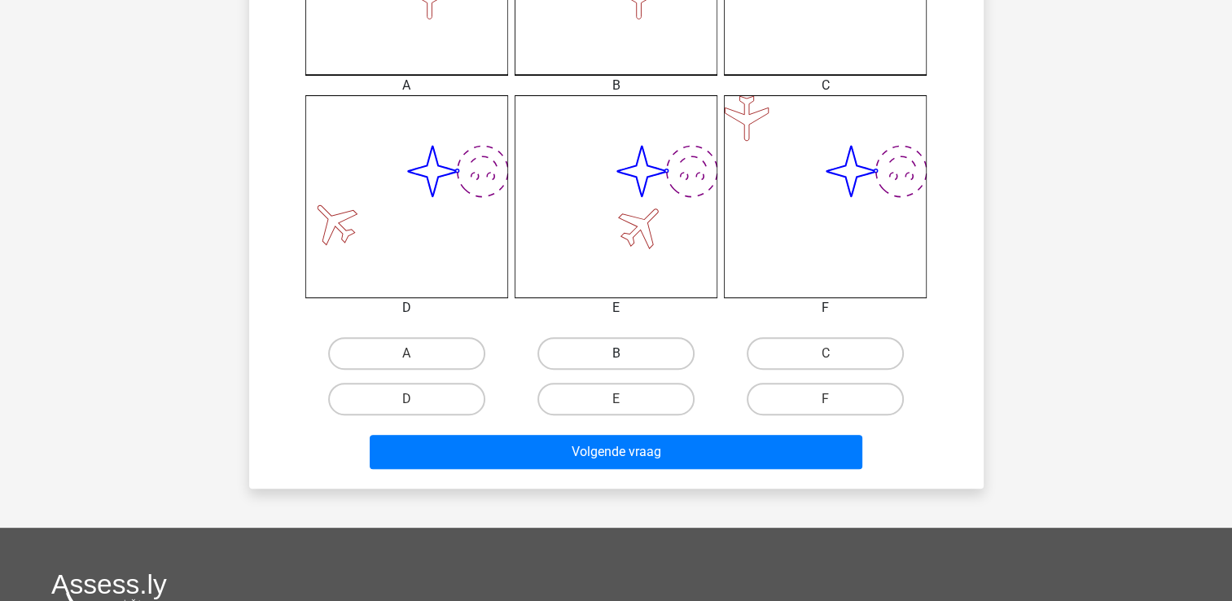
click at [612, 341] on label "B" at bounding box center [615, 353] width 157 height 33
click at [616, 353] on input "B" at bounding box center [621, 358] width 11 height 11
radio input "true"
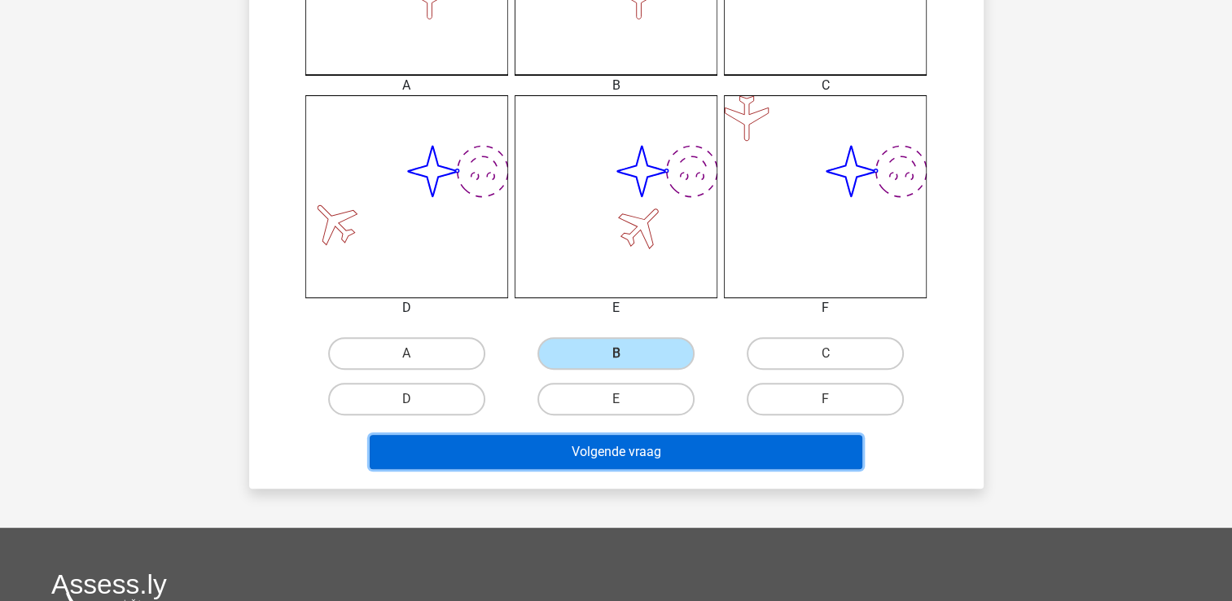
click at [612, 449] on button "Volgende vraag" at bounding box center [616, 452] width 493 height 34
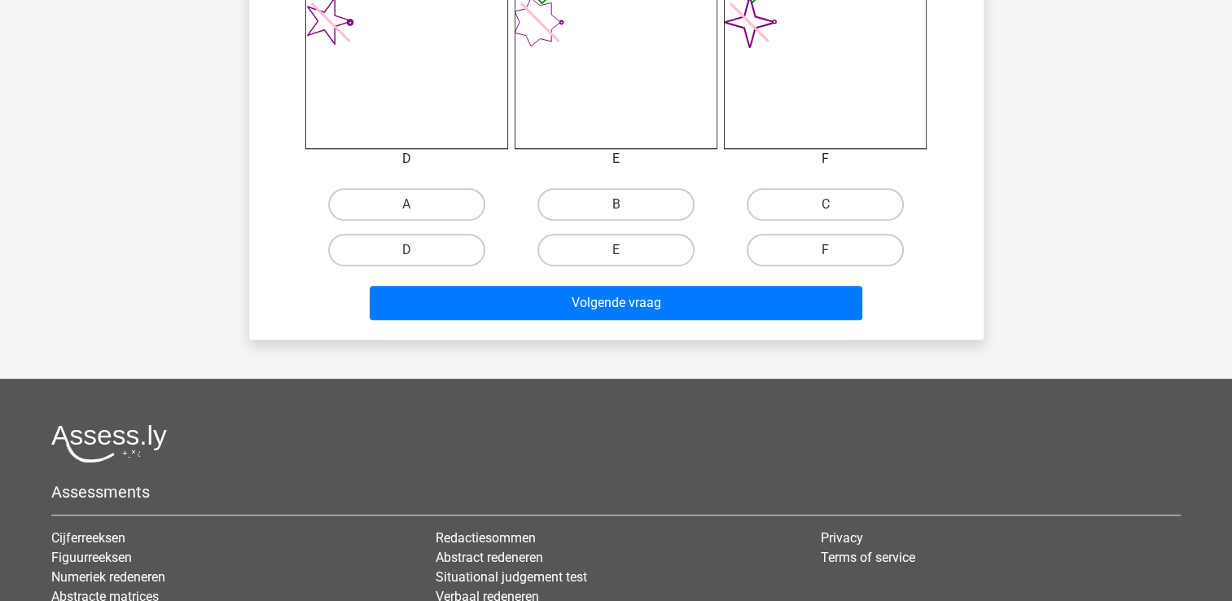
scroll to position [741, 0]
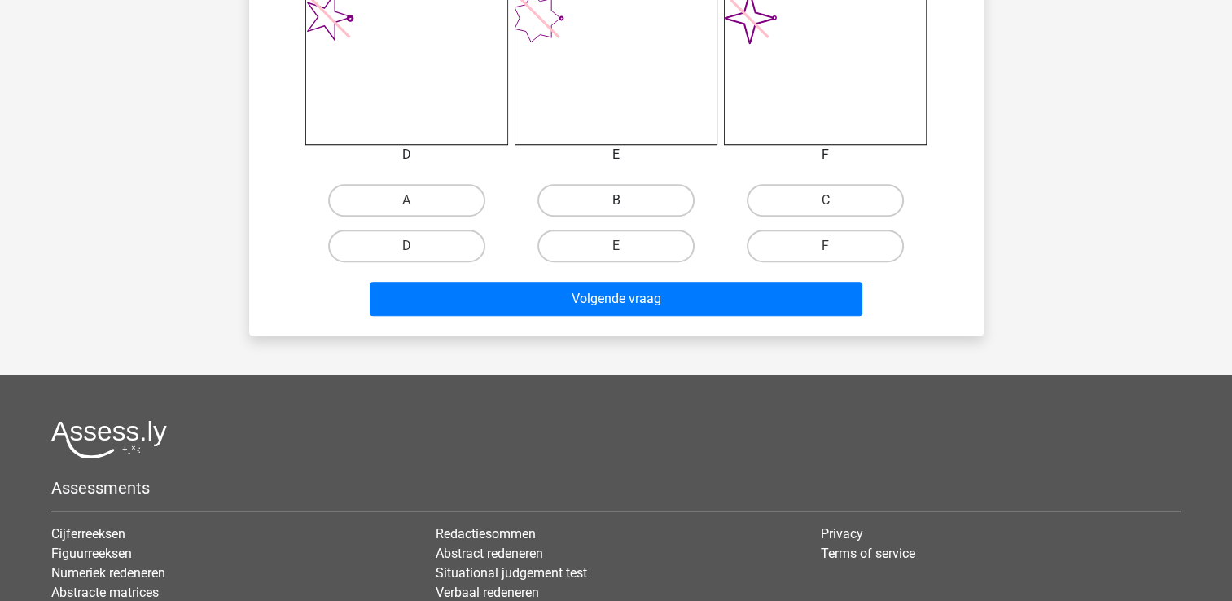
click at [651, 201] on label "B" at bounding box center [615, 200] width 157 height 33
click at [626, 201] on input "B" at bounding box center [621, 205] width 11 height 11
radio input "true"
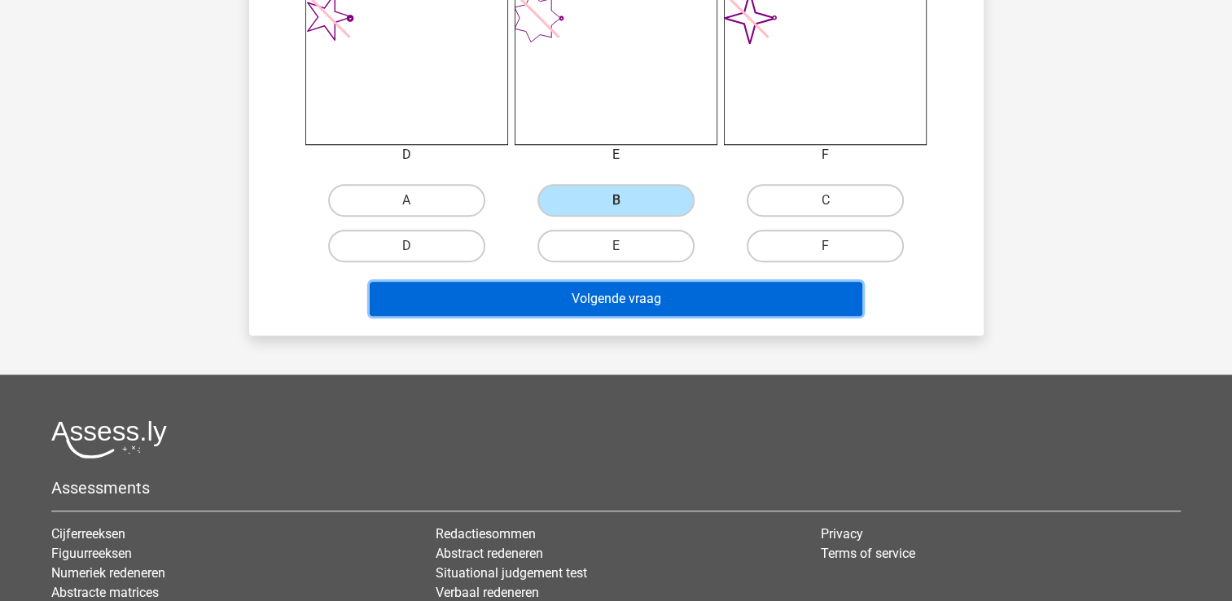
click at [642, 300] on button "Volgende vraag" at bounding box center [616, 299] width 493 height 34
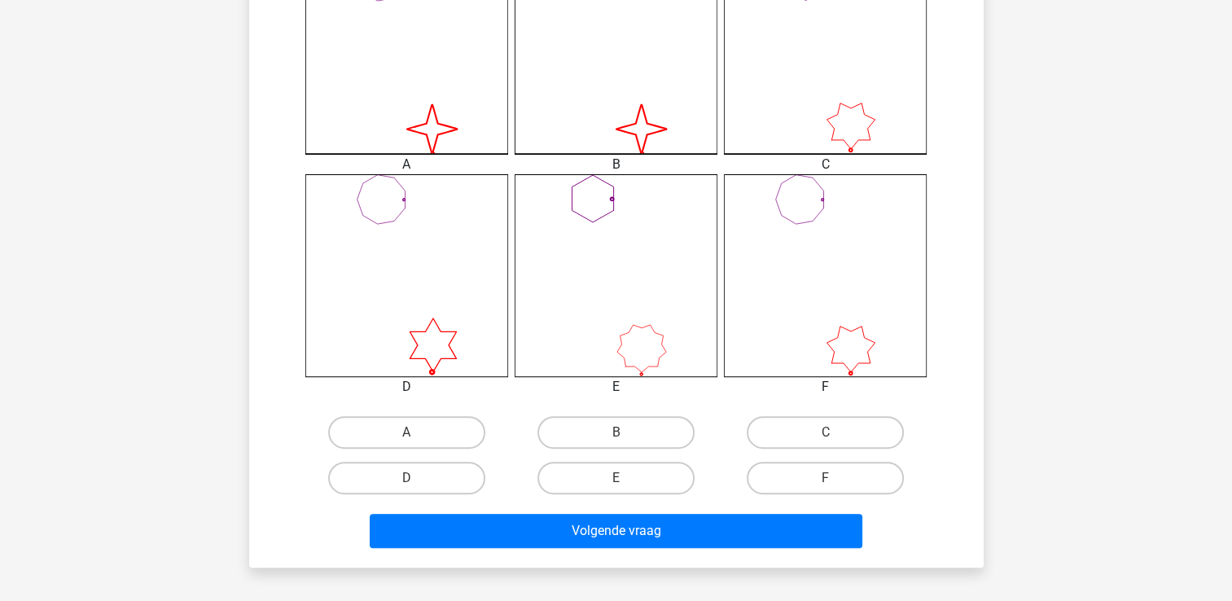
scroll to position [515, 0]
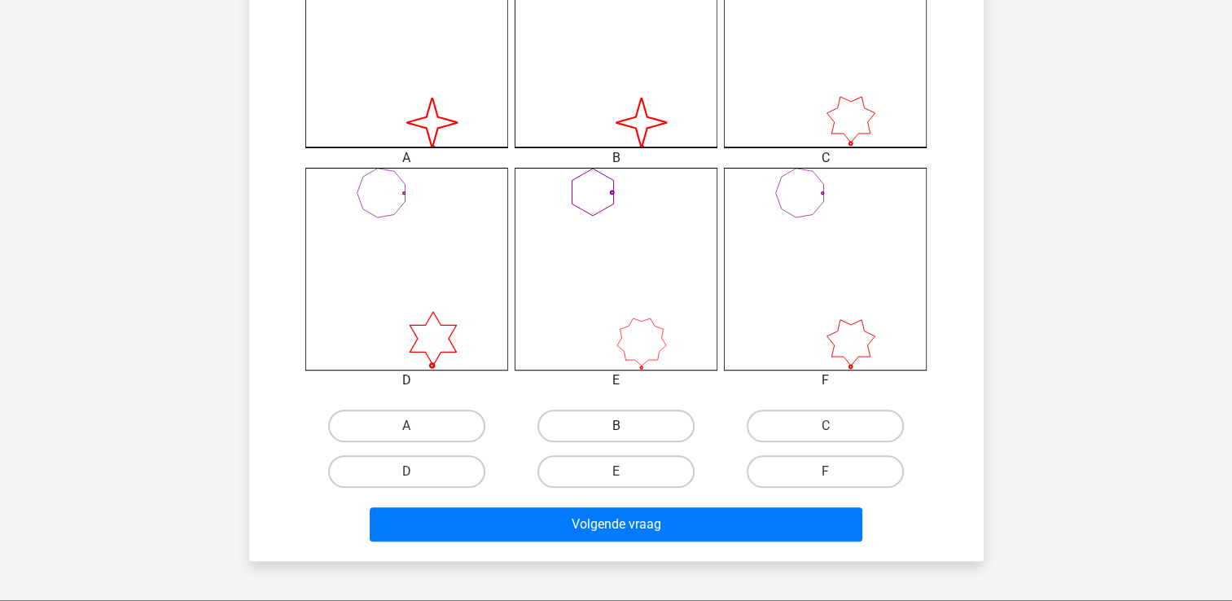
click at [619, 422] on label "B" at bounding box center [615, 426] width 157 height 33
click at [619, 426] on input "B" at bounding box center [621, 431] width 11 height 11
radio input "true"
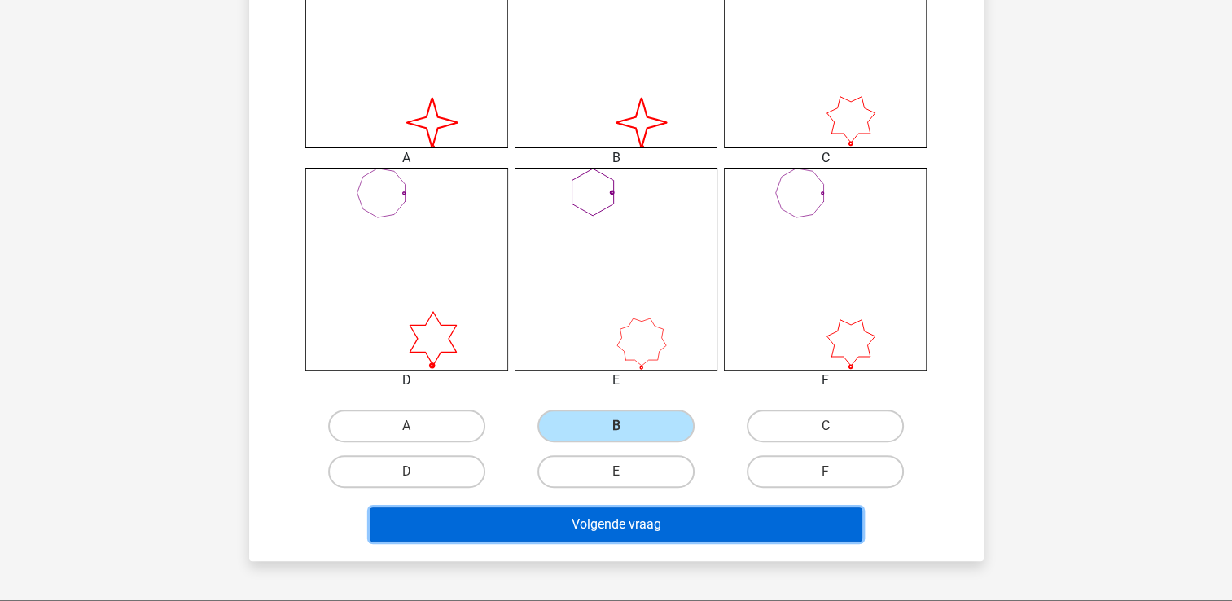
click at [645, 517] on button "Volgende vraag" at bounding box center [616, 524] width 493 height 34
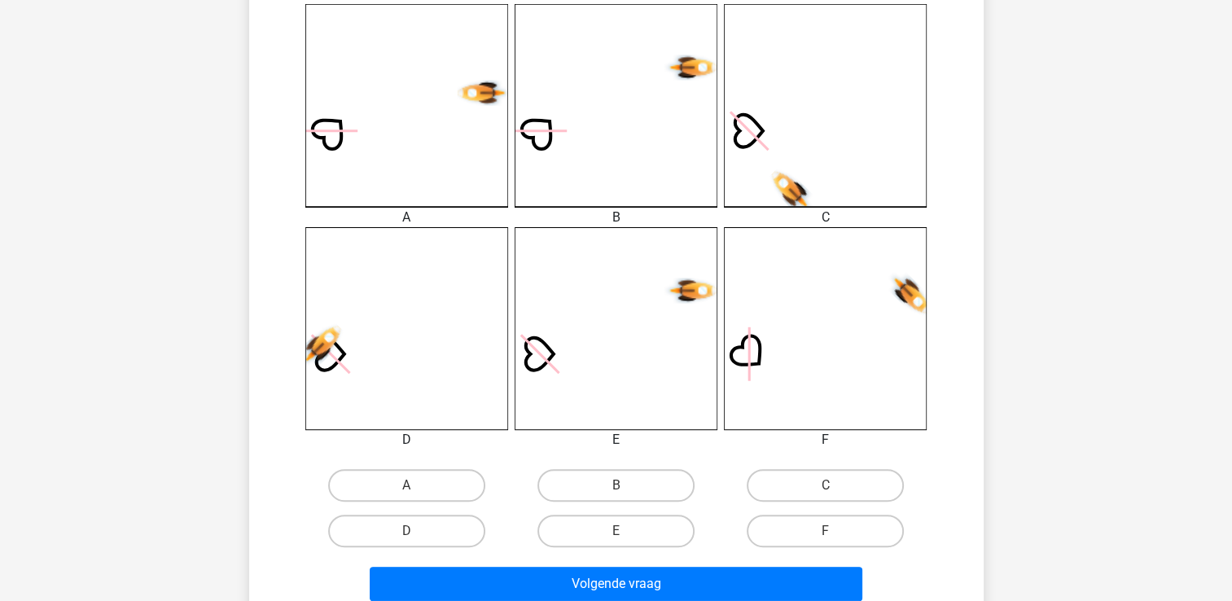
scroll to position [467, 0]
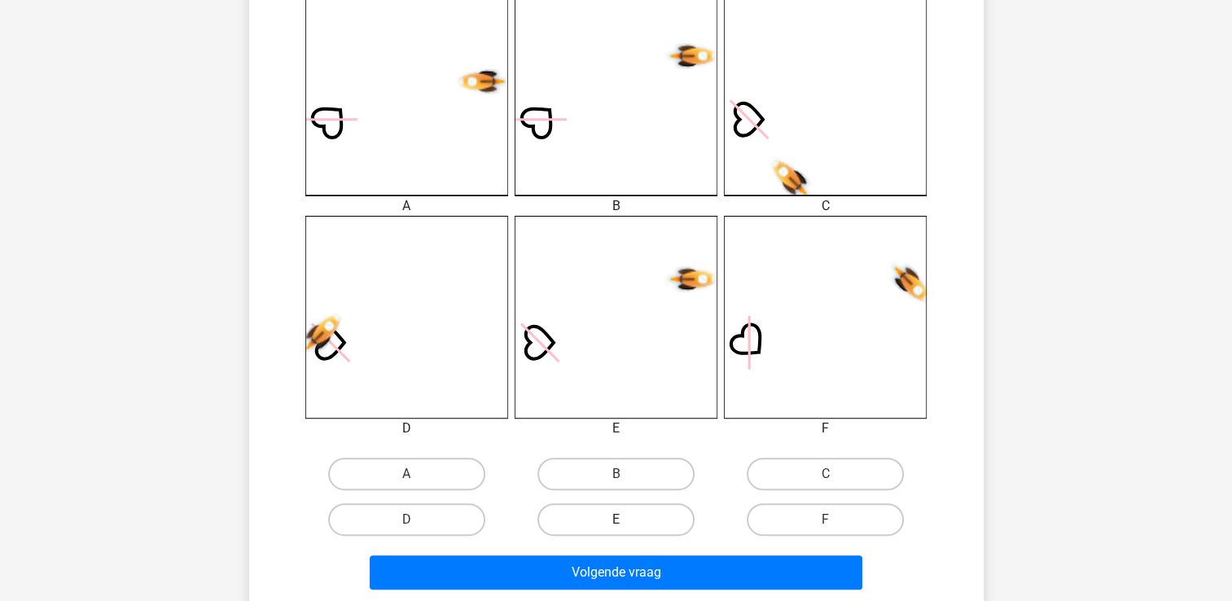
click at [633, 506] on label "E" at bounding box center [615, 519] width 157 height 33
click at [626, 519] on input "E" at bounding box center [621, 524] width 11 height 11
radio input "true"
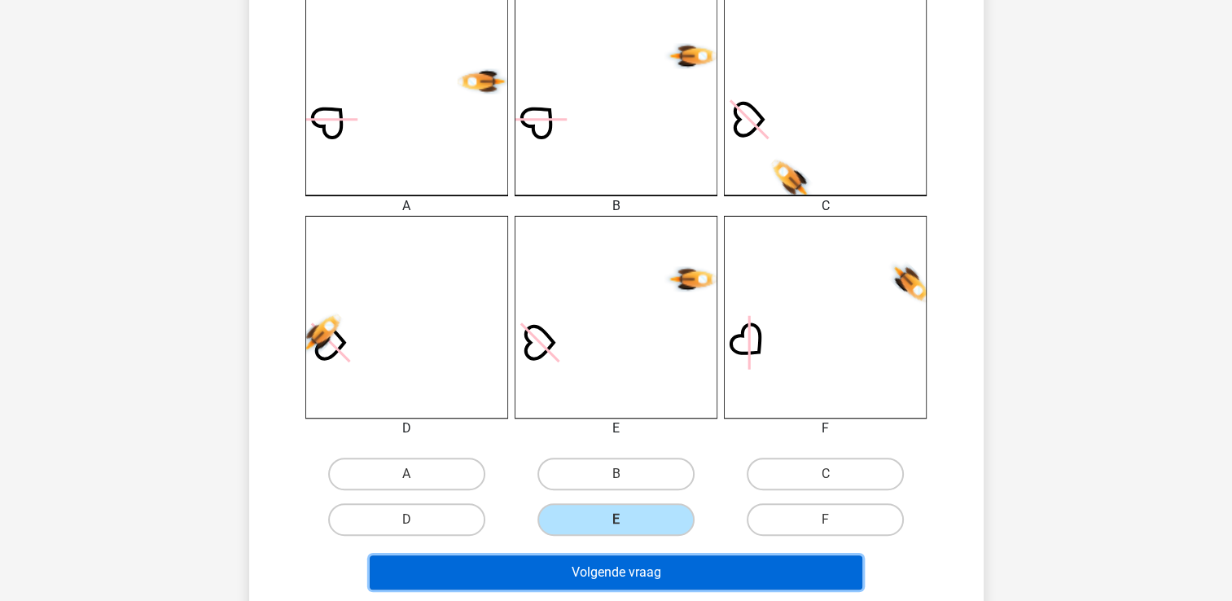
click at [624, 561] on button "Volgende vraag" at bounding box center [616, 572] width 493 height 34
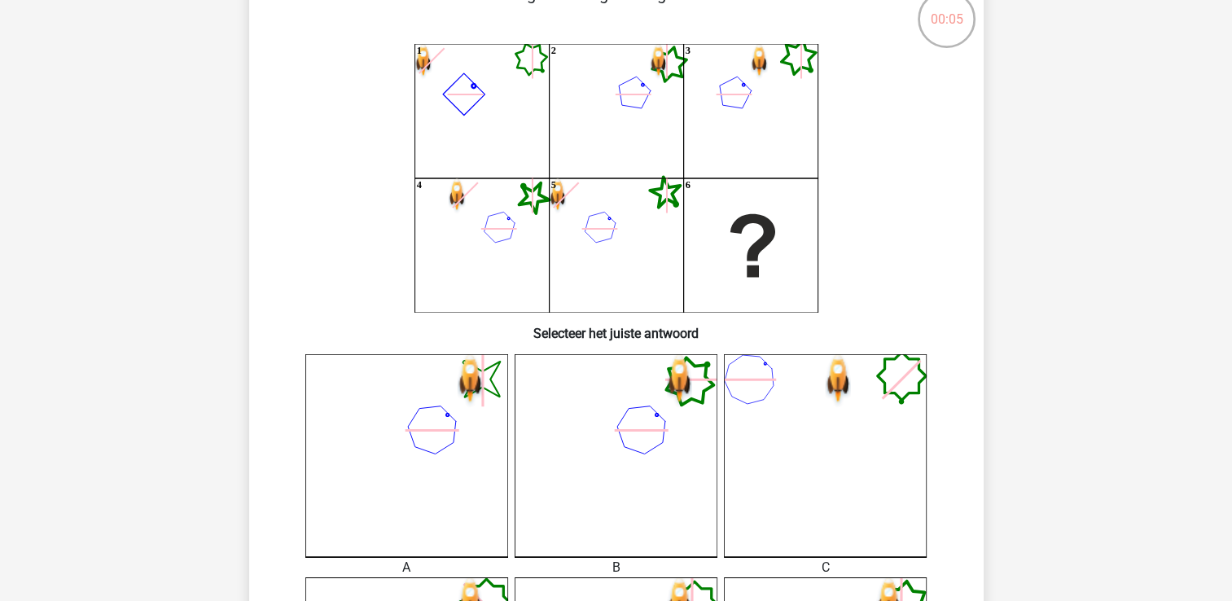
scroll to position [99, 0]
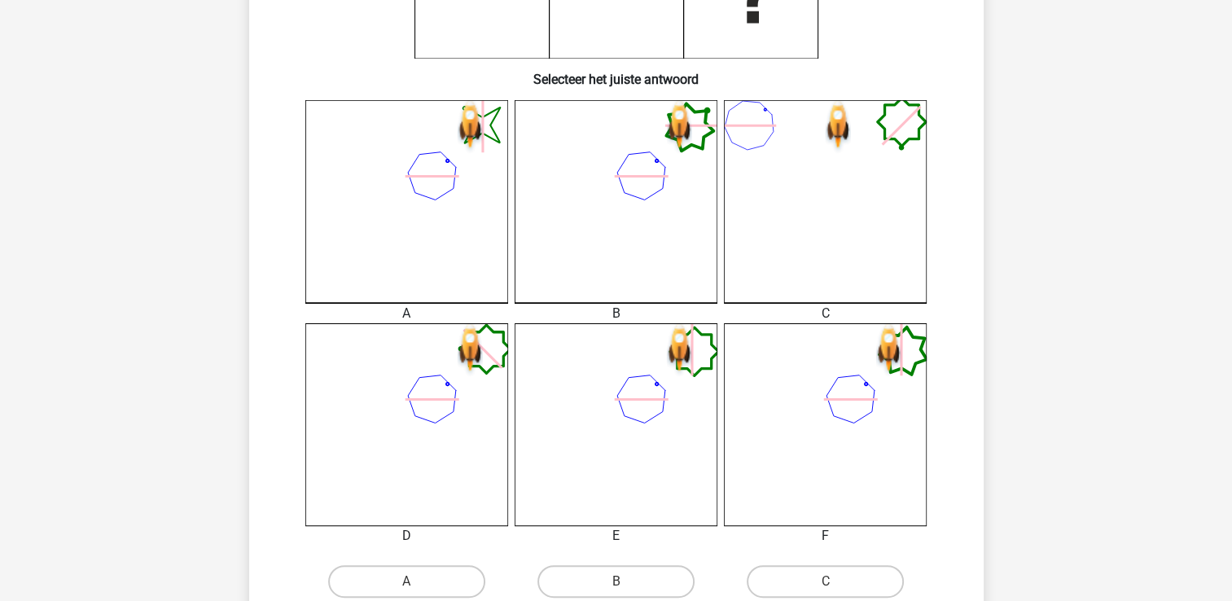
scroll to position [361, 0]
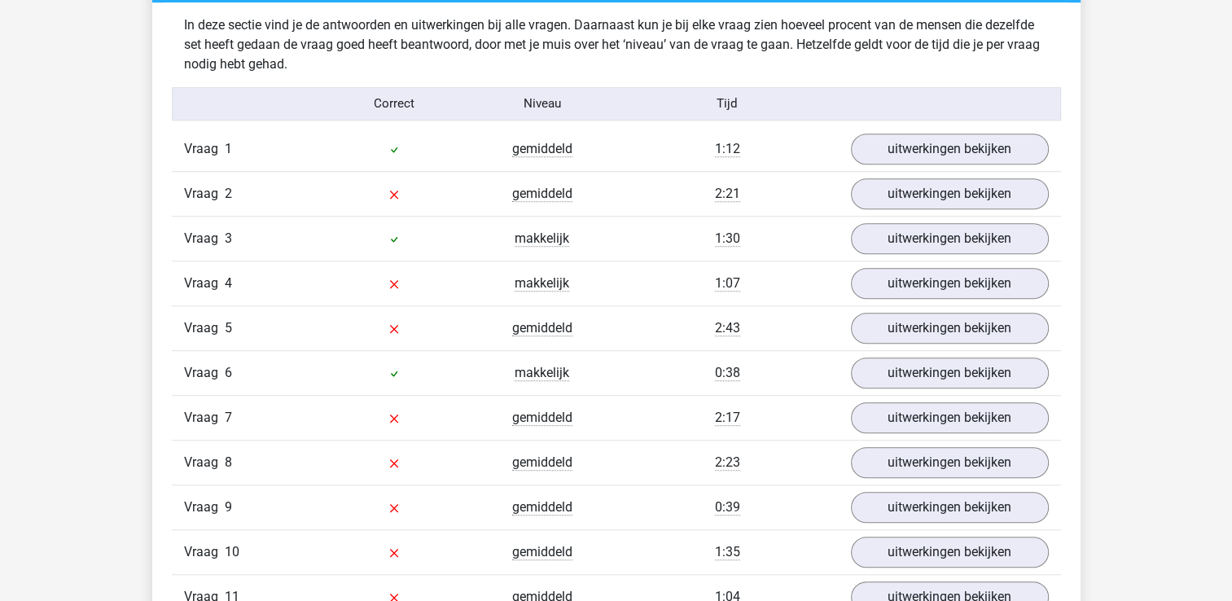
scroll to position [1277, 0]
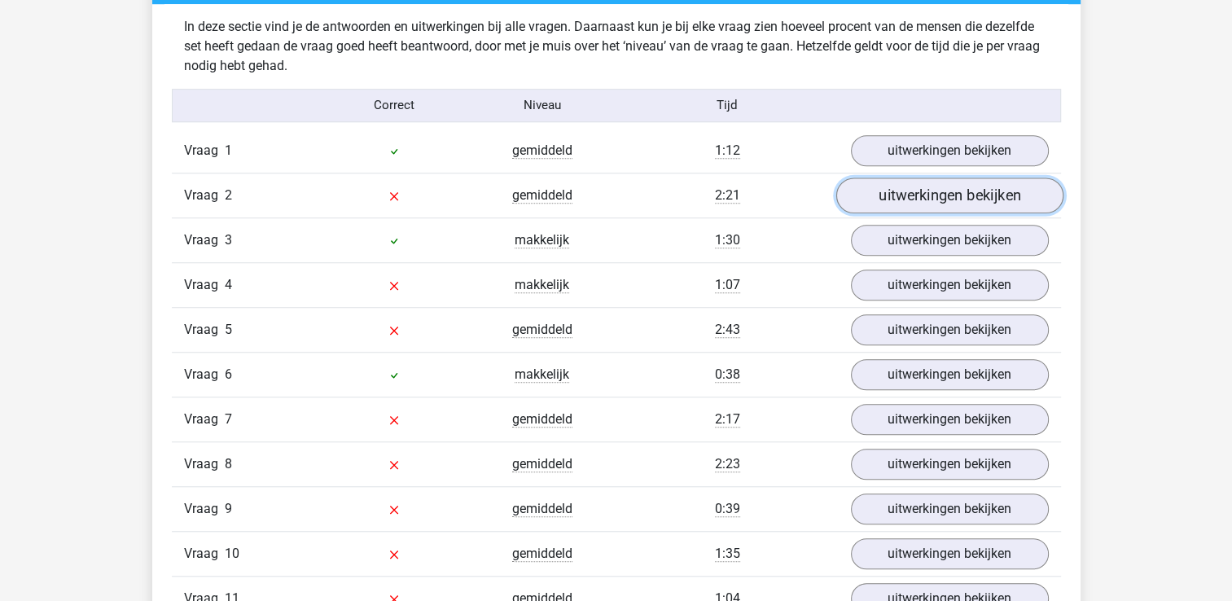
click at [994, 191] on link "uitwerkingen bekijken" at bounding box center [948, 195] width 227 height 36
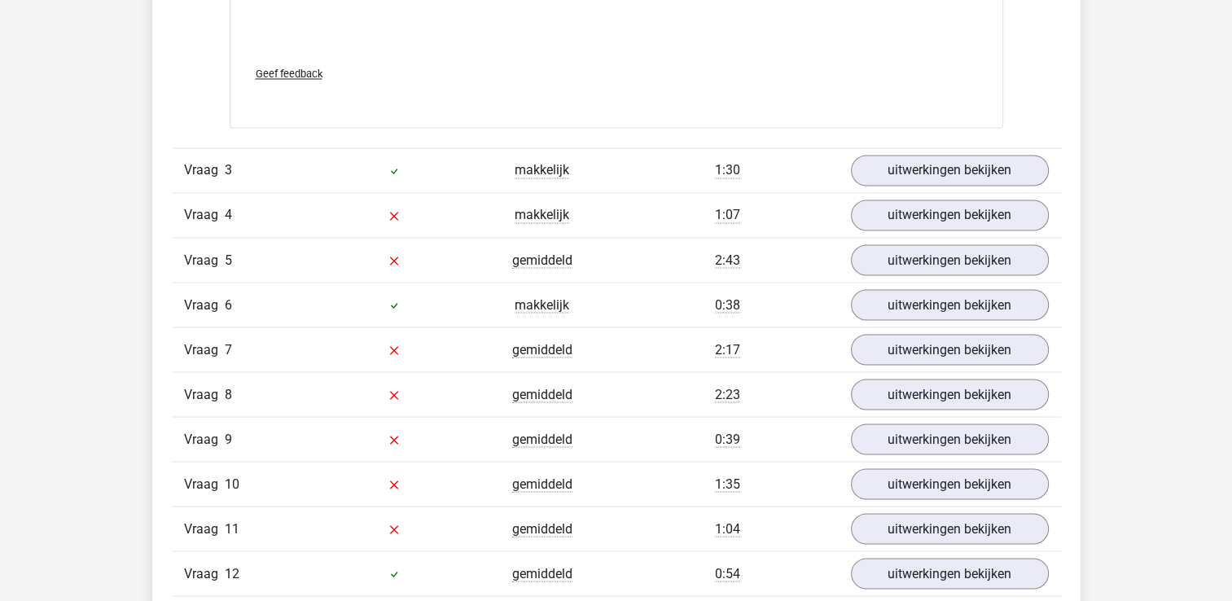
scroll to position [2836, 0]
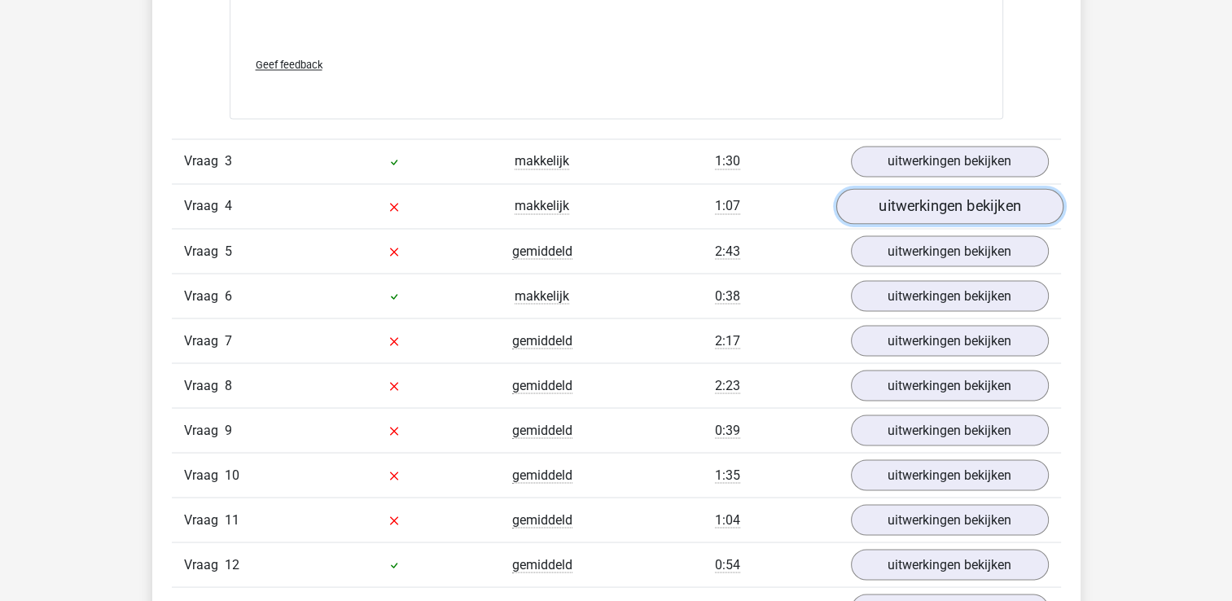
click at [985, 203] on link "uitwerkingen bekijken" at bounding box center [948, 206] width 227 height 36
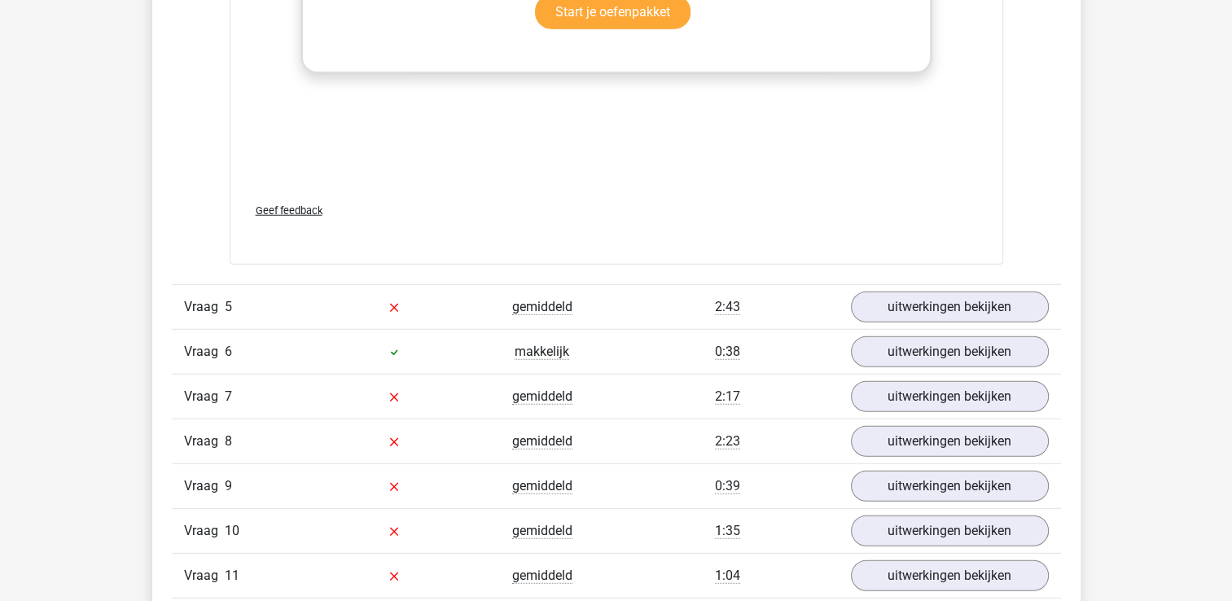
scroll to position [4279, 0]
click at [944, 296] on link "uitwerkingen bekijken" at bounding box center [948, 308] width 227 height 36
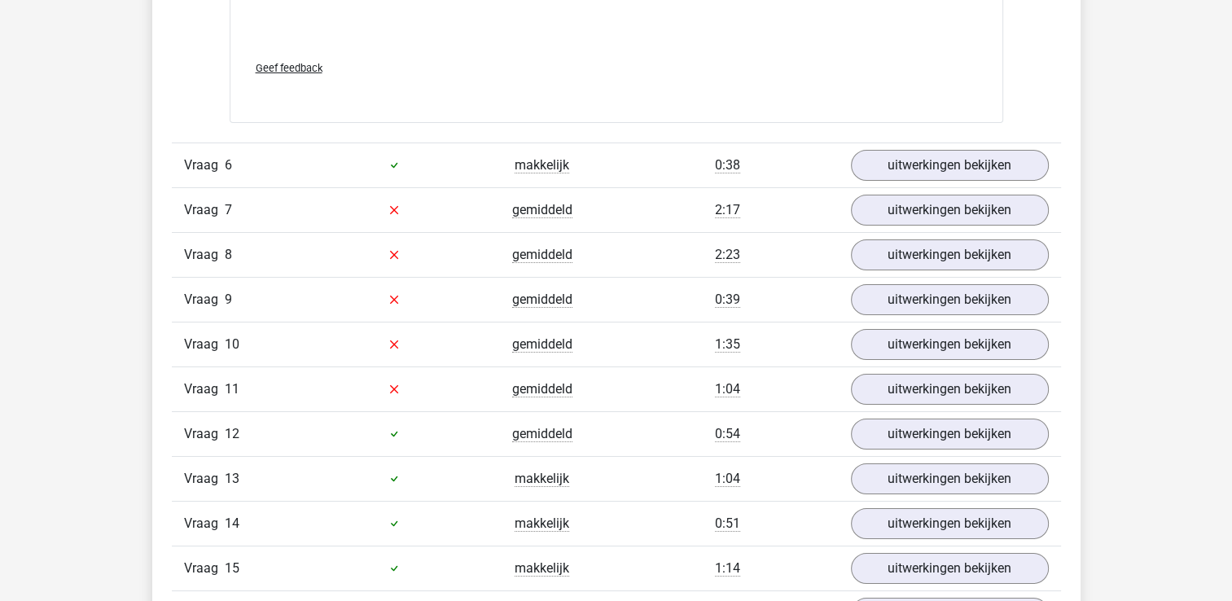
scroll to position [5968, 0]
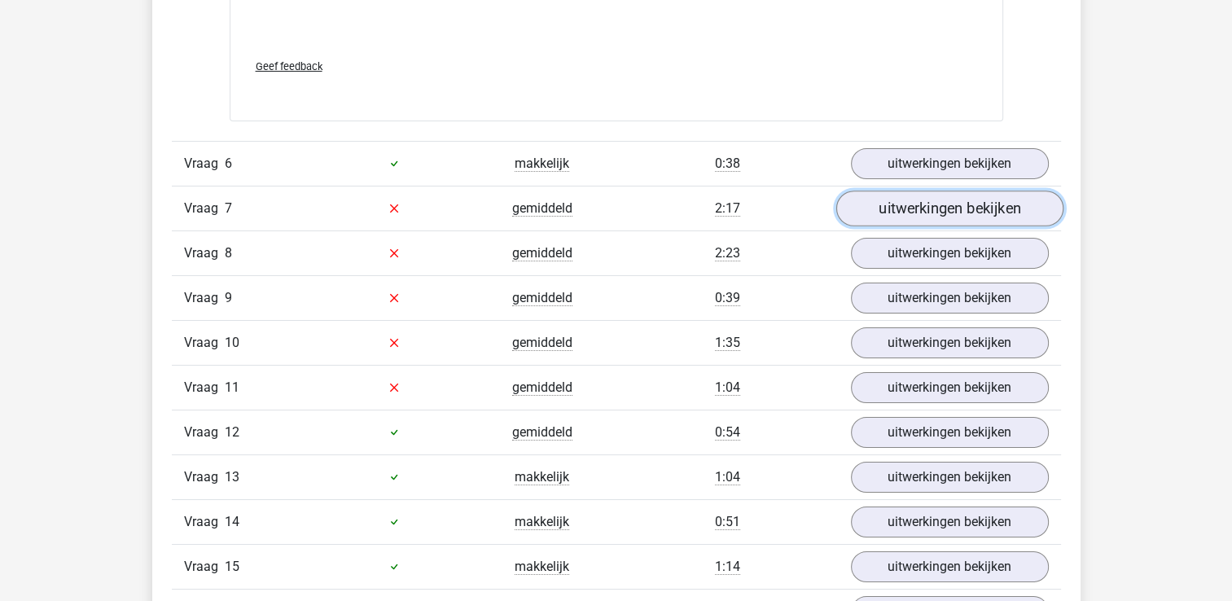
click at [954, 195] on link "uitwerkingen bekijken" at bounding box center [948, 209] width 227 height 36
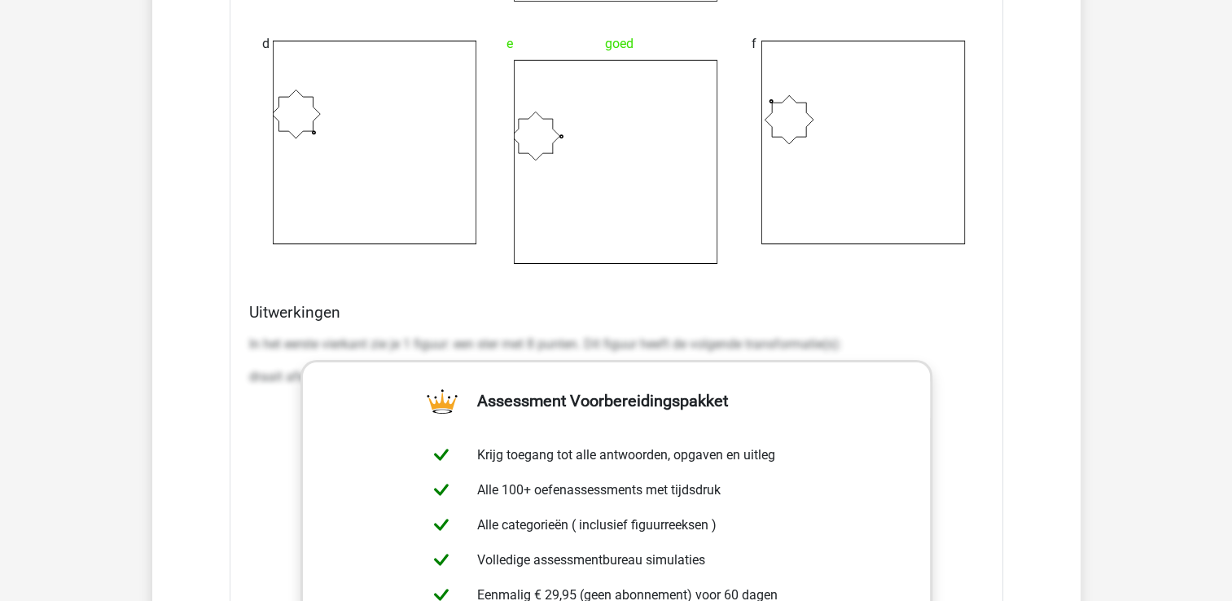
scroll to position [5191, 0]
